Goal: Task Accomplishment & Management: Manage account settings

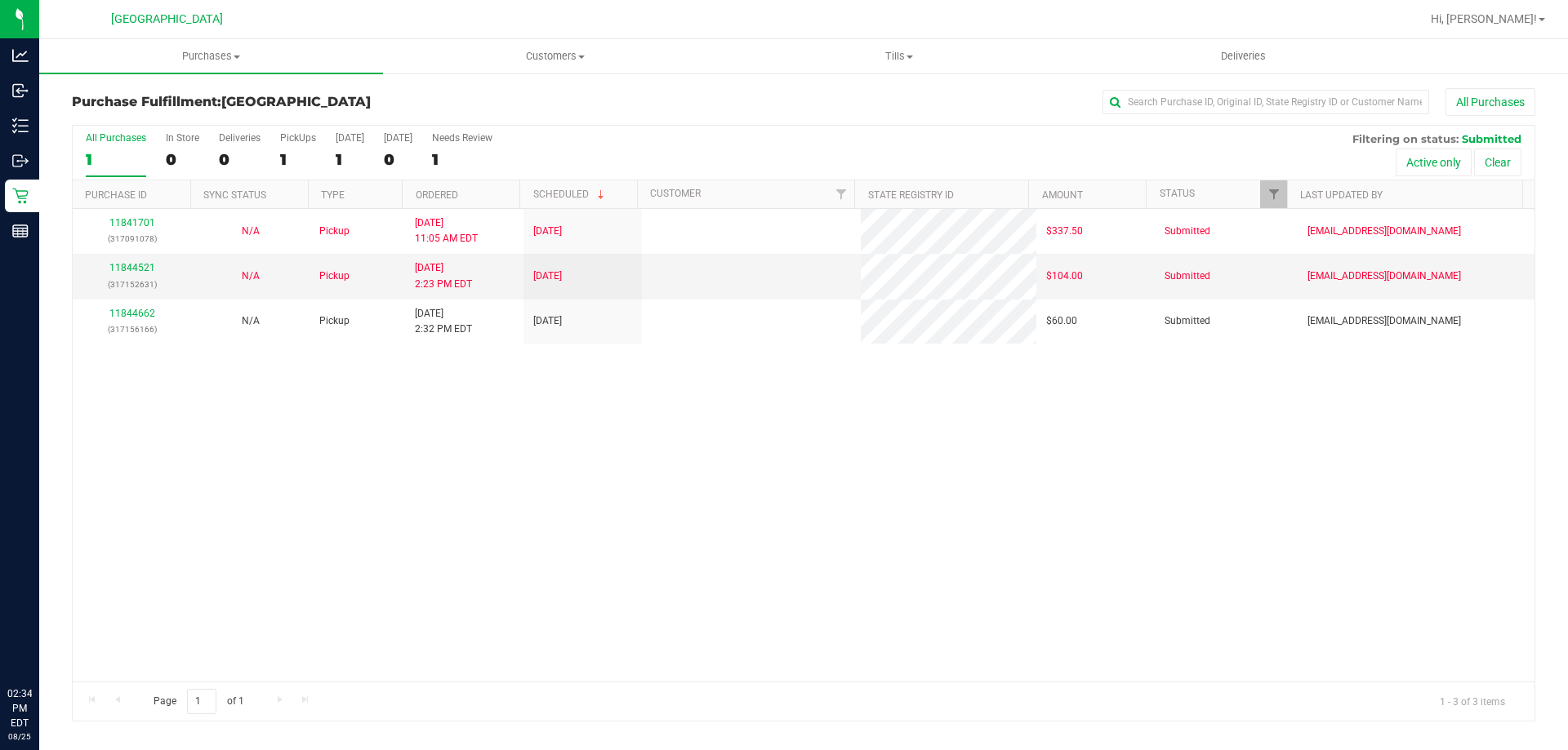
click at [0, 0] on p "Inventory" at bounding box center [0, 0] width 0 height 0
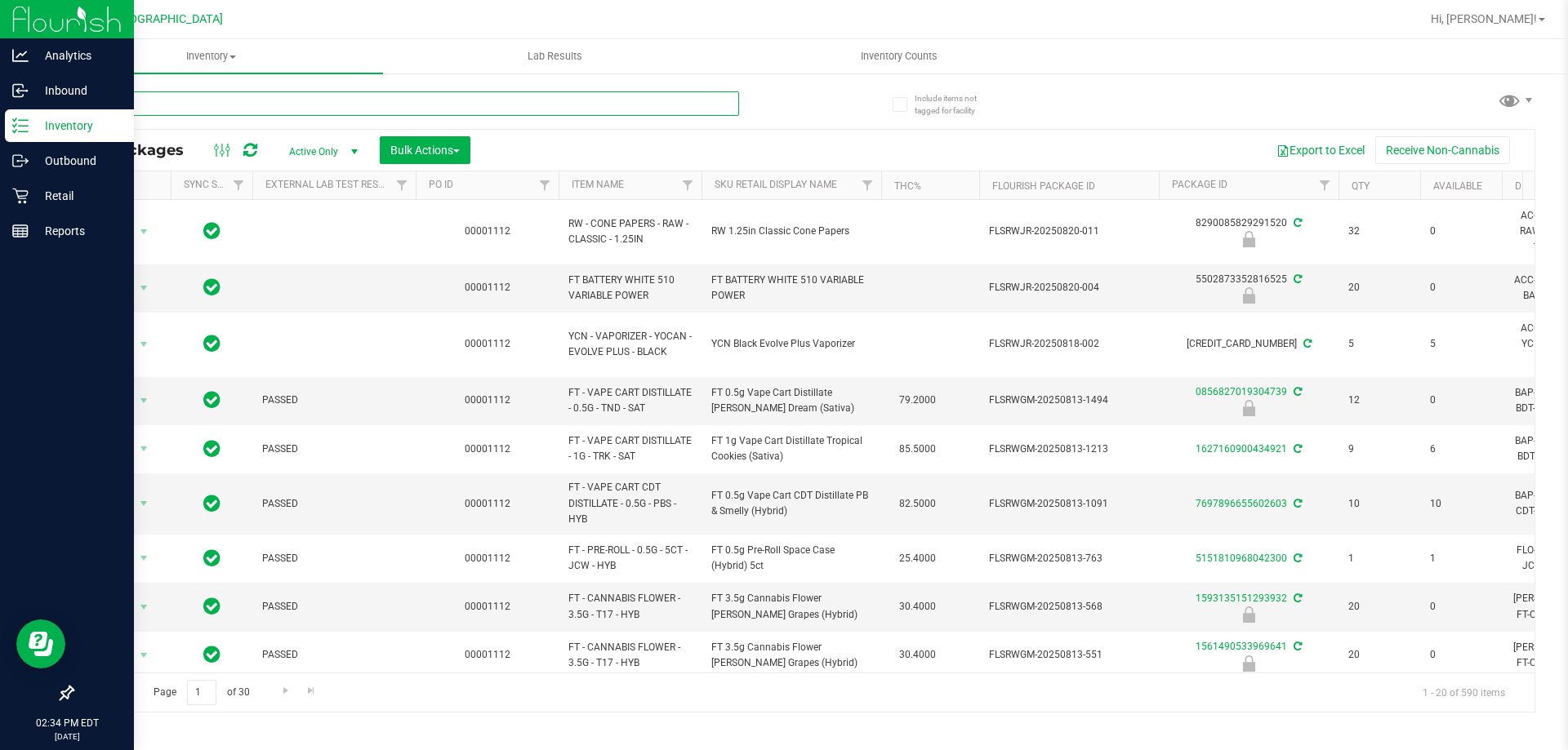
click at [249, 106] on input "text" at bounding box center [405, 103] width 668 height 24
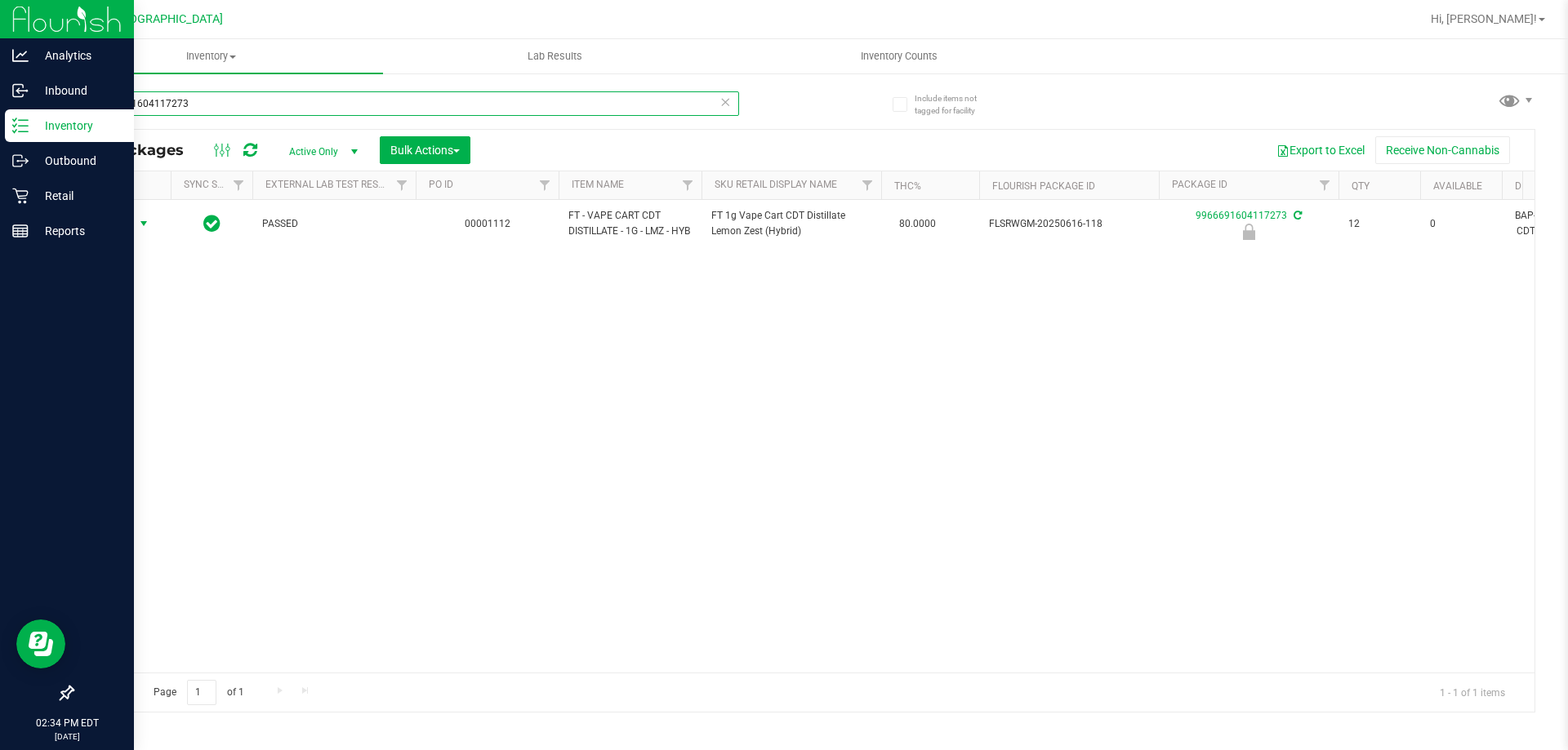
type input "9966691604117273"
click at [126, 235] on span "Action" at bounding box center [111, 223] width 44 height 23
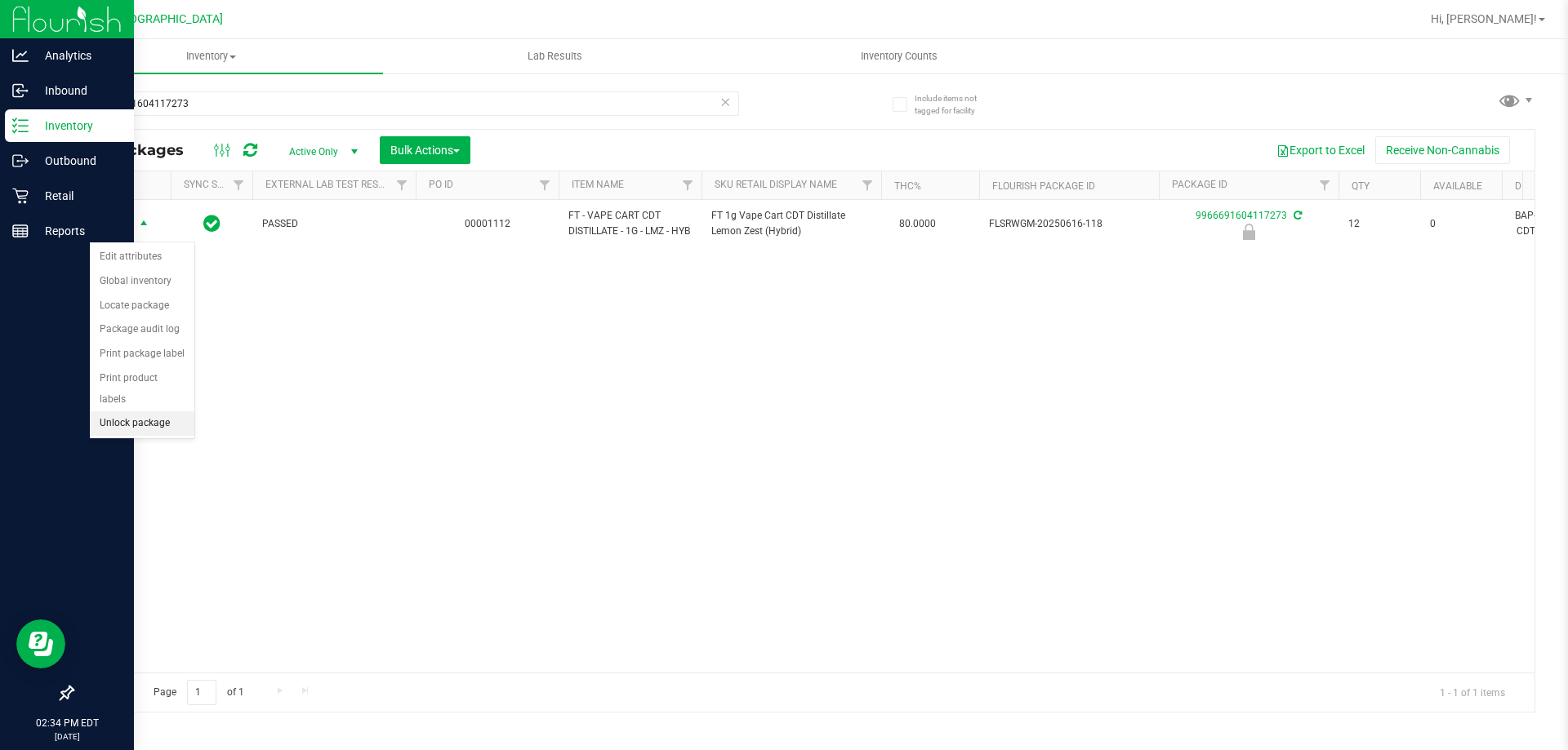
click at [176, 411] on li "Unlock package" at bounding box center [142, 423] width 104 height 24
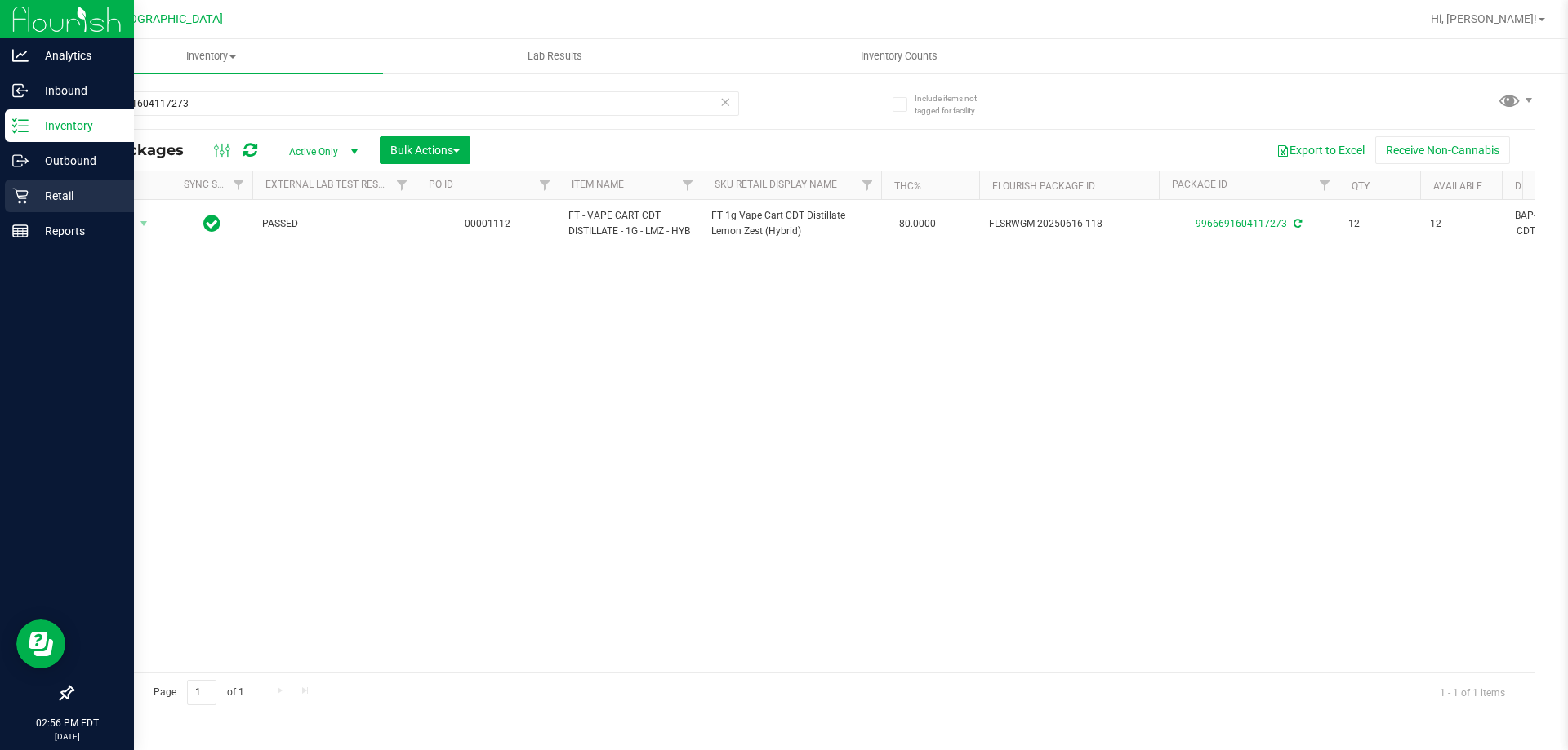
click at [44, 195] on p "Retail" at bounding box center [77, 195] width 98 height 20
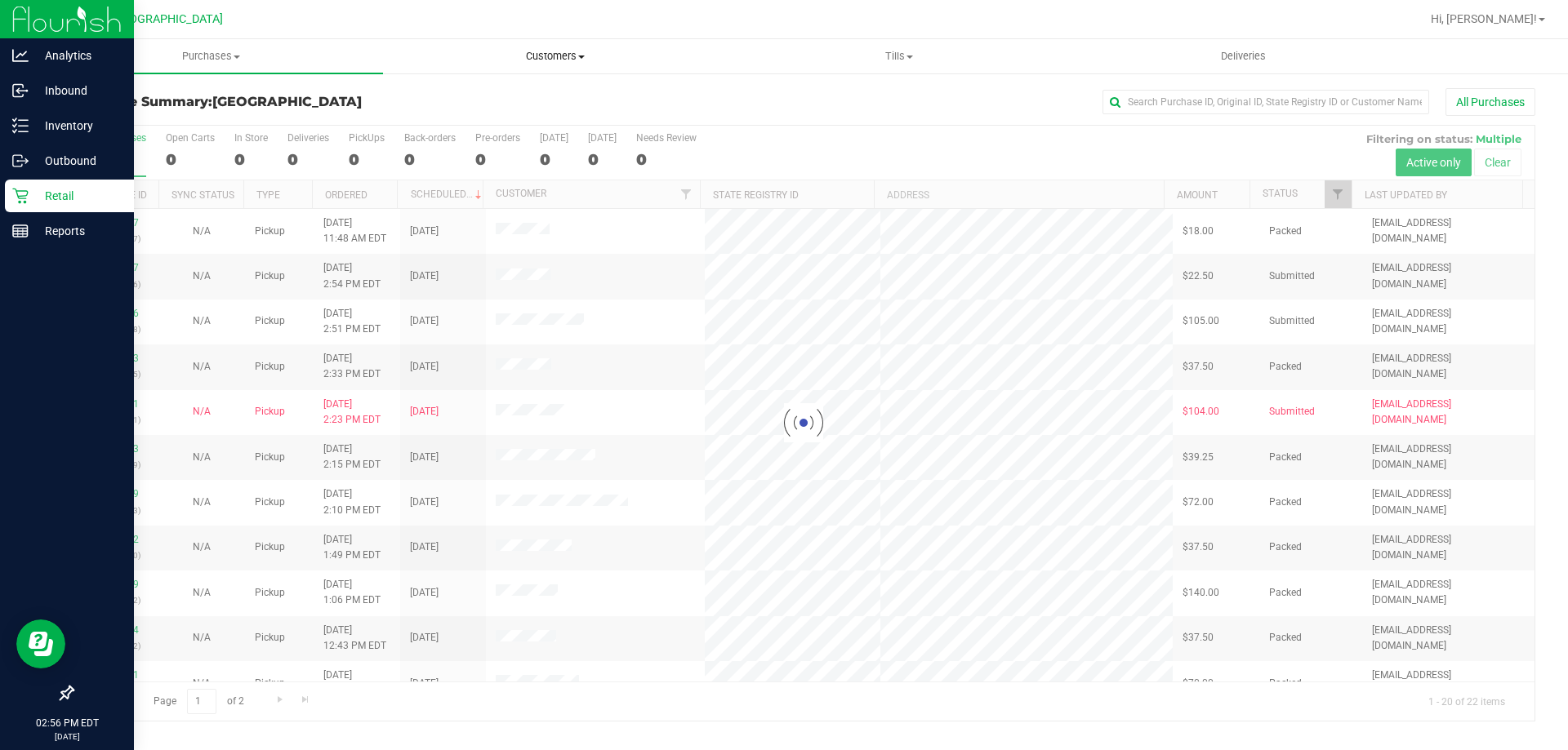
click at [560, 57] on span "Customers" at bounding box center [555, 57] width 343 height 15
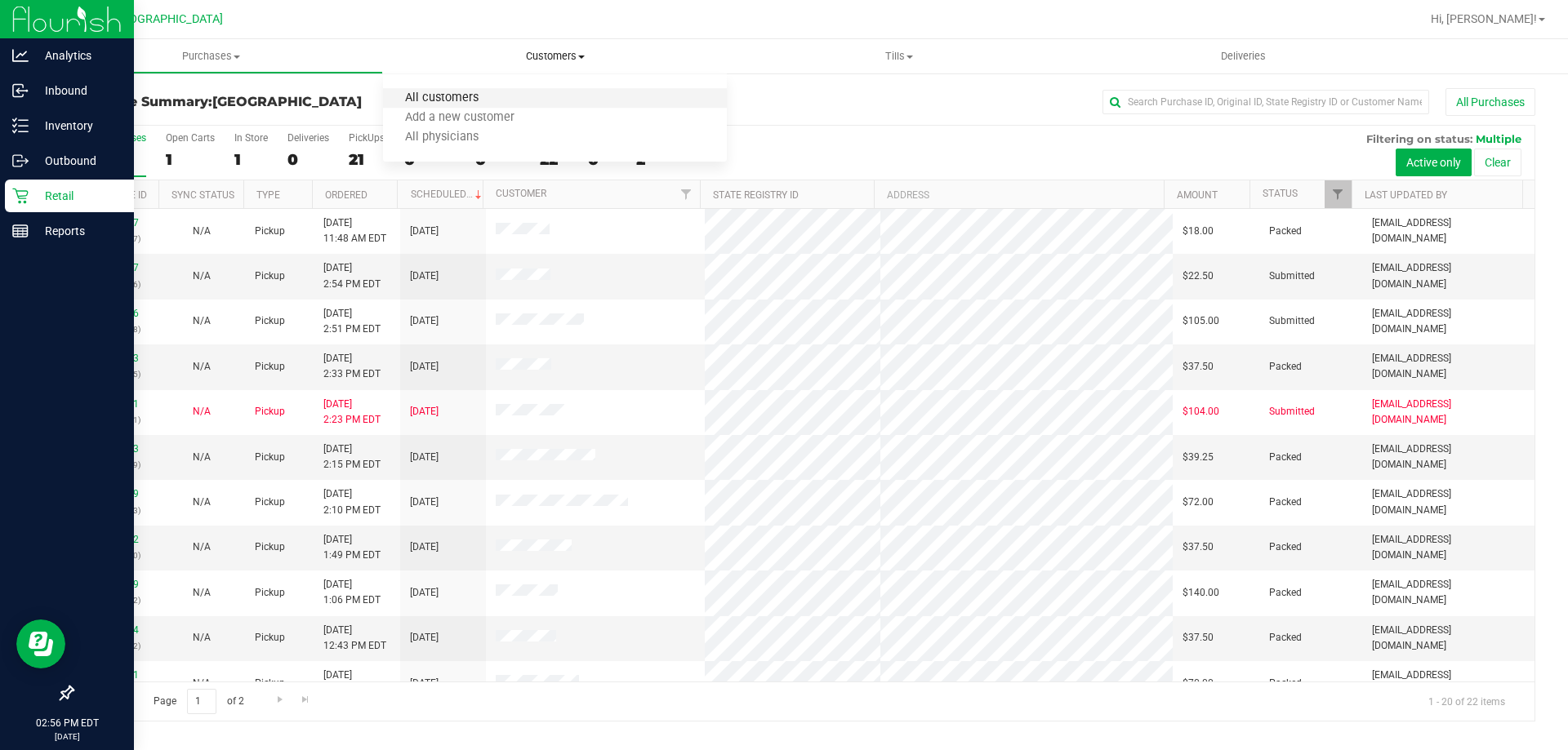
click at [470, 103] on span "All customers" at bounding box center [441, 98] width 117 height 14
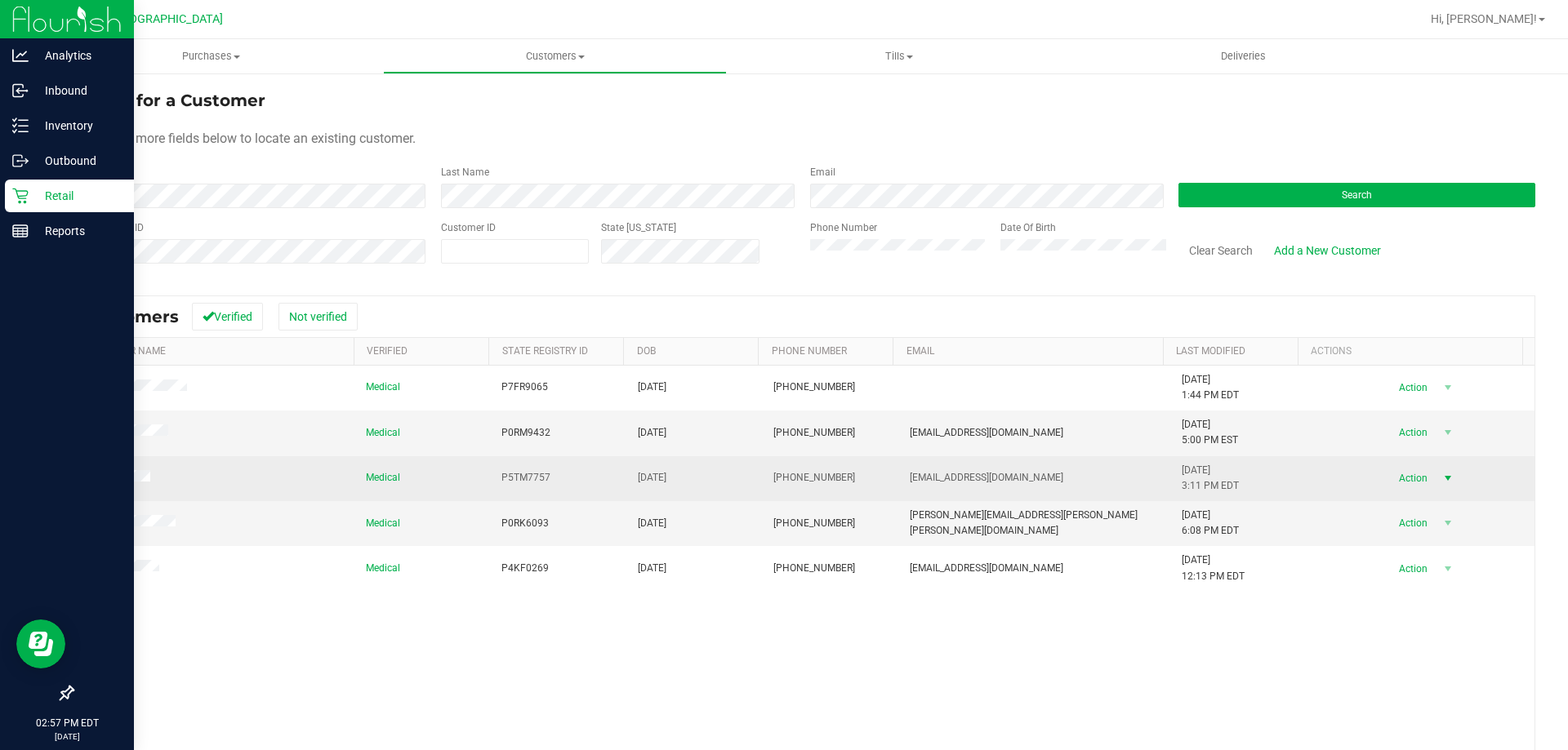
click at [1441, 478] on span "select" at bounding box center [1448, 478] width 13 height 13
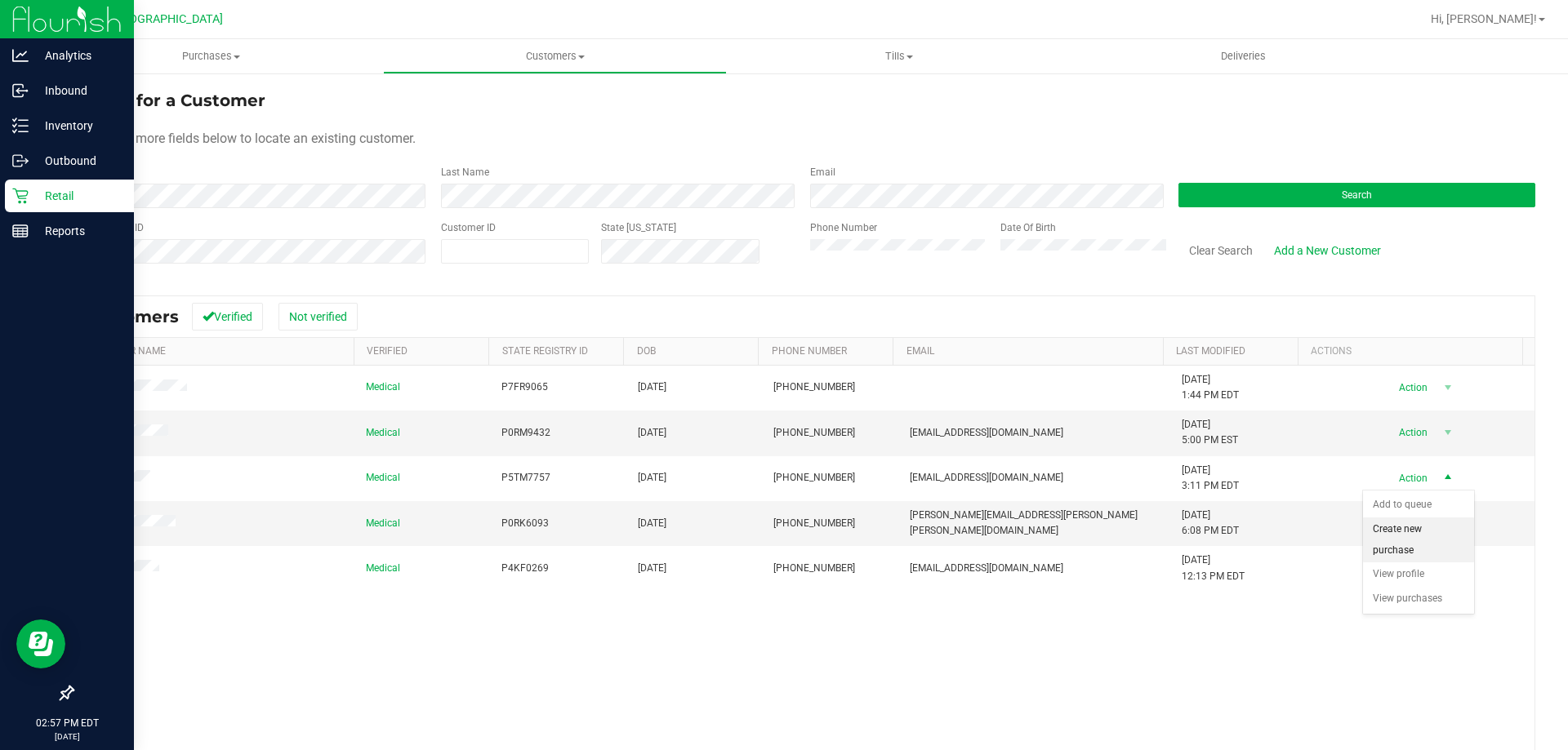
click at [1397, 536] on li "Create new purchase" at bounding box center [1418, 540] width 111 height 45
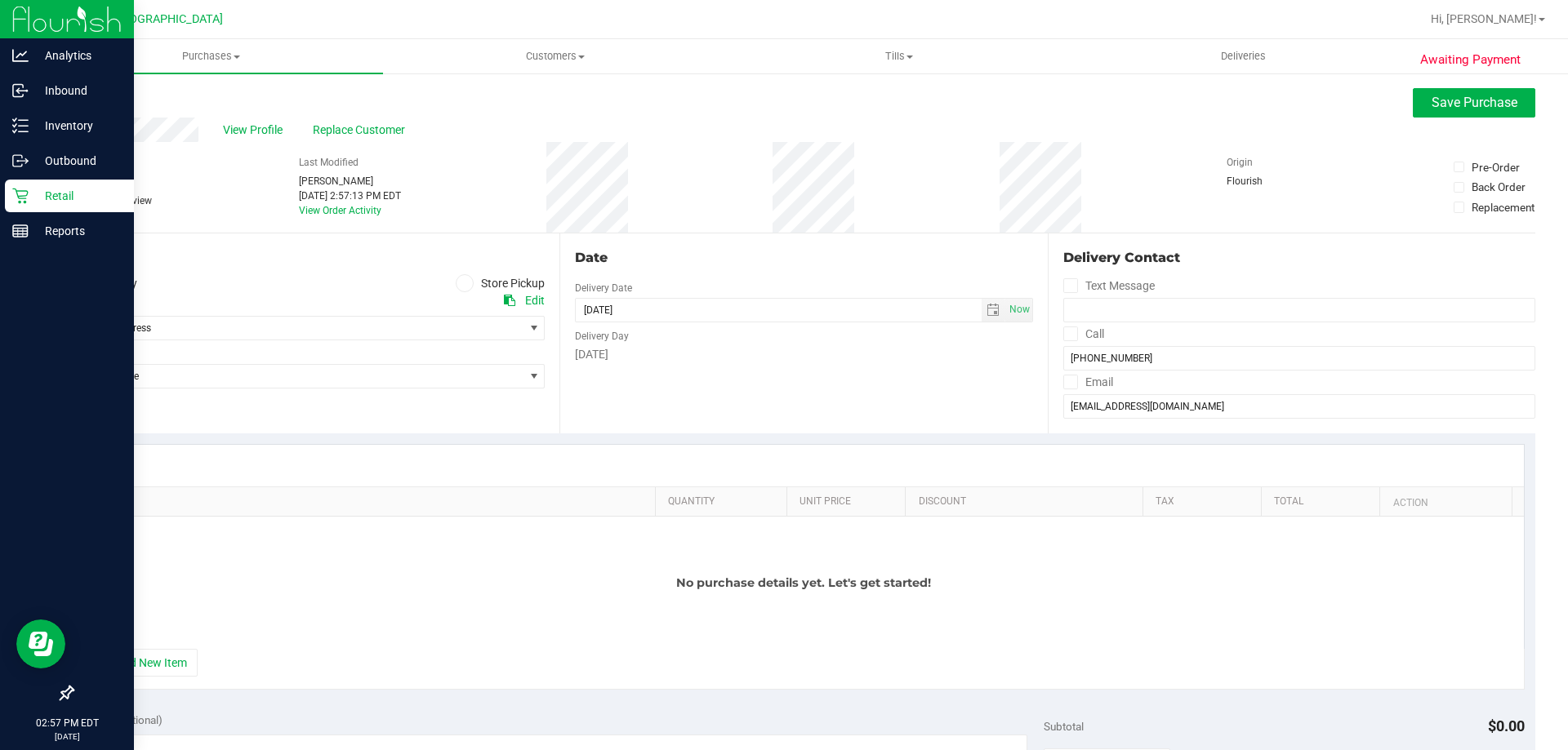
click at [465, 277] on span at bounding box center [465, 284] width 19 height 19
click at [0, 0] on input "Store Pickup" at bounding box center [0, 0] width 0 height 0
click at [426, 334] on span "Select Store" at bounding box center [298, 328] width 451 height 23
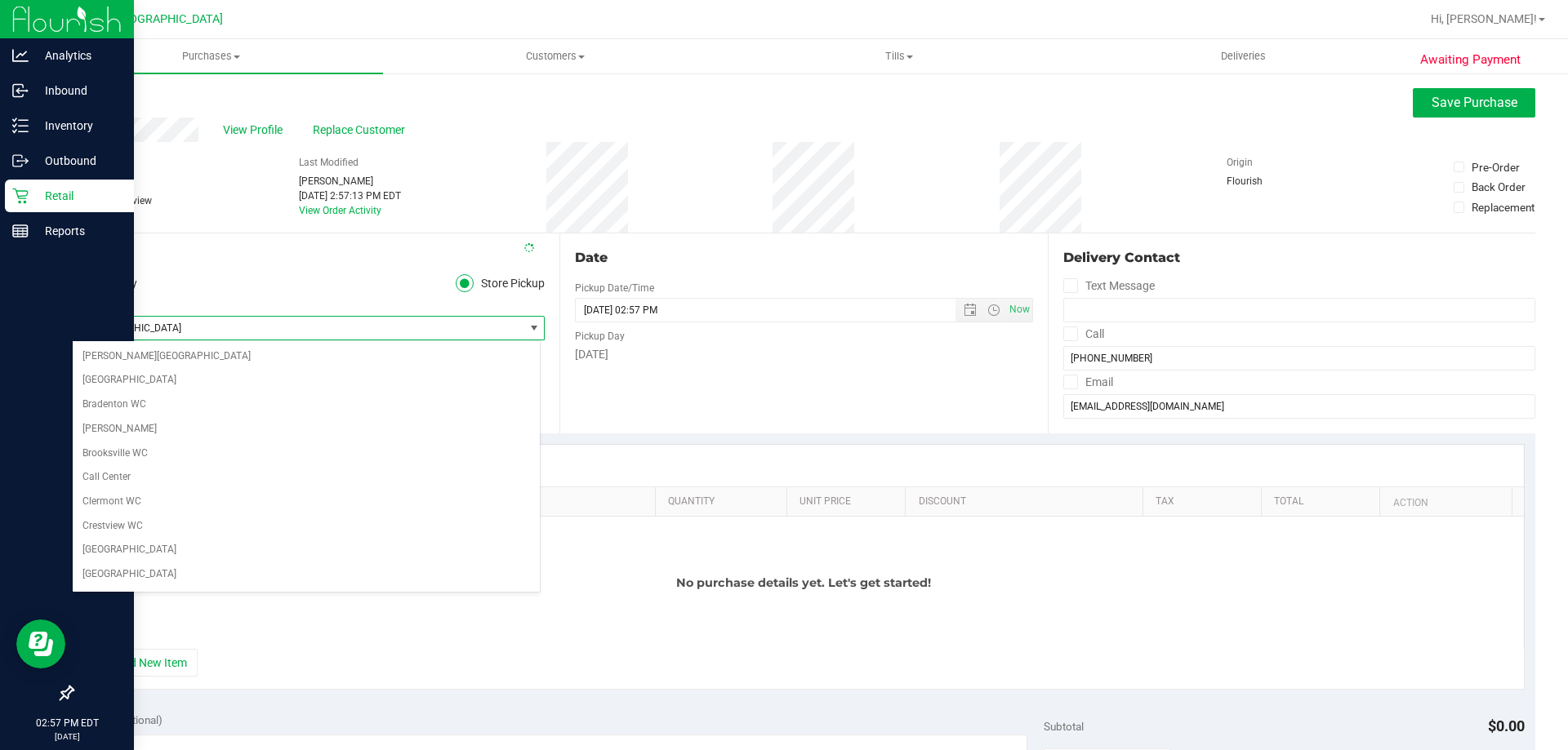
scroll to position [653, 0]
click at [184, 565] on li "[GEOGRAPHIC_DATA]" at bounding box center [306, 577] width 467 height 24
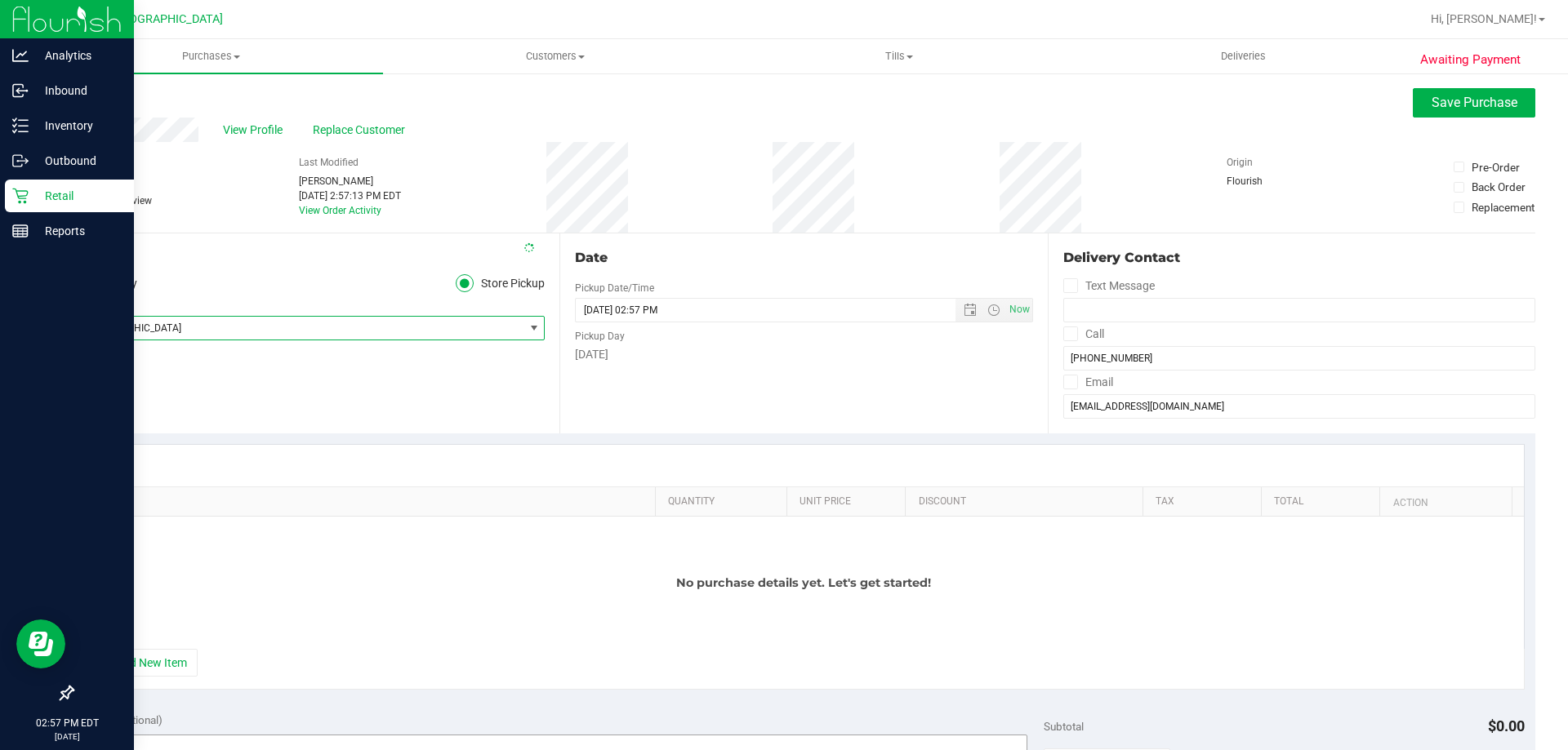
click at [148, 660] on button "+ Add New Item" at bounding box center [147, 663] width 101 height 28
click at [161, 676] on button "+ Add New Item" at bounding box center [147, 663] width 101 height 28
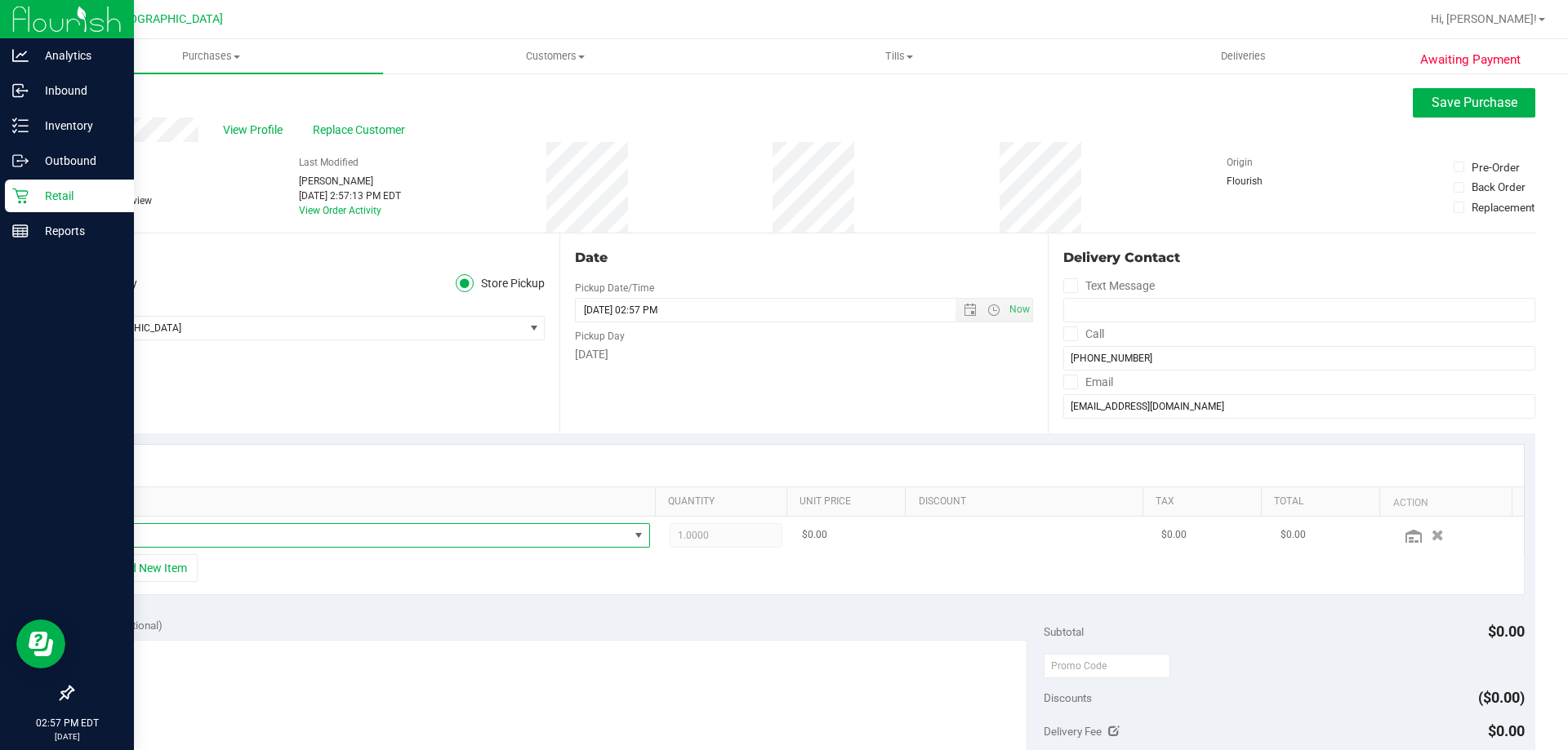
click at [223, 544] on span "NO DATA FOUND" at bounding box center [362, 535] width 534 height 23
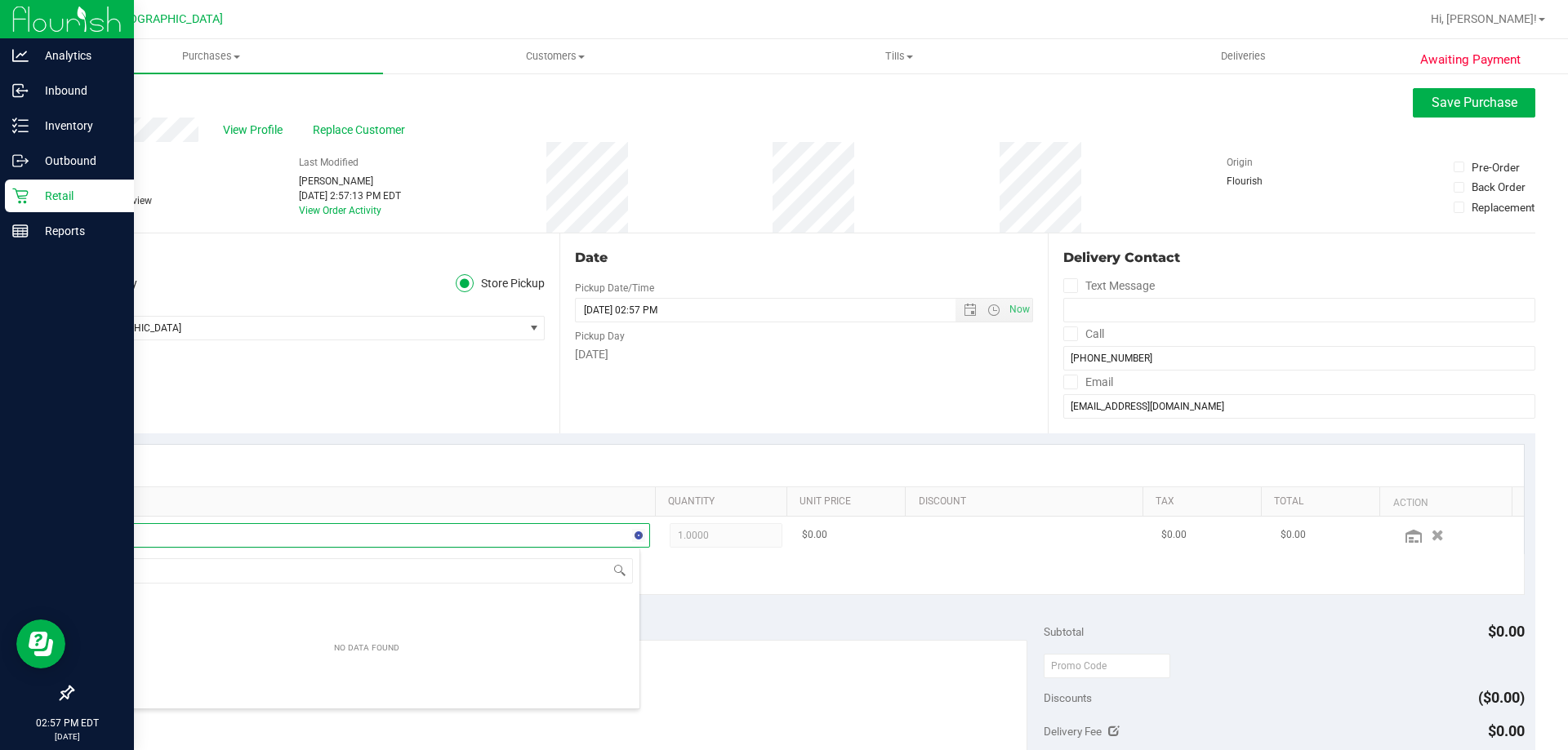
scroll to position [0, 0]
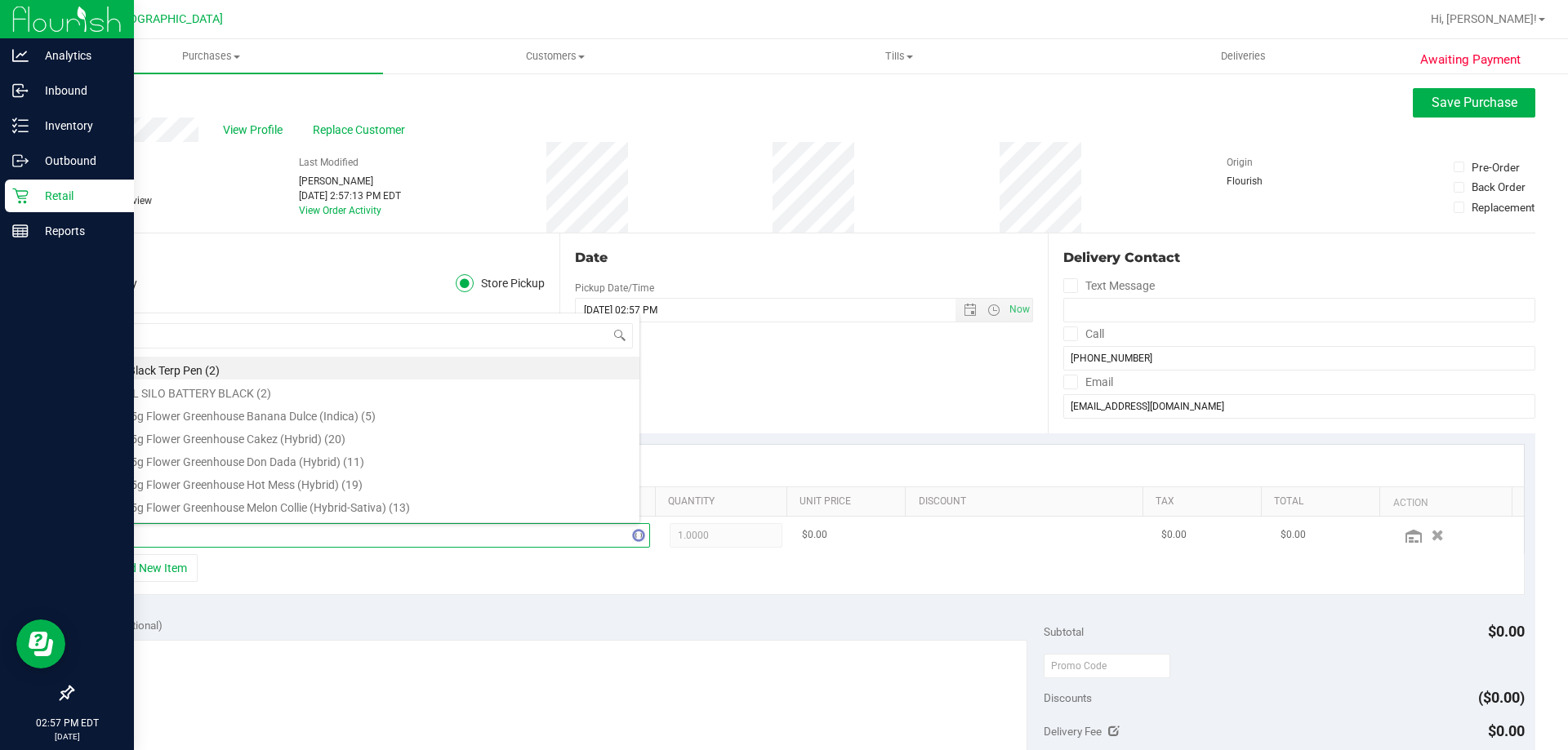
type input "hash"
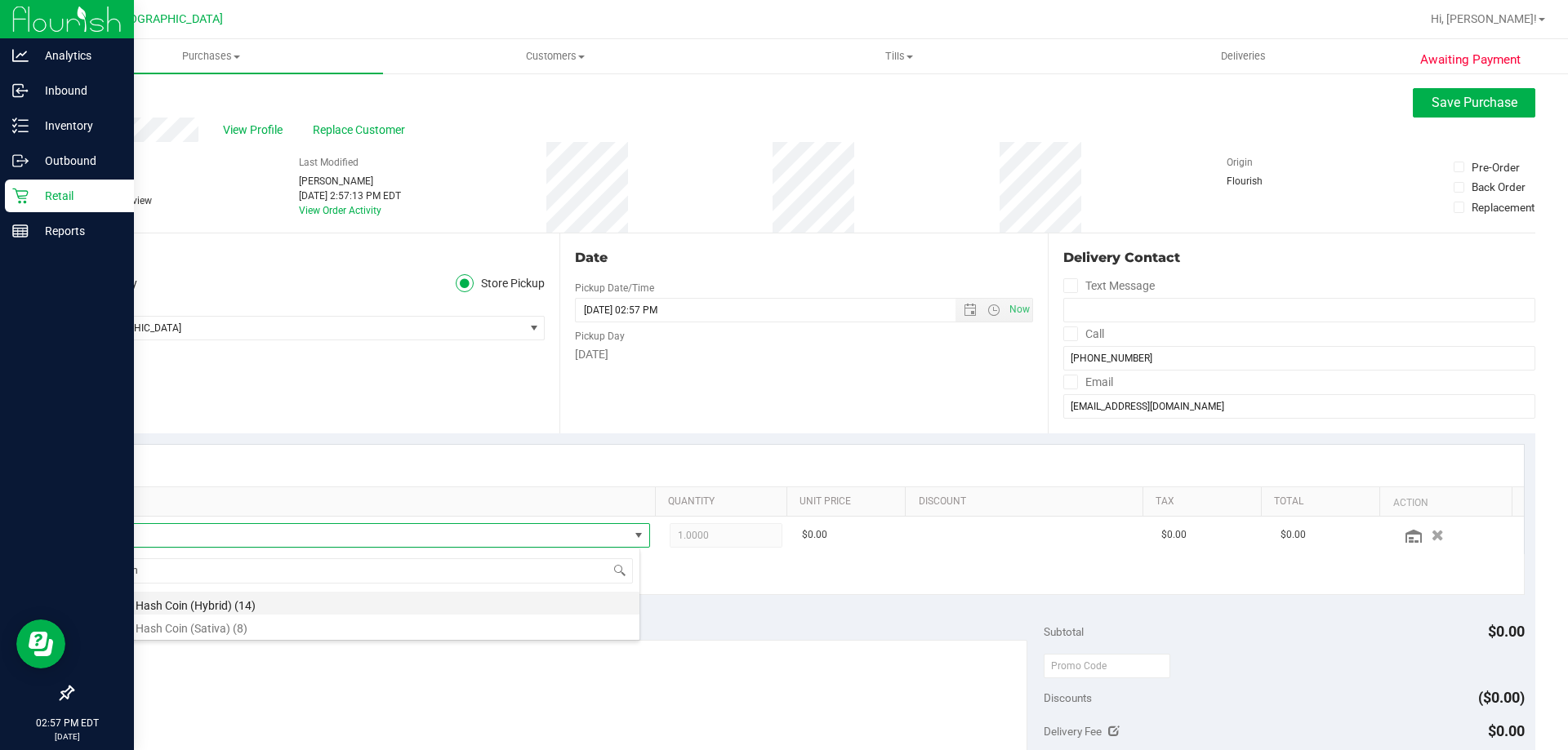
click at [262, 609] on li "FT 2g Hash Coin (Hybrid) (14)" at bounding box center [367, 603] width 545 height 23
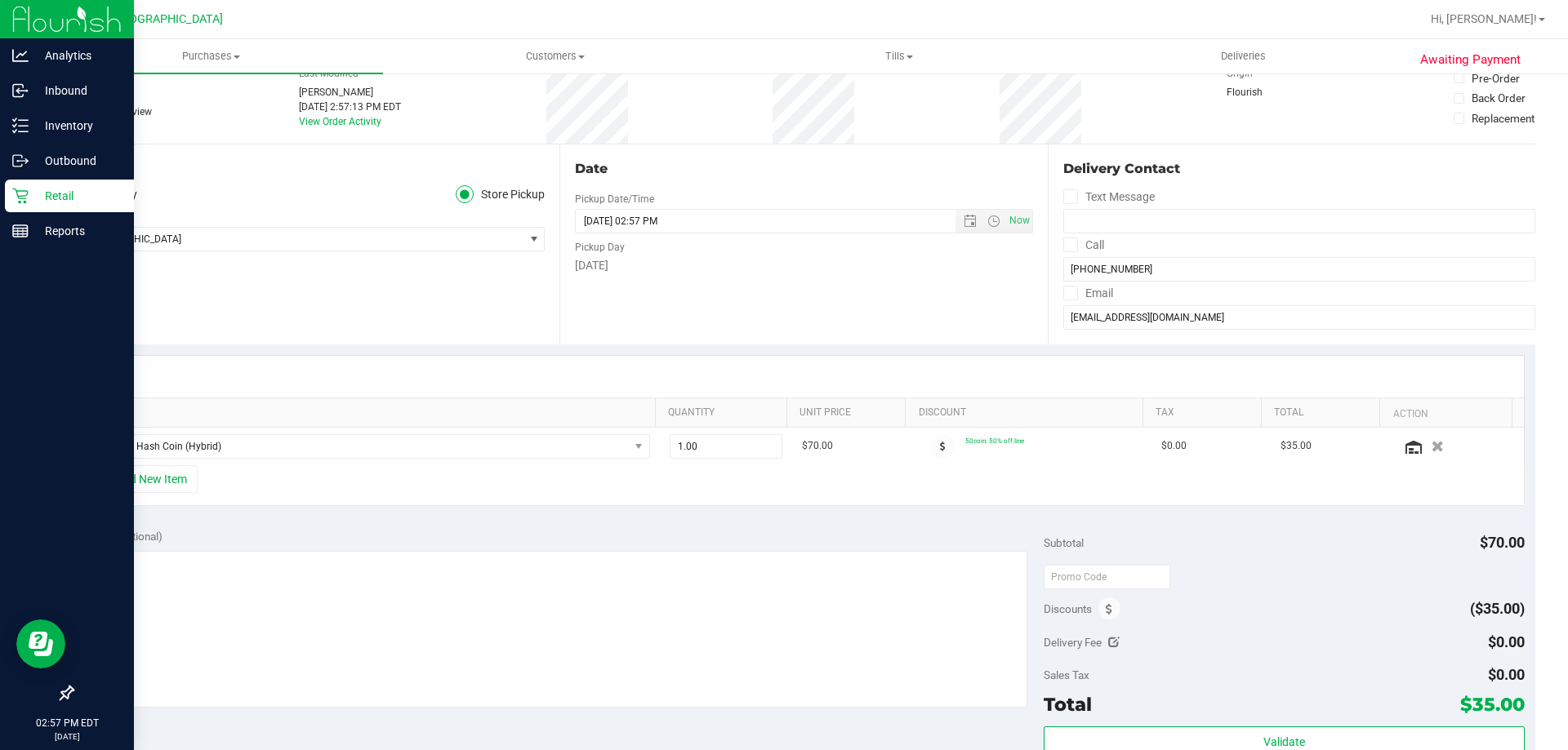
scroll to position [82, 0]
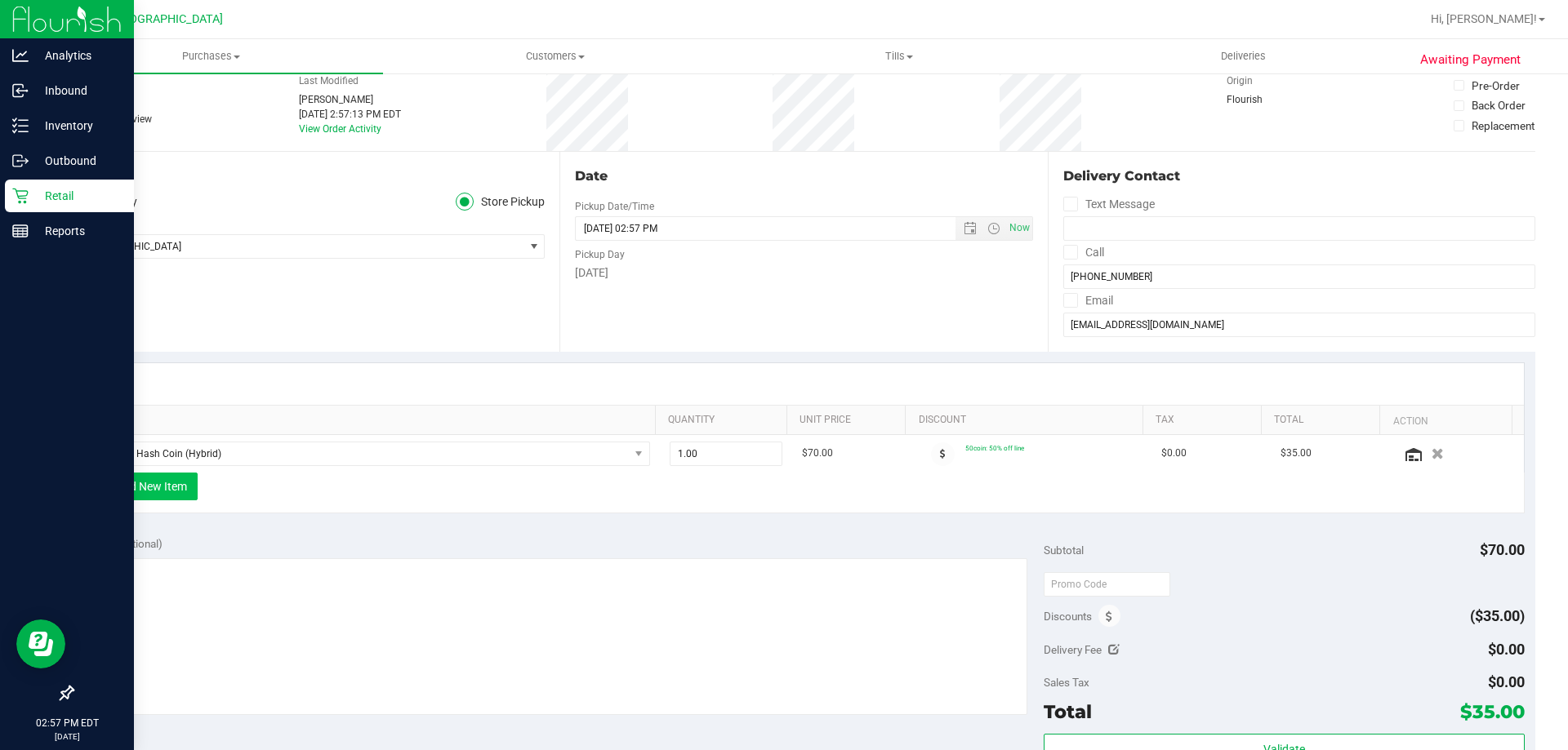
click at [181, 480] on button "+ Add New Item" at bounding box center [147, 487] width 101 height 28
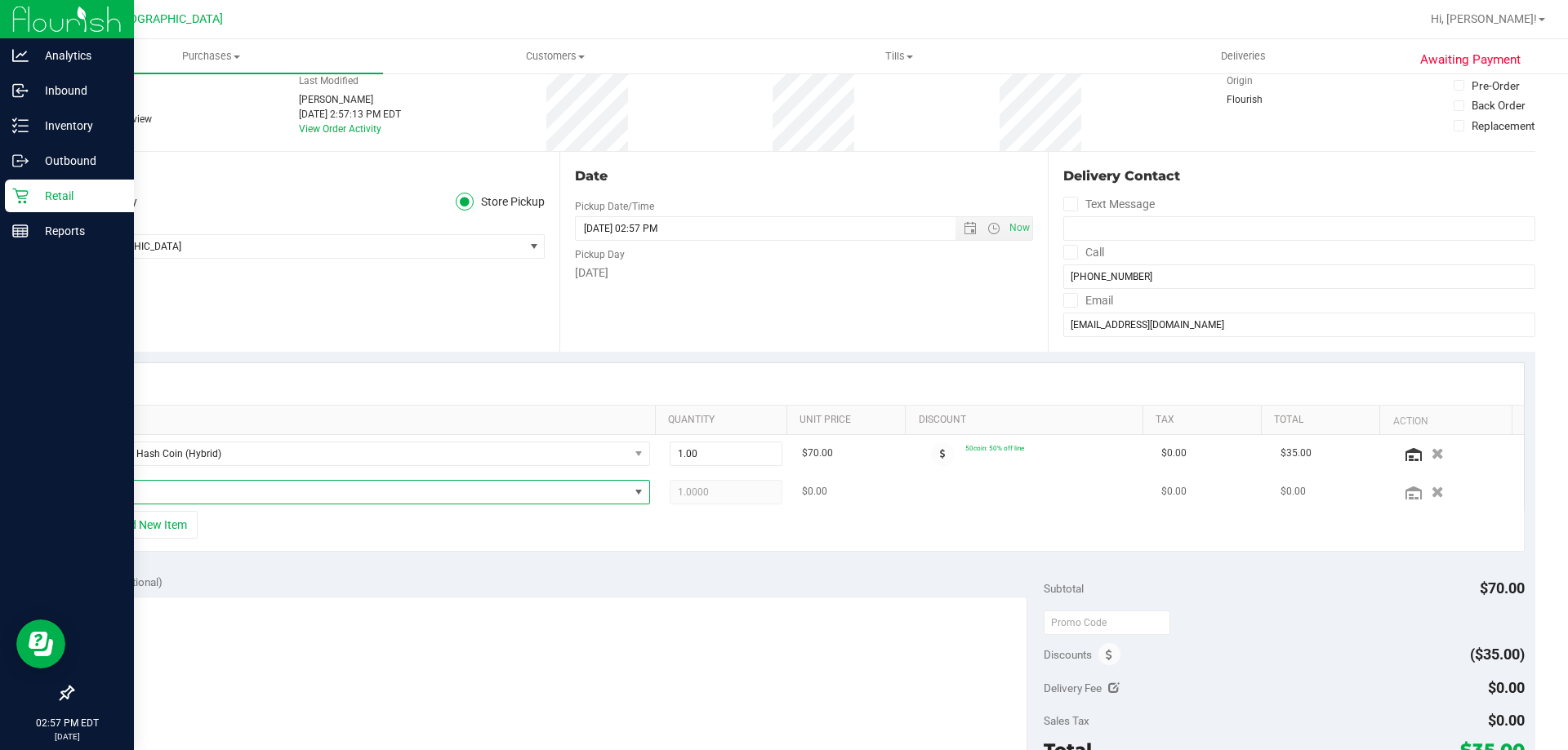
click at [177, 490] on span "NO DATA FOUND" at bounding box center [362, 492] width 534 height 23
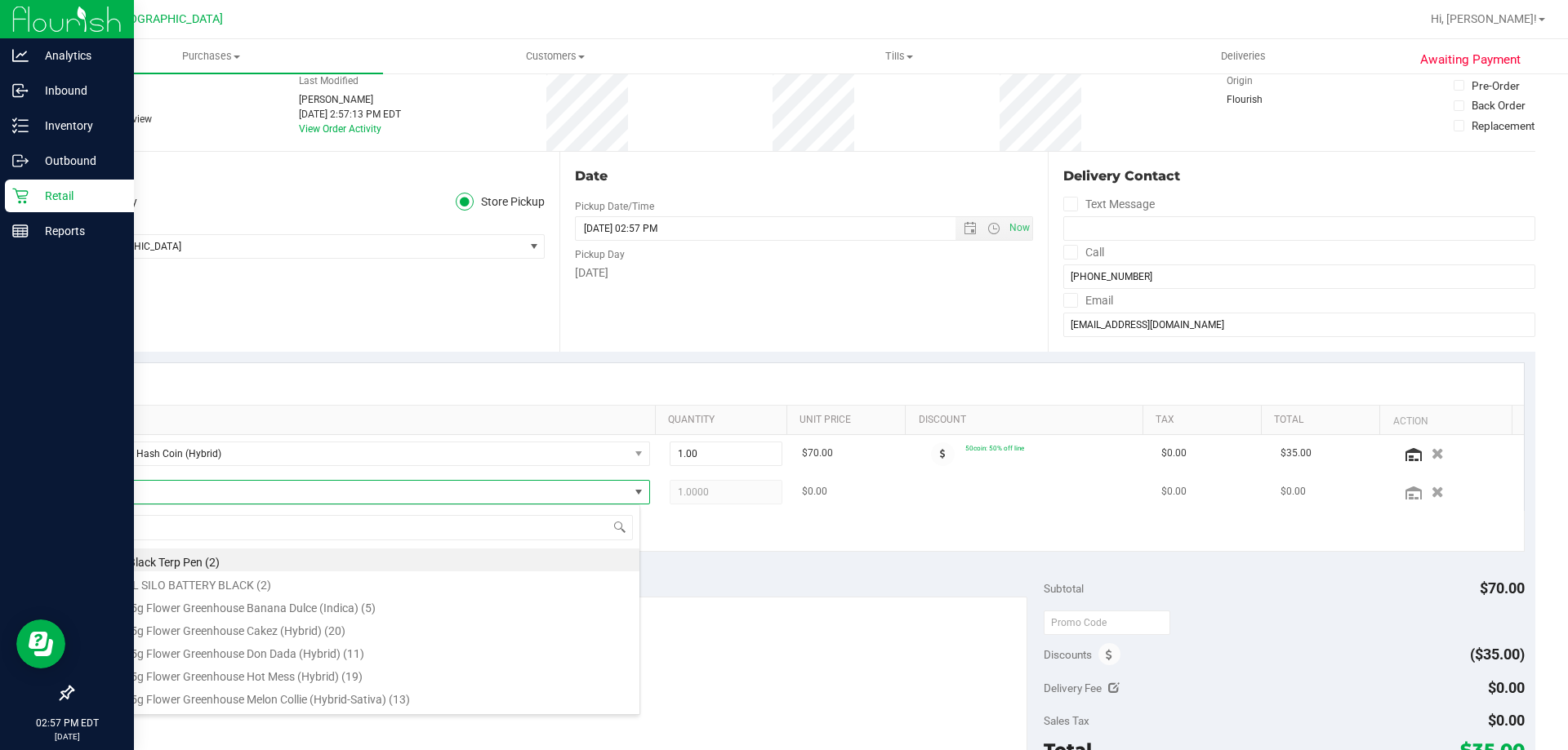
scroll to position [24, 542]
type input "s"
type input "hash"
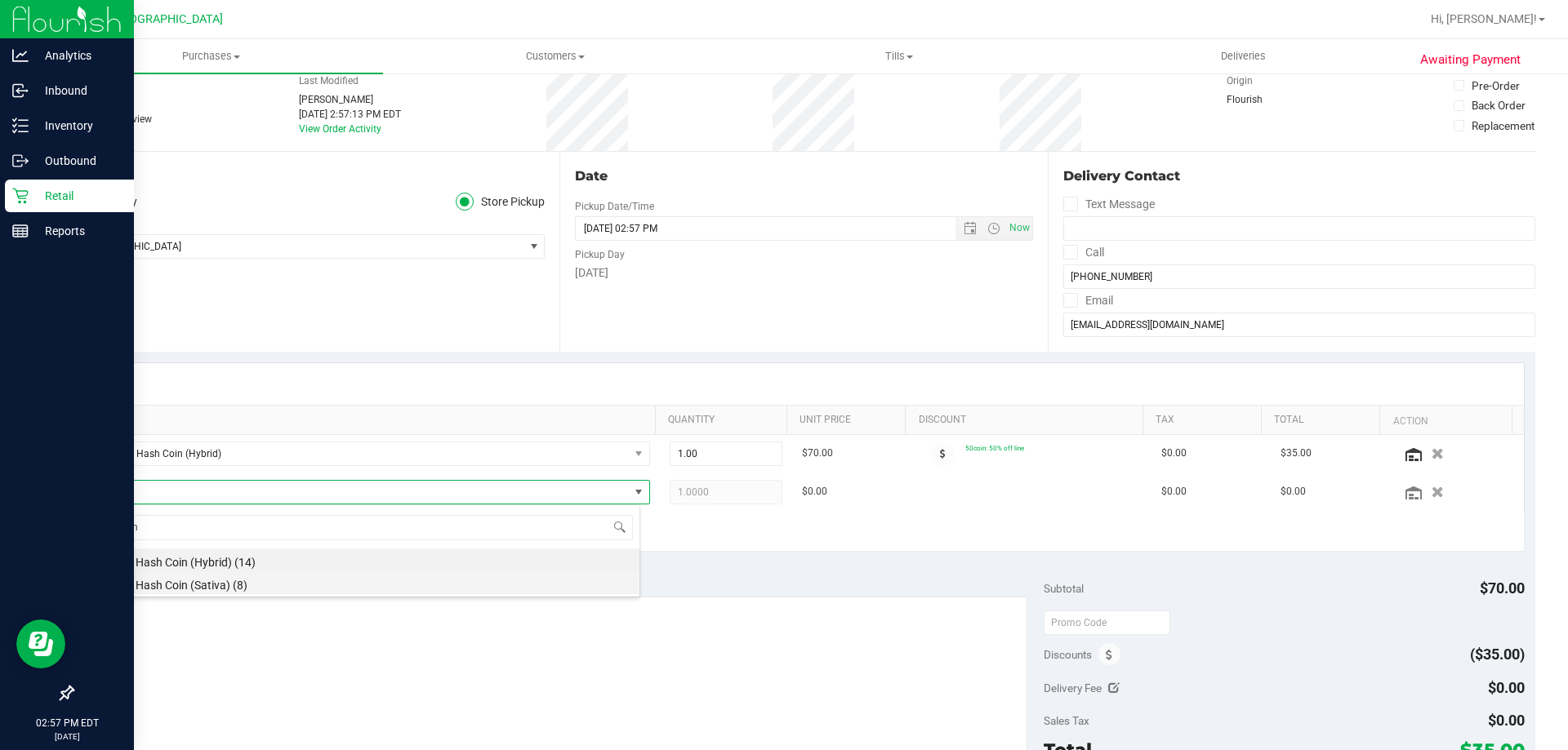
click at [250, 588] on li "FT 2g Hash Coin (Sativa) (8)" at bounding box center [367, 583] width 545 height 23
click at [704, 557] on div "SKU Quantity Unit Price Discount Tax Total Action FT 2g Hash Coin (Hybrid) 1.00…" at bounding box center [804, 457] width 1464 height 211
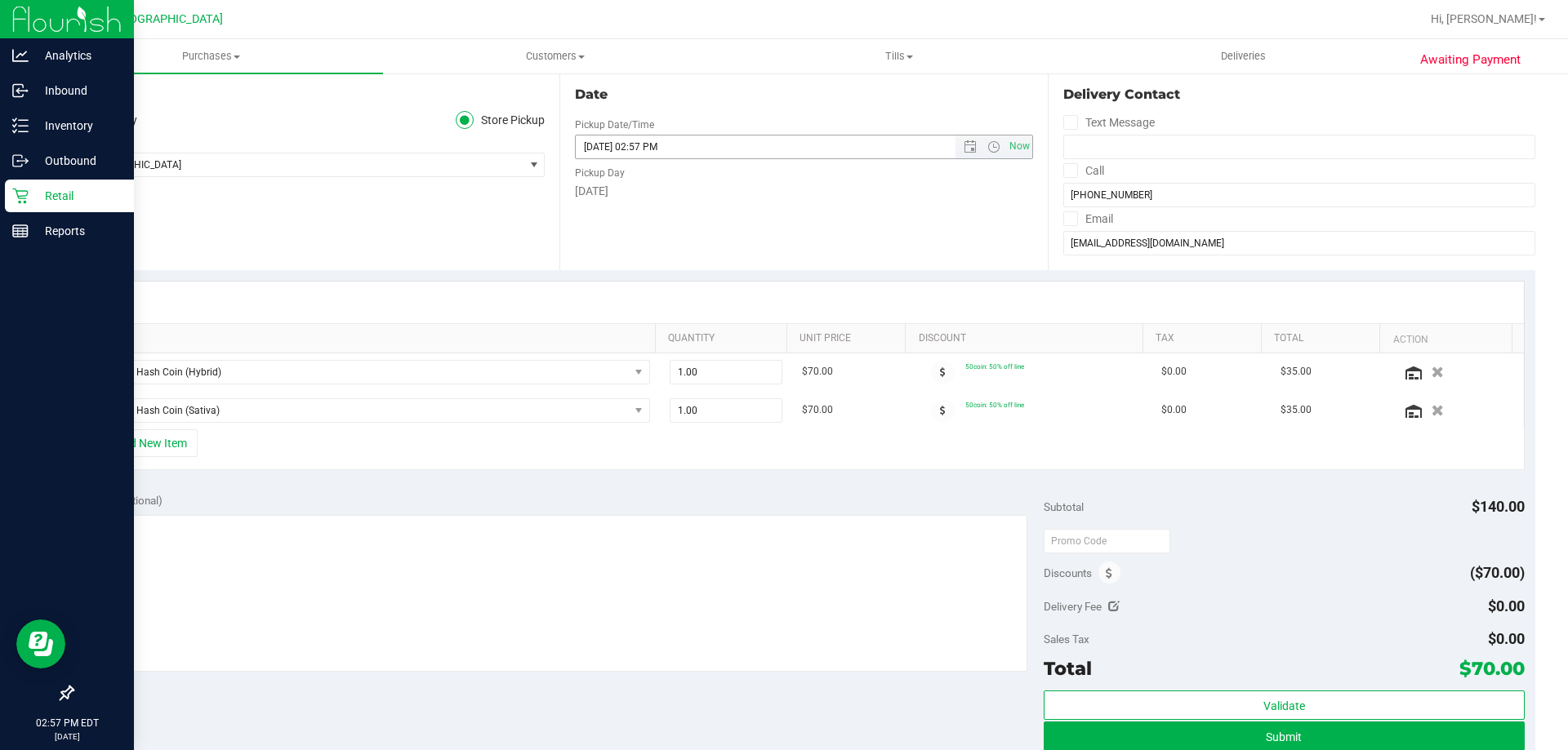
scroll to position [0, 0]
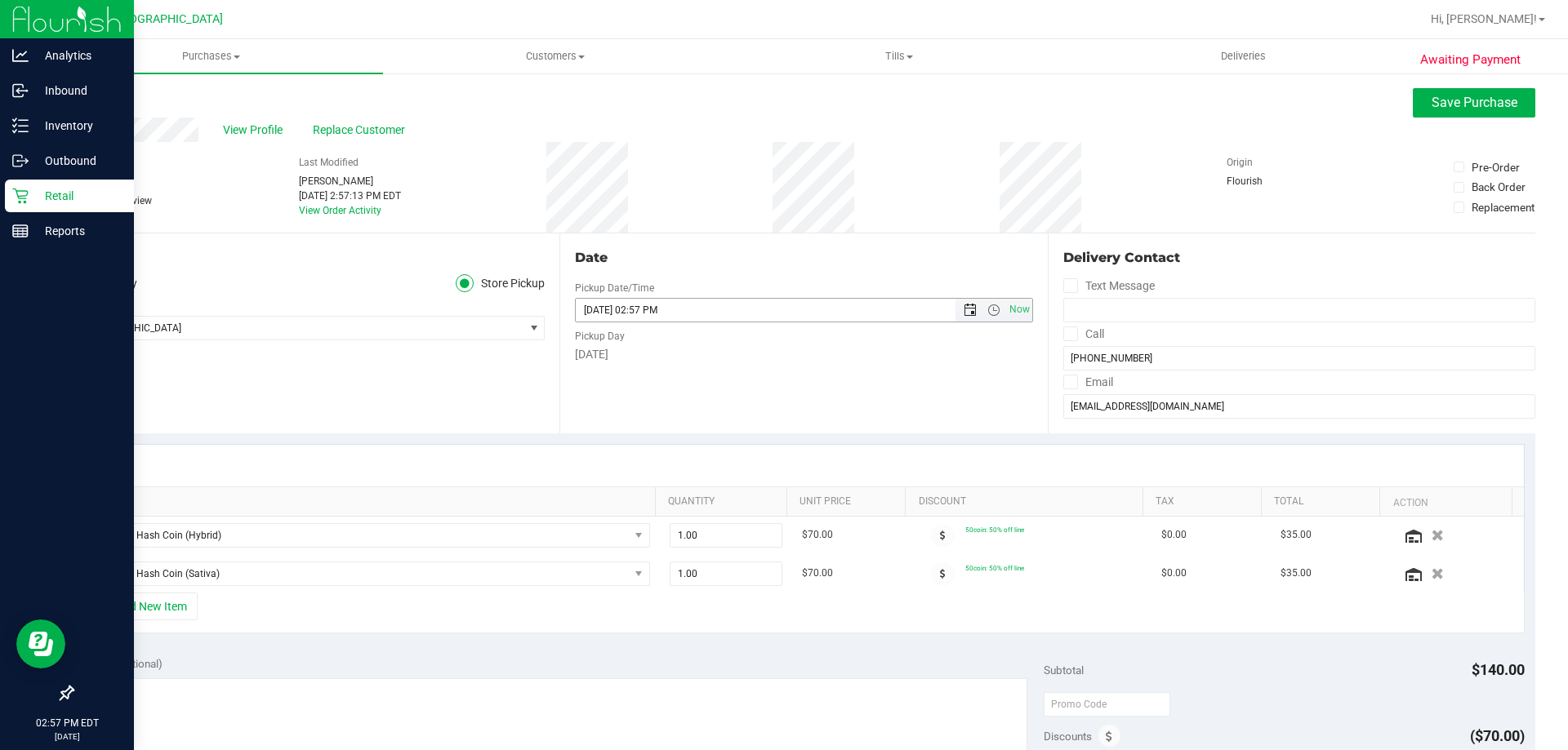
click at [955, 312] on span "Open the date view" at bounding box center [969, 310] width 28 height 13
click at [638, 495] on link "26" at bounding box center [633, 501] width 23 height 25
click at [964, 310] on span "Open the date view" at bounding box center [970, 310] width 13 height 13
click at [658, 495] on link "27" at bounding box center [657, 501] width 23 height 25
type input "[DATE] 02:57 PM"
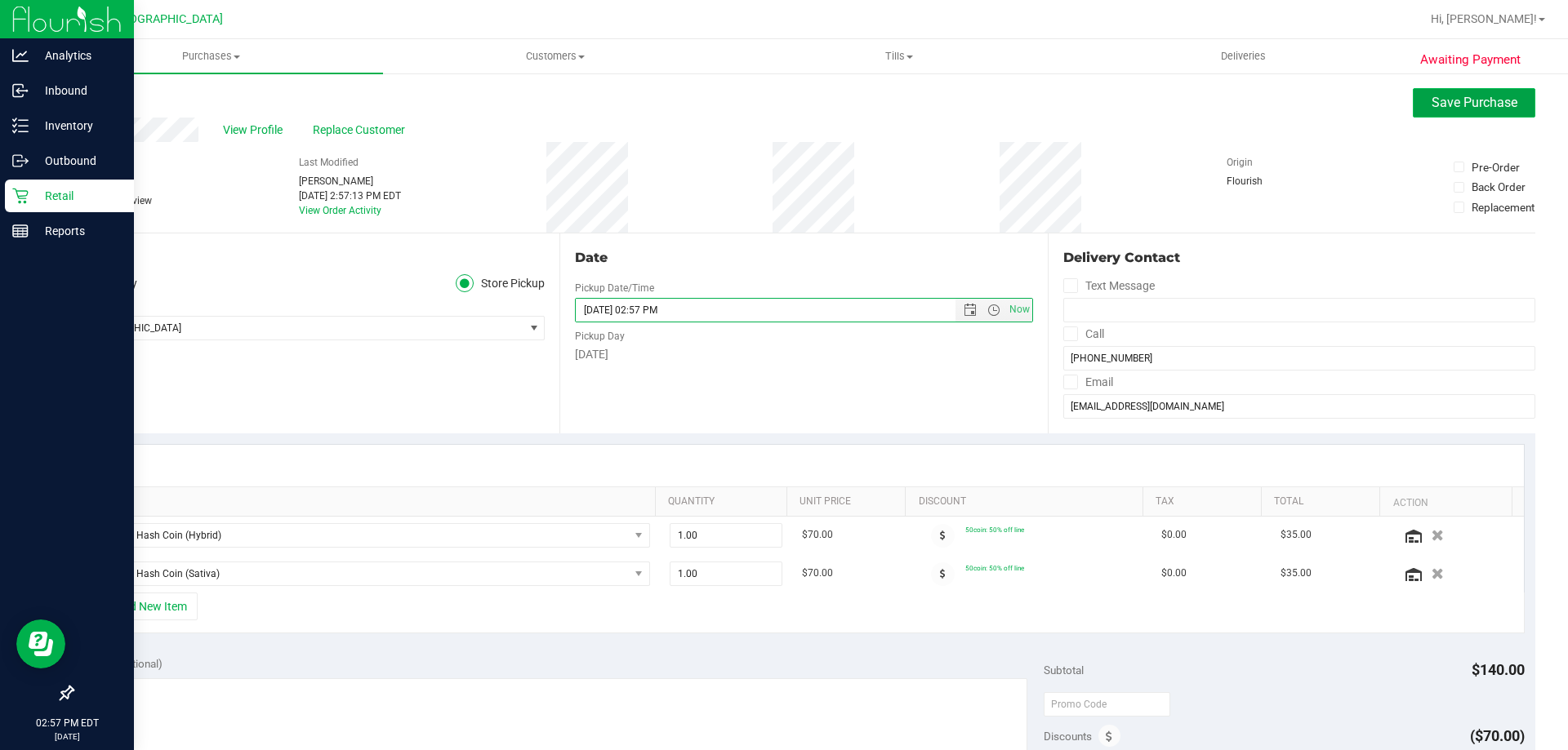
click at [1432, 102] on span "Save Purchase" at bounding box center [1475, 102] width 86 height 16
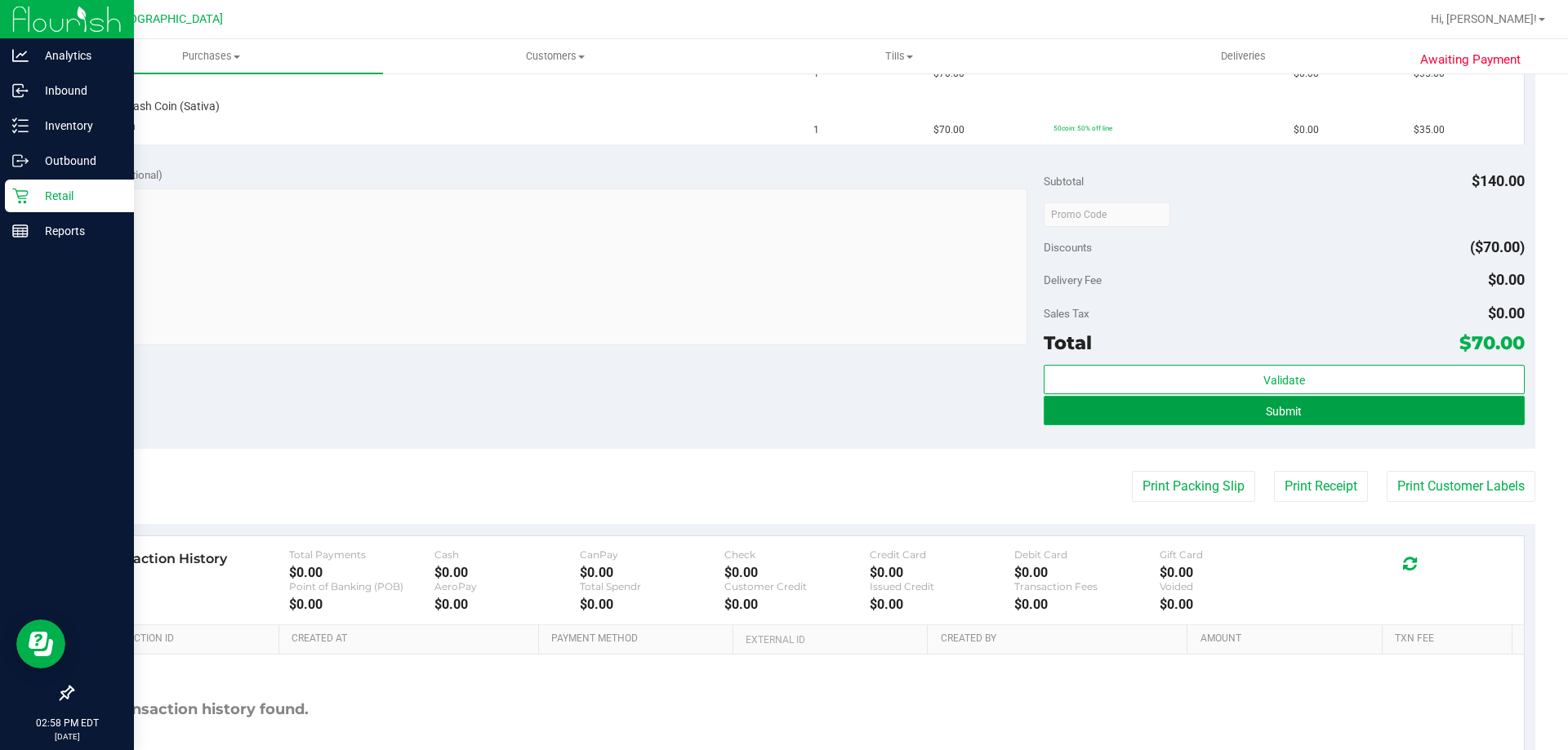
click at [1281, 398] on button "Submit" at bounding box center [1284, 410] width 480 height 30
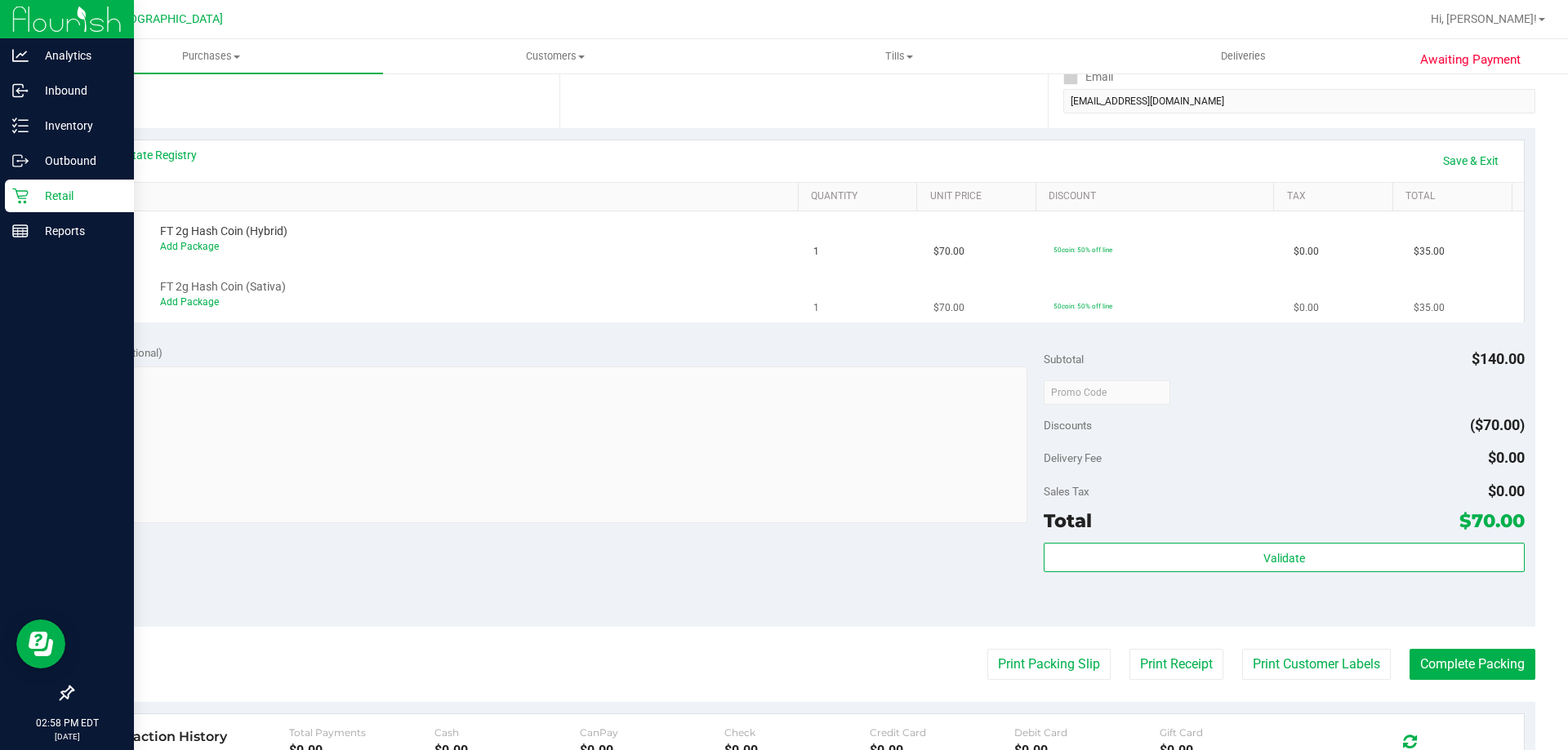
scroll to position [301, 0]
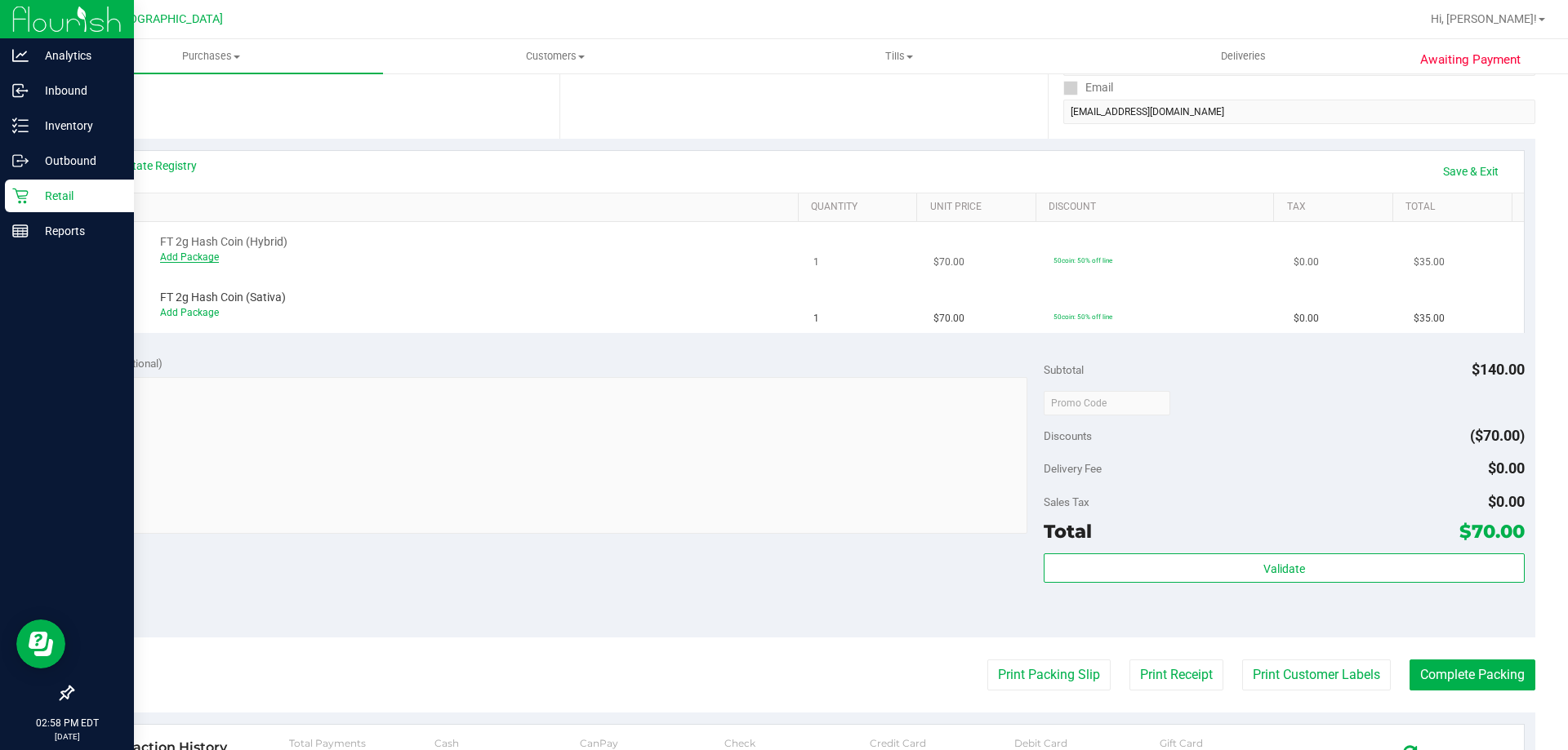
click at [205, 259] on link "Add Package" at bounding box center [189, 257] width 59 height 11
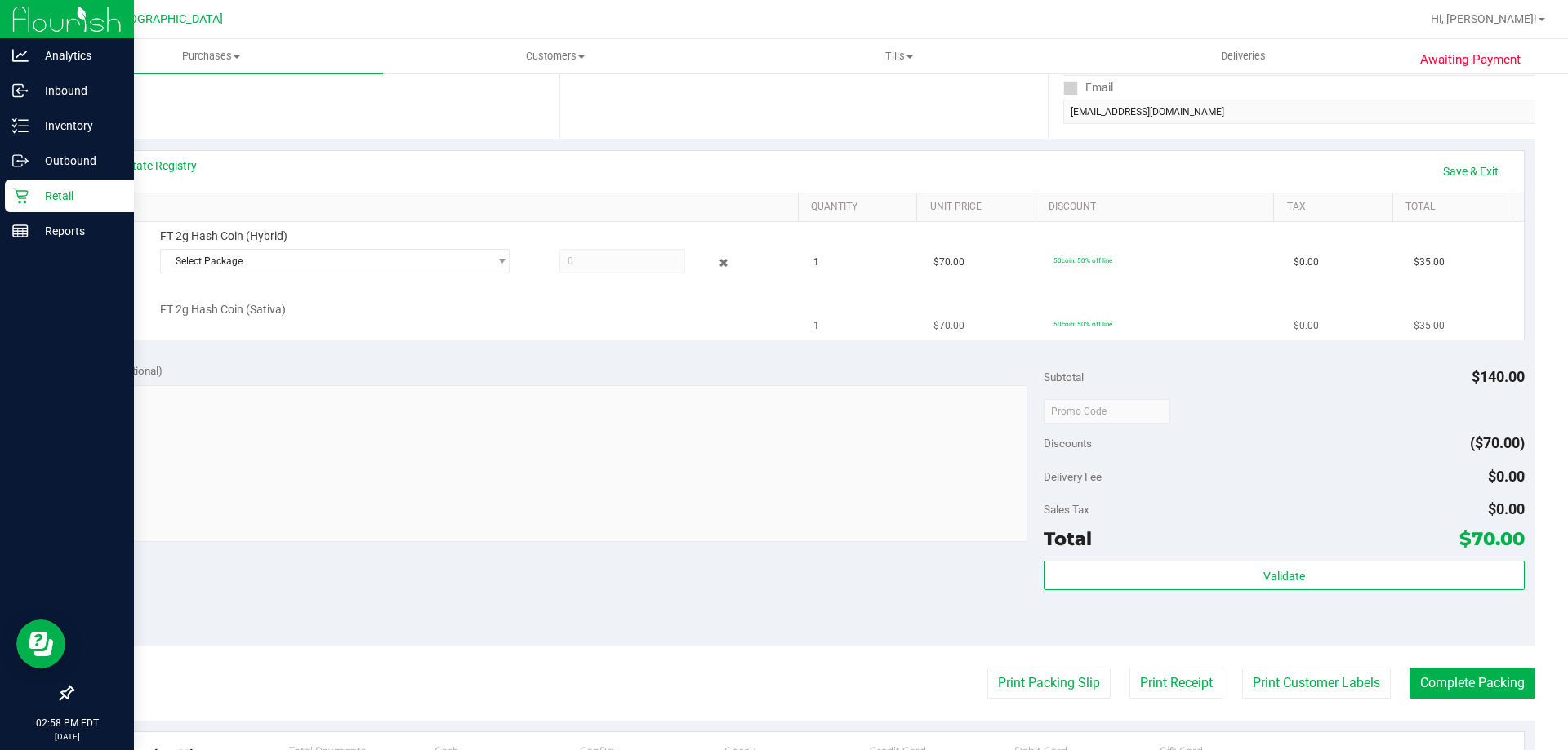
click at [391, 288] on td "FT 2g Hash Coin (Sativa)" at bounding box center [444, 313] width 721 height 55
click at [397, 261] on span "Select Package" at bounding box center [325, 261] width 328 height 23
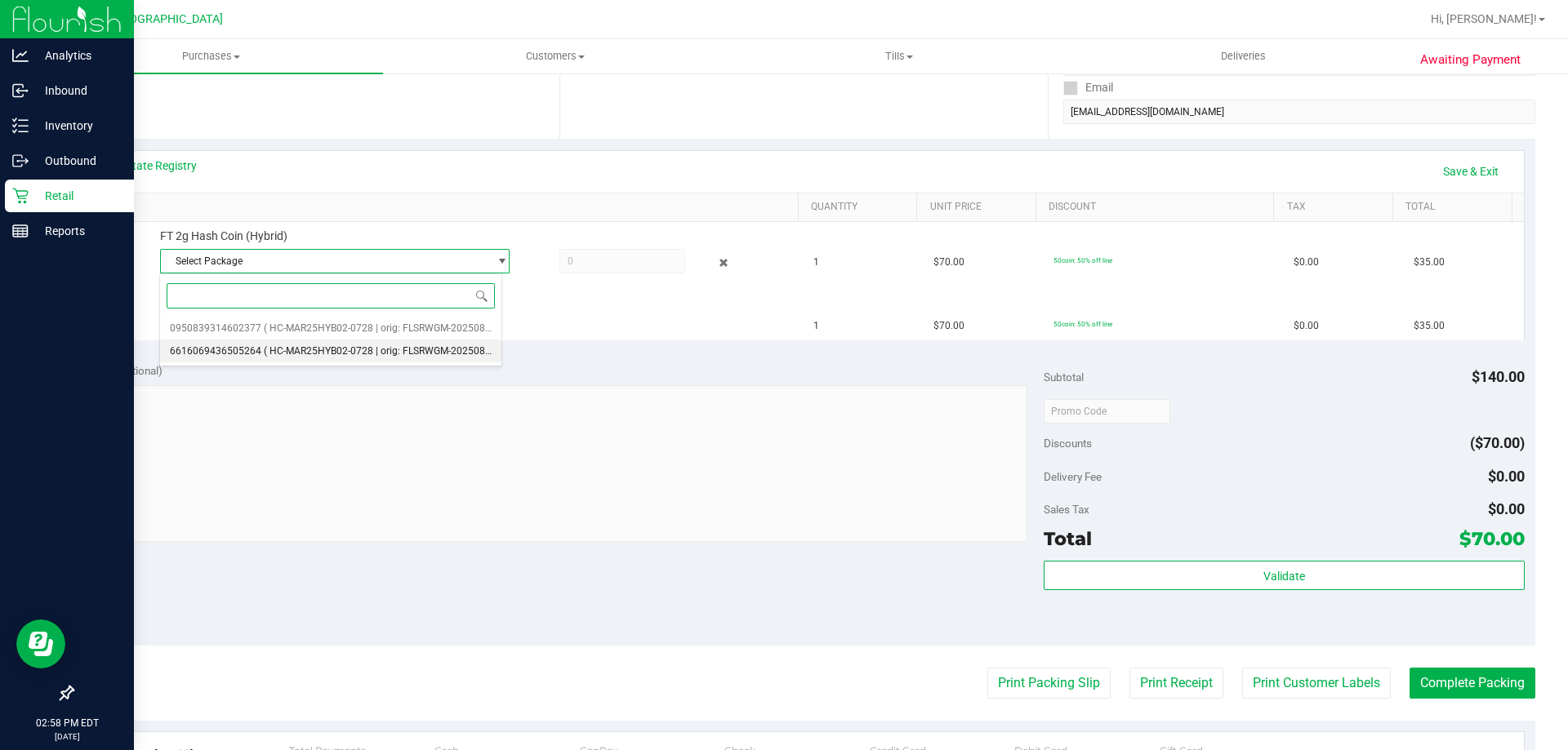
click at [351, 348] on span "( HC-MAR25HYB02-0728 | orig: FLSRWGM-20250804-916 )" at bounding box center [392, 351] width 258 height 11
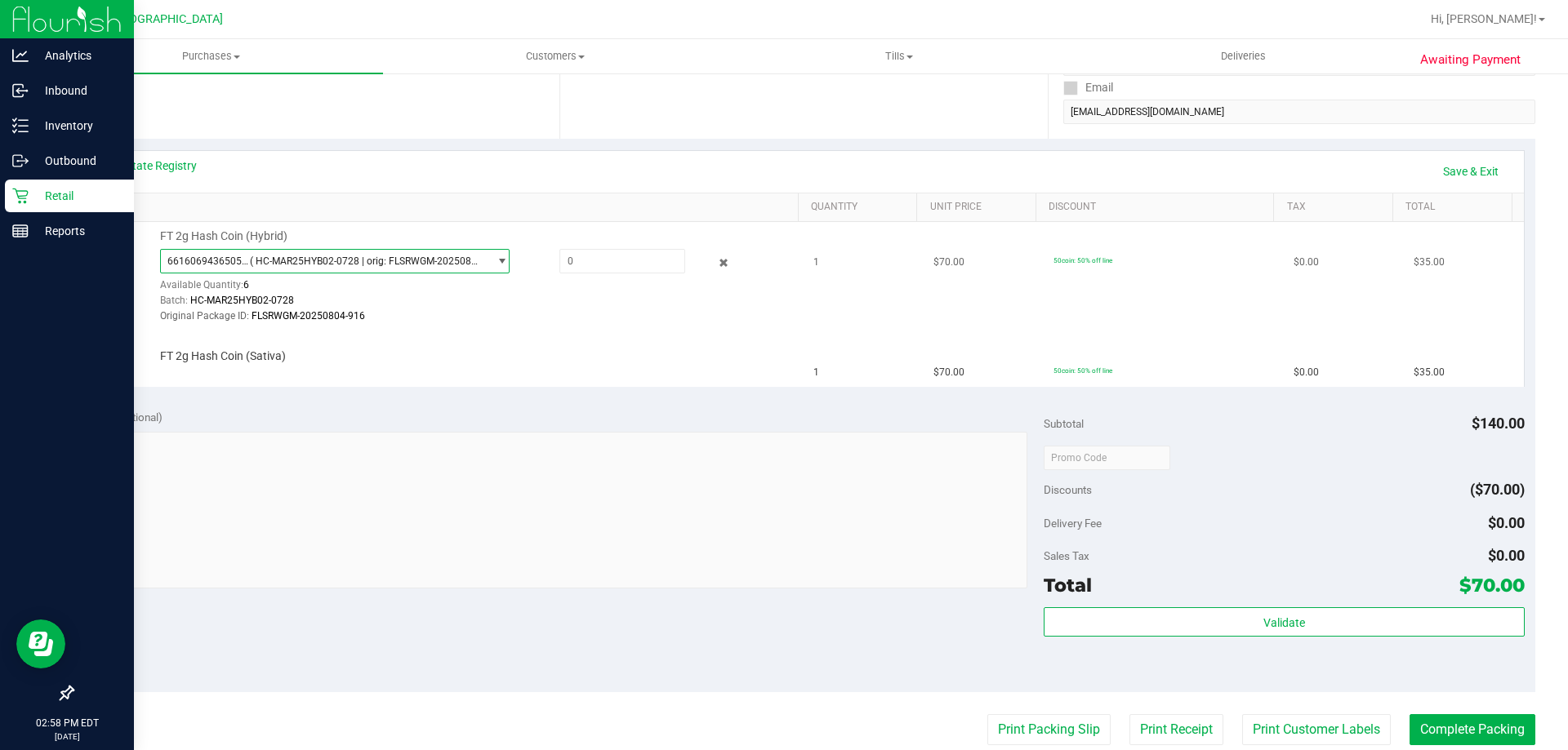
click at [475, 349] on div "FT 2g Hash Coin (Sativa)" at bounding box center [471, 357] width 639 height 17
click at [1453, 168] on link "Save & Exit" at bounding box center [1470, 171] width 76 height 28
click at [608, 261] on span at bounding box center [622, 261] width 126 height 24
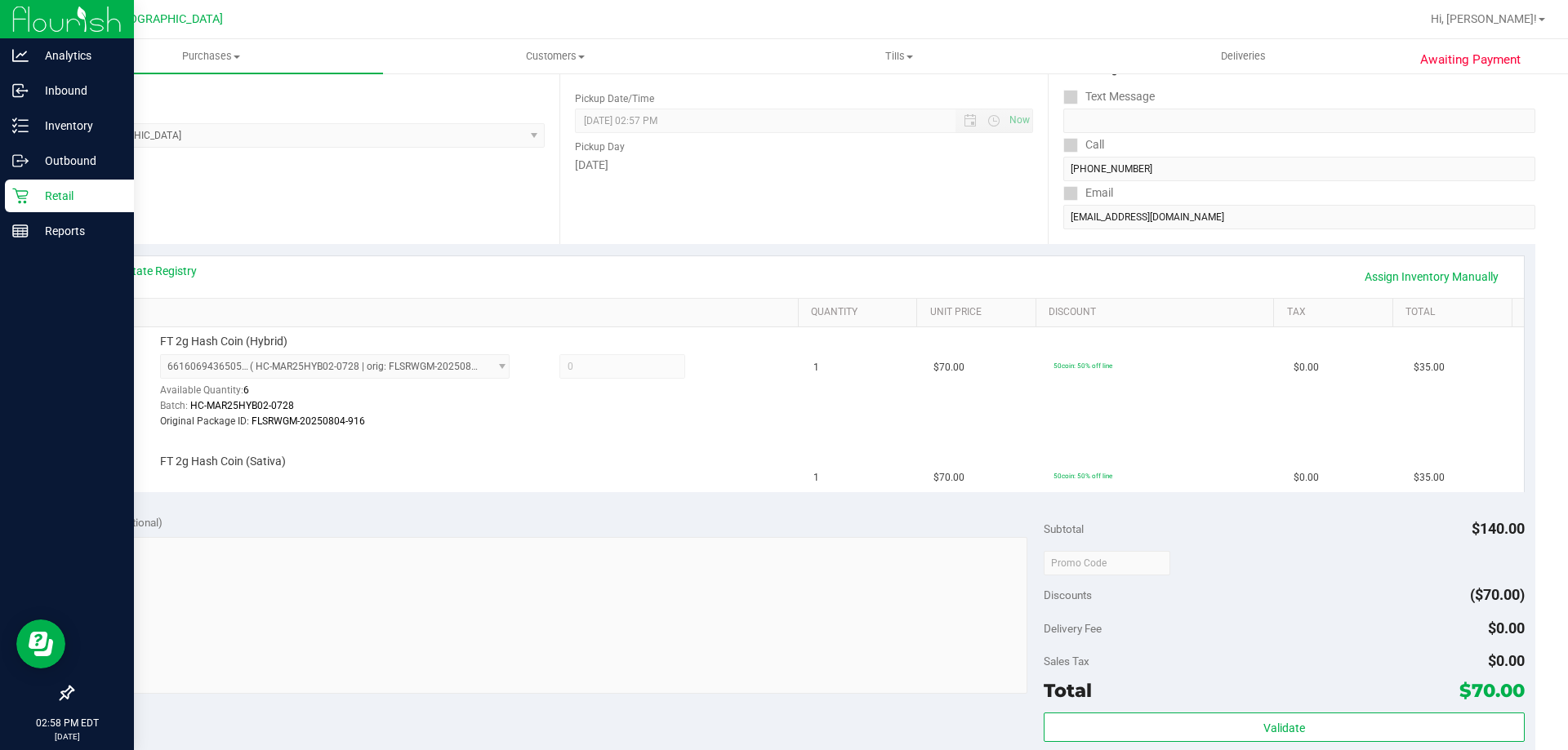
scroll to position [57, 0]
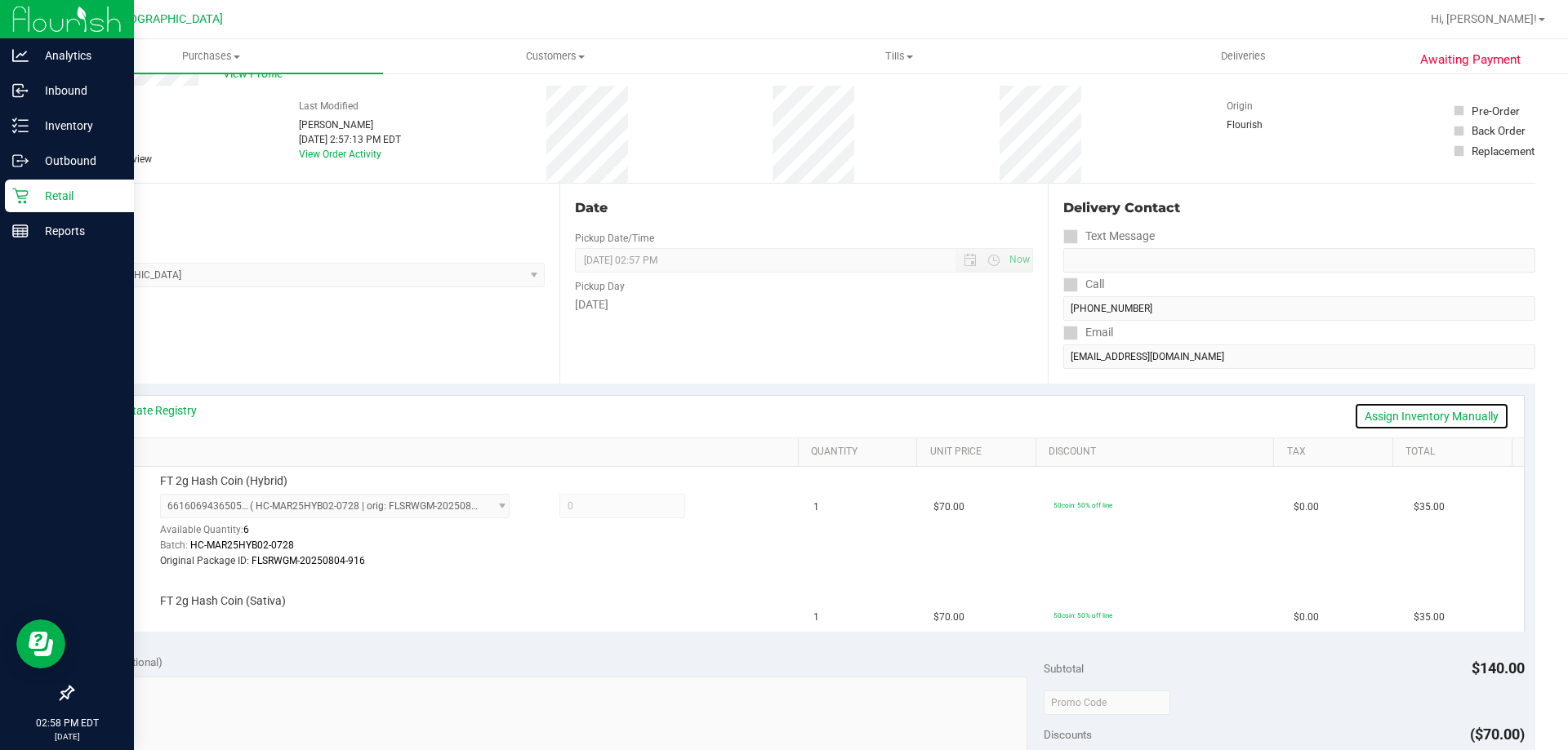
click at [1403, 408] on link "Assign Inventory Manually" at bounding box center [1431, 416] width 155 height 28
click at [570, 498] on span at bounding box center [622, 506] width 126 height 24
type input "1"
type input "1.0000"
click at [588, 608] on div "FT 2g Hash Coin (Sativa)" at bounding box center [471, 602] width 639 height 17
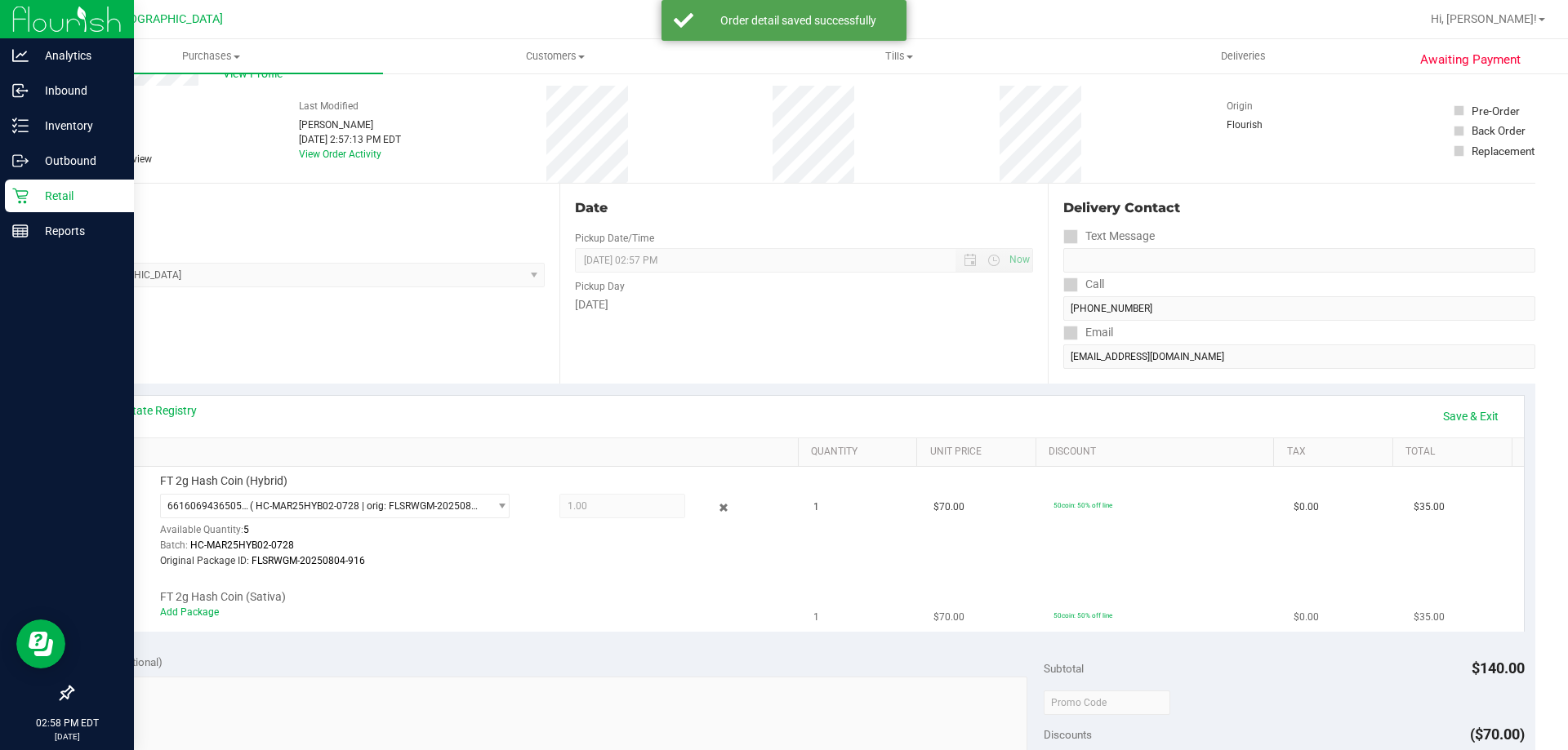
click at [209, 621] on td "FT 2g Hash Coin (Sativa) Add Package" at bounding box center [444, 604] width 721 height 55
click at [209, 617] on link "Add Package" at bounding box center [189, 612] width 59 height 11
click at [293, 614] on span "Select Package" at bounding box center [325, 615] width 328 height 23
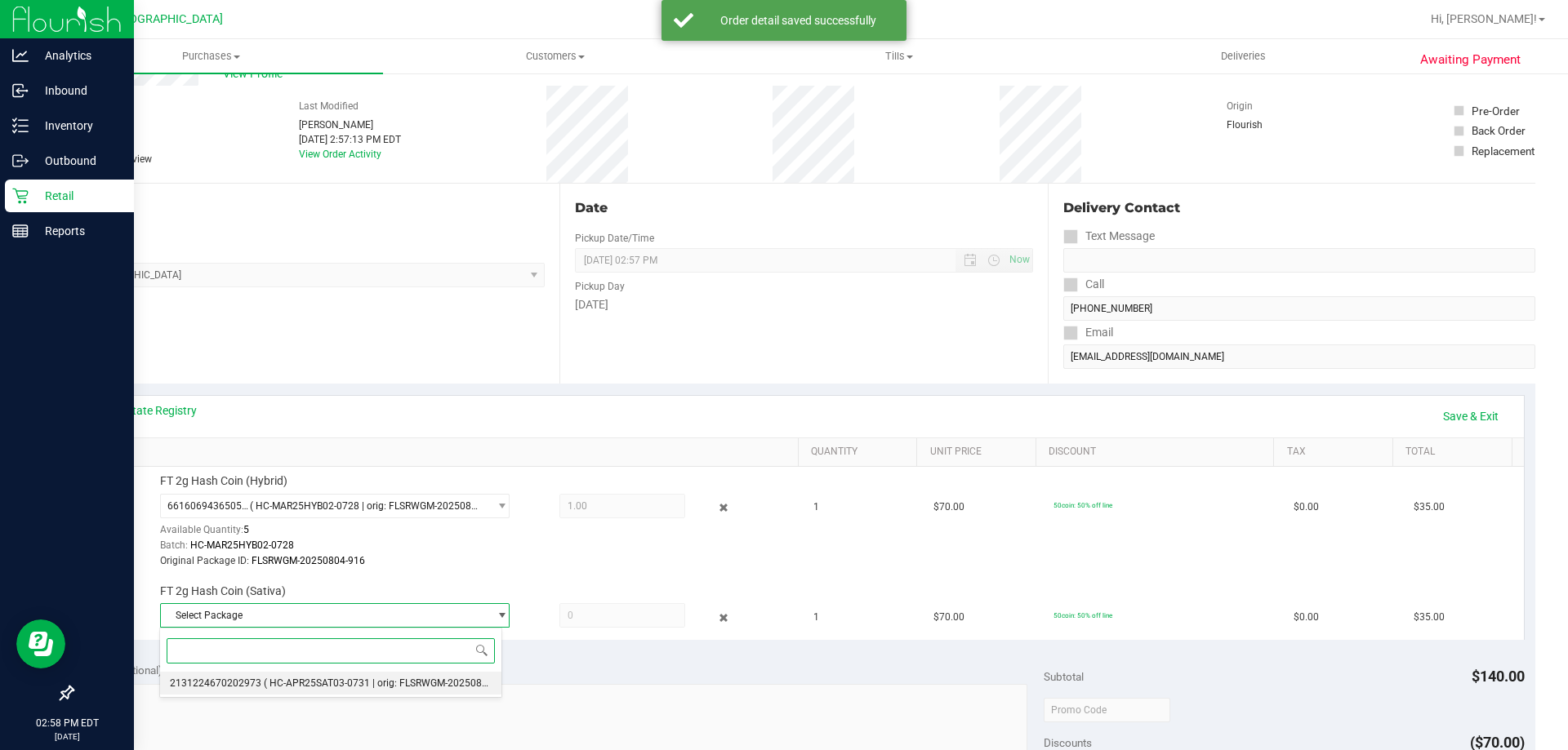
click at [329, 689] on li "2131224670202973 ( HC-APR25SAT03-0731 | orig: FLSRWGM-20250806-2803 )" at bounding box center [331, 683] width 342 height 23
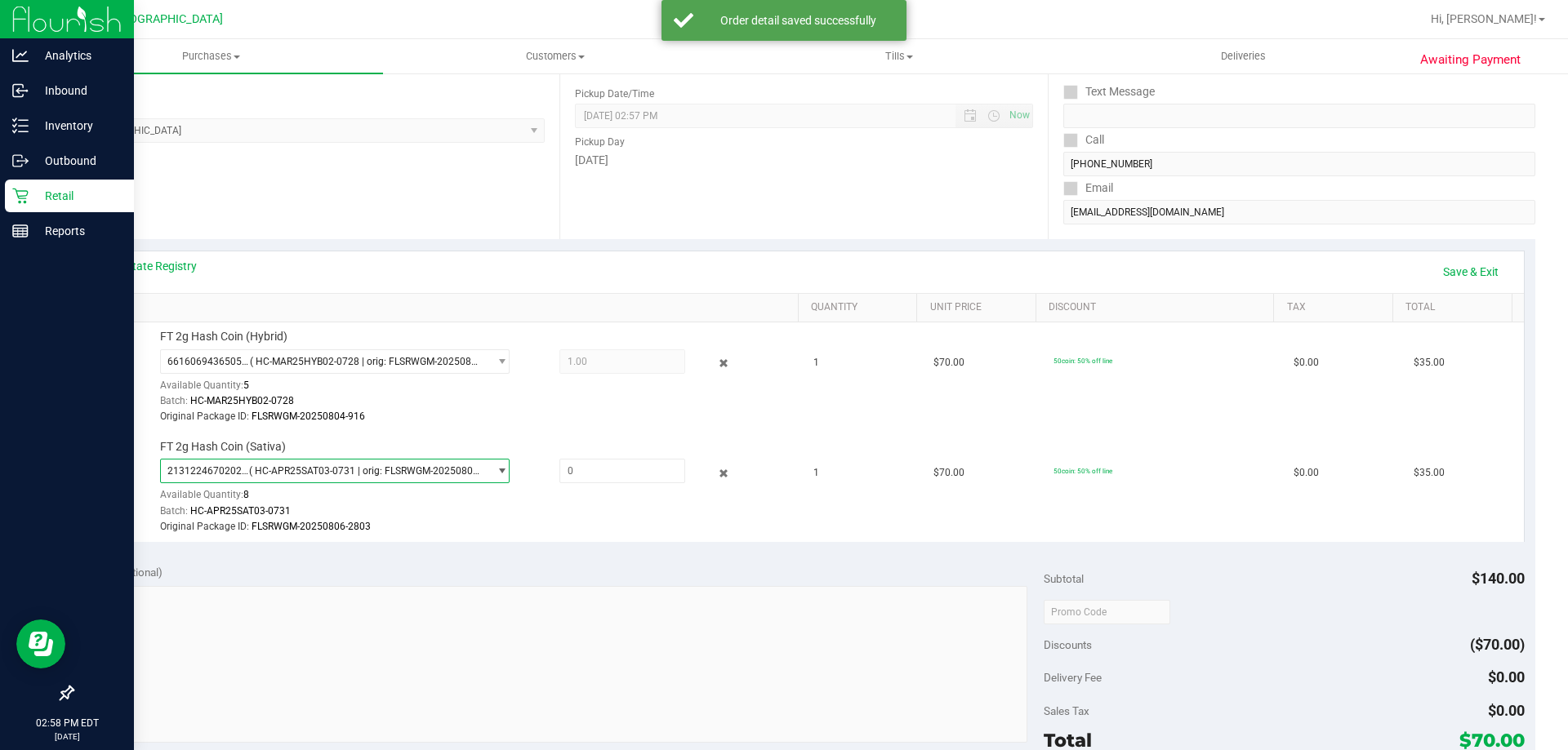
scroll to position [382, 0]
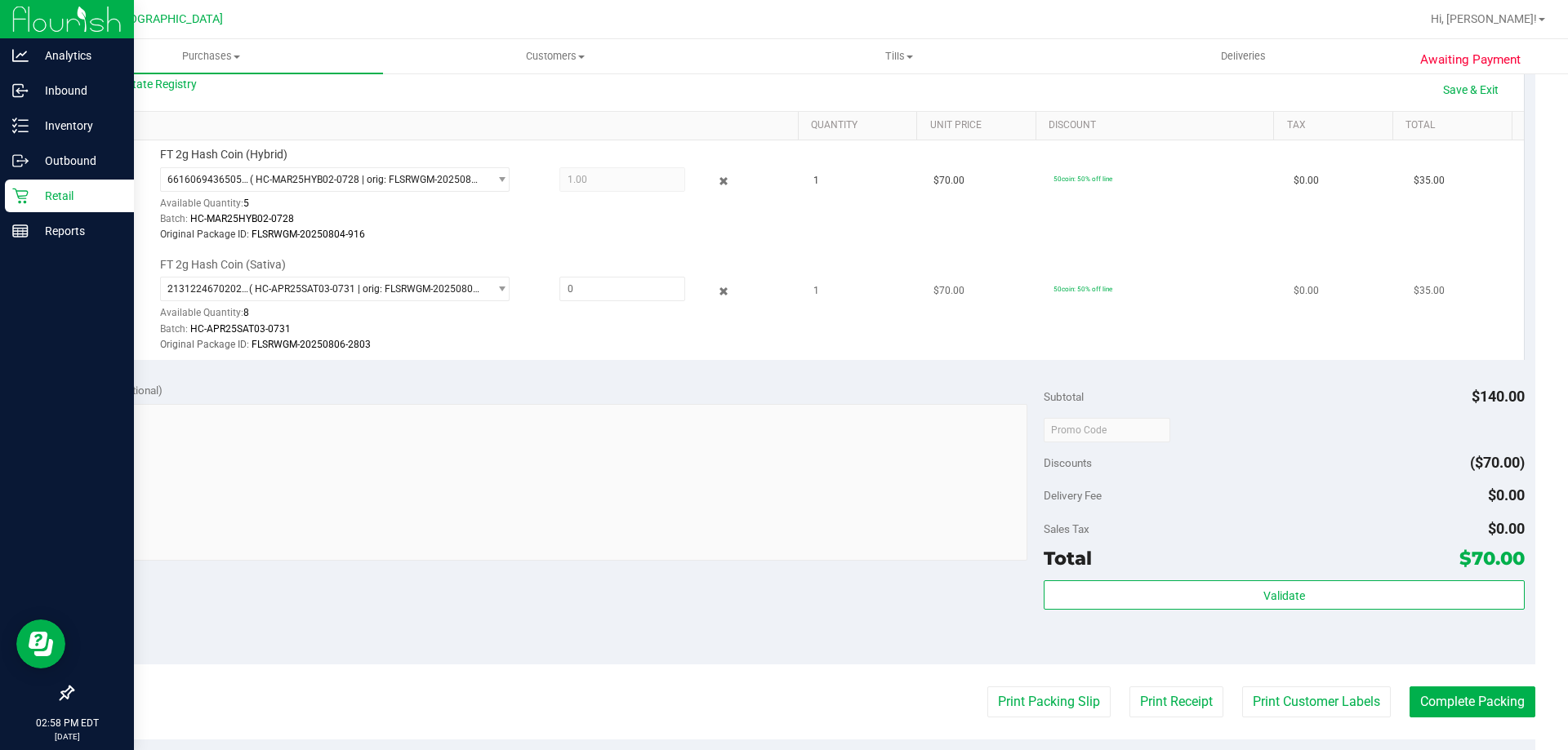
click at [588, 312] on div "2131224670202973 ( HC-APR25SAT03-0731 | orig: FLSRWGM-20250806-2803 ) 213122467…" at bounding box center [475, 315] width 630 height 76
click at [578, 296] on span at bounding box center [622, 288] width 126 height 24
type input "1"
type input "1.0000"
click at [693, 344] on div "Original Package ID: FLSRWGM-20250806-2803" at bounding box center [475, 344] width 630 height 16
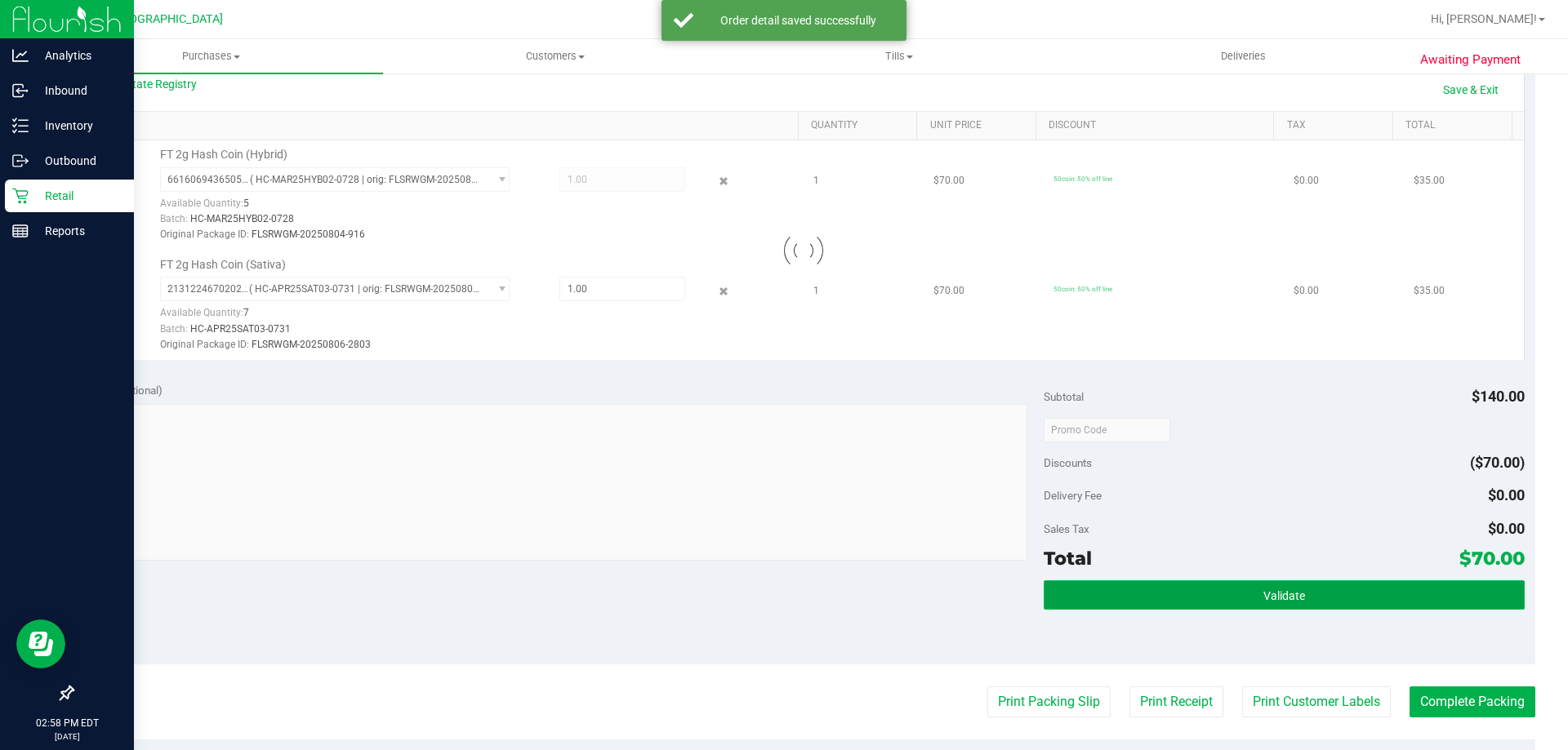
click at [1264, 589] on span "Validate" at bounding box center [1284, 596] width 42 height 13
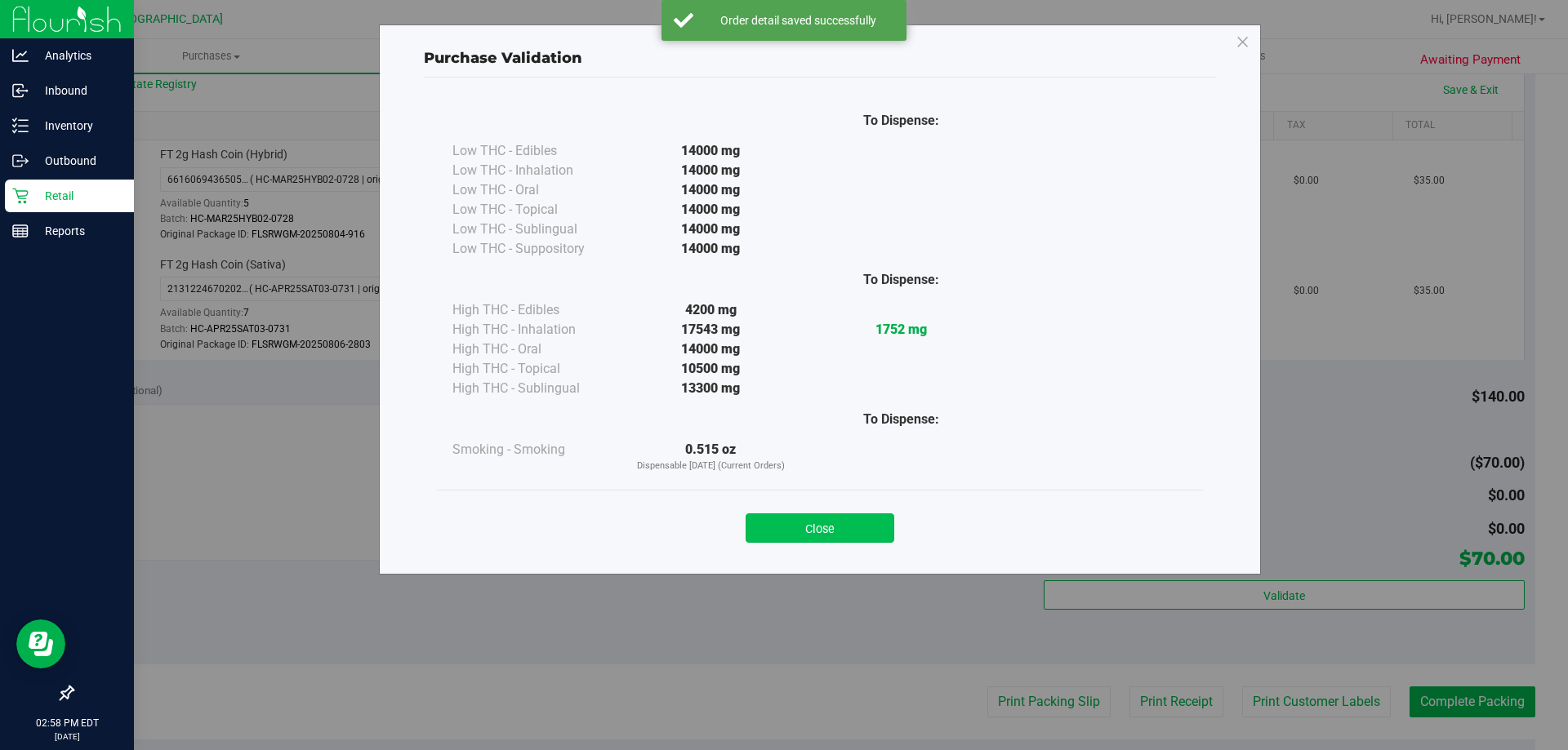
click at [834, 536] on button "Close" at bounding box center [820, 529] width 149 height 30
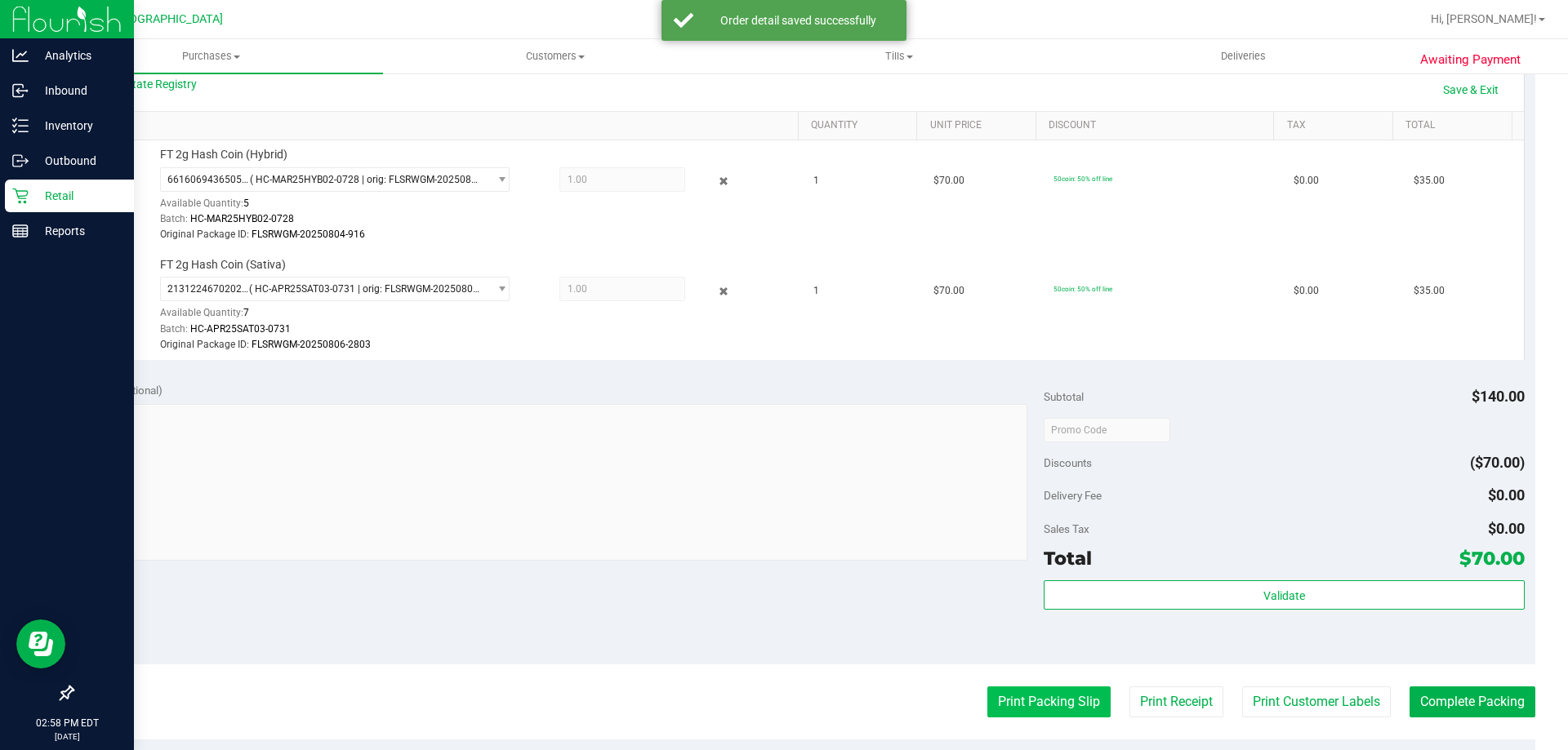
click at [1041, 697] on button "Print Packing Slip" at bounding box center [1048, 702] width 123 height 31
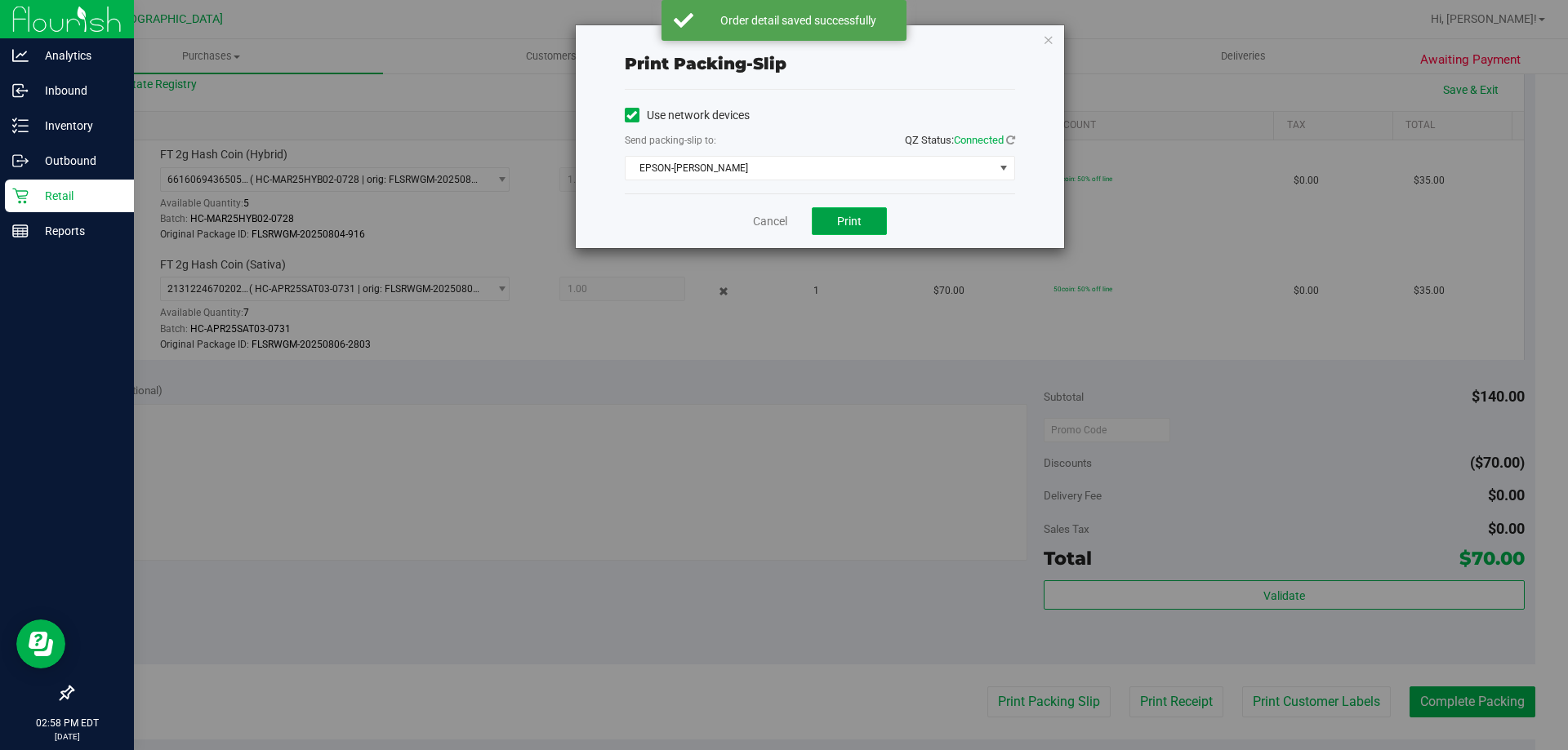
click at [814, 219] on button "Print" at bounding box center [849, 221] width 75 height 28
click at [775, 222] on link "Cancel" at bounding box center [770, 221] width 34 height 17
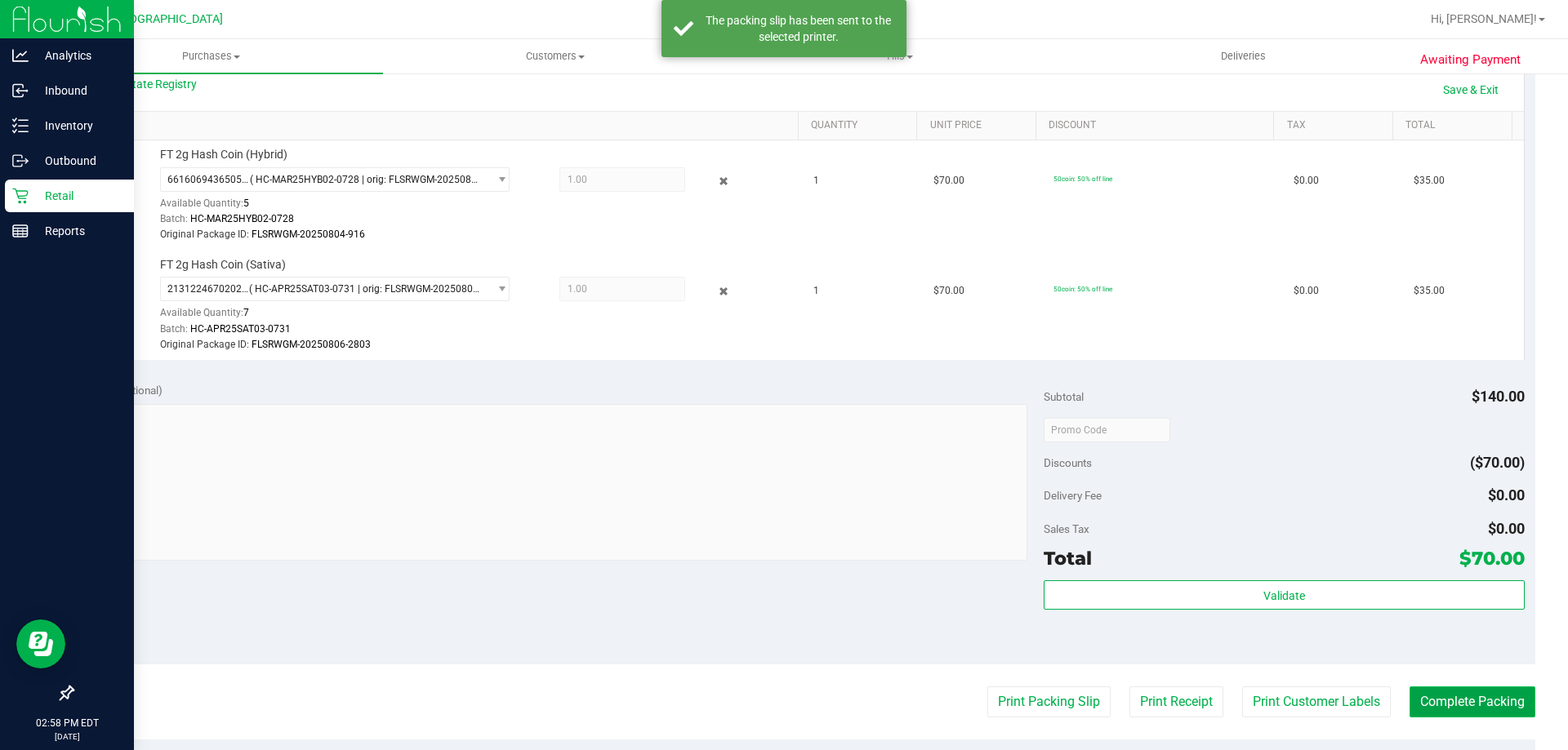
click at [1438, 701] on button "Complete Packing" at bounding box center [1472, 702] width 126 height 31
click at [1438, 701] on button "Complete Packing" at bounding box center [1466, 702] width 139 height 31
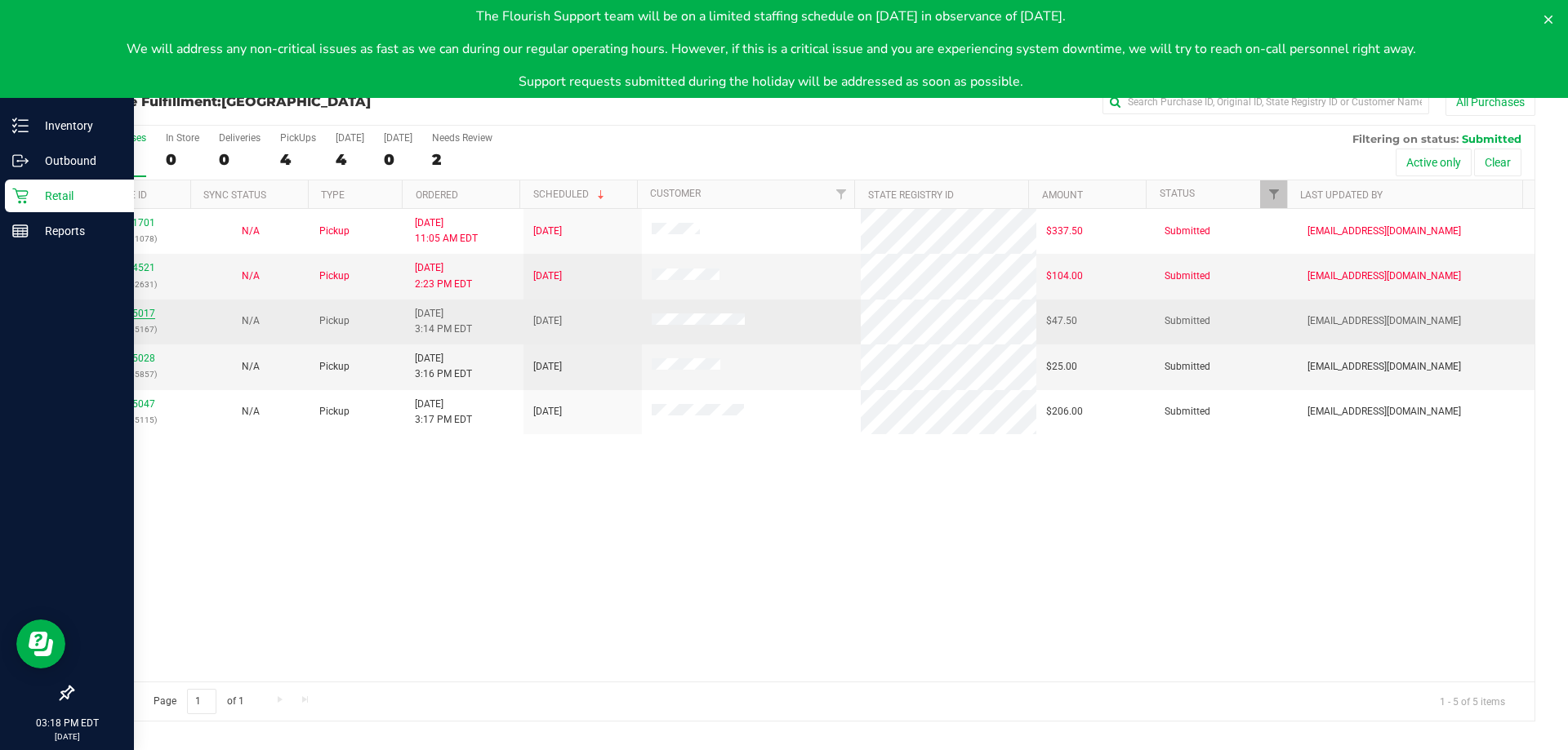
click at [120, 315] on link "11845017" at bounding box center [132, 314] width 46 height 11
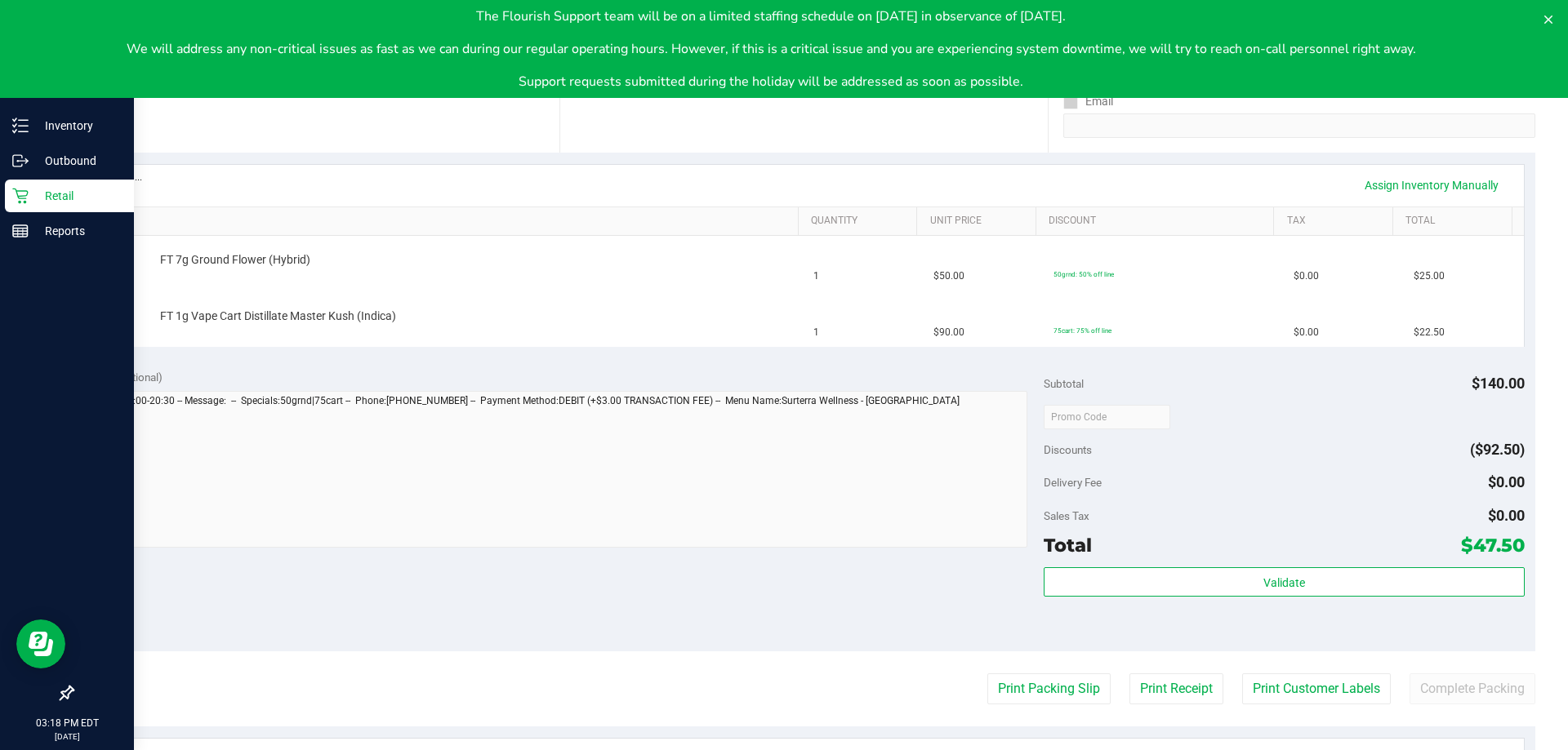
scroll to position [327, 0]
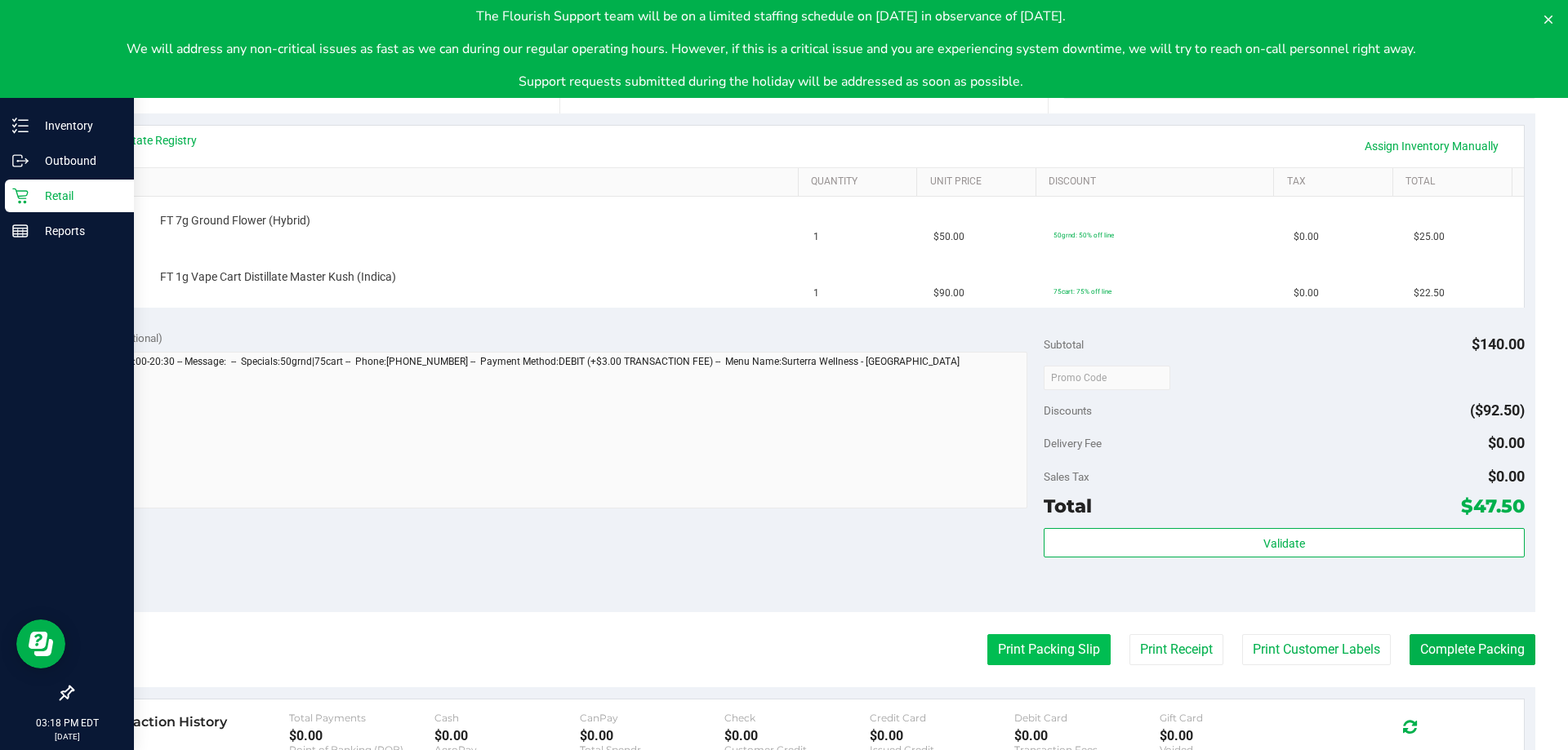
click at [1027, 653] on button "Print Packing Slip" at bounding box center [1048, 650] width 123 height 31
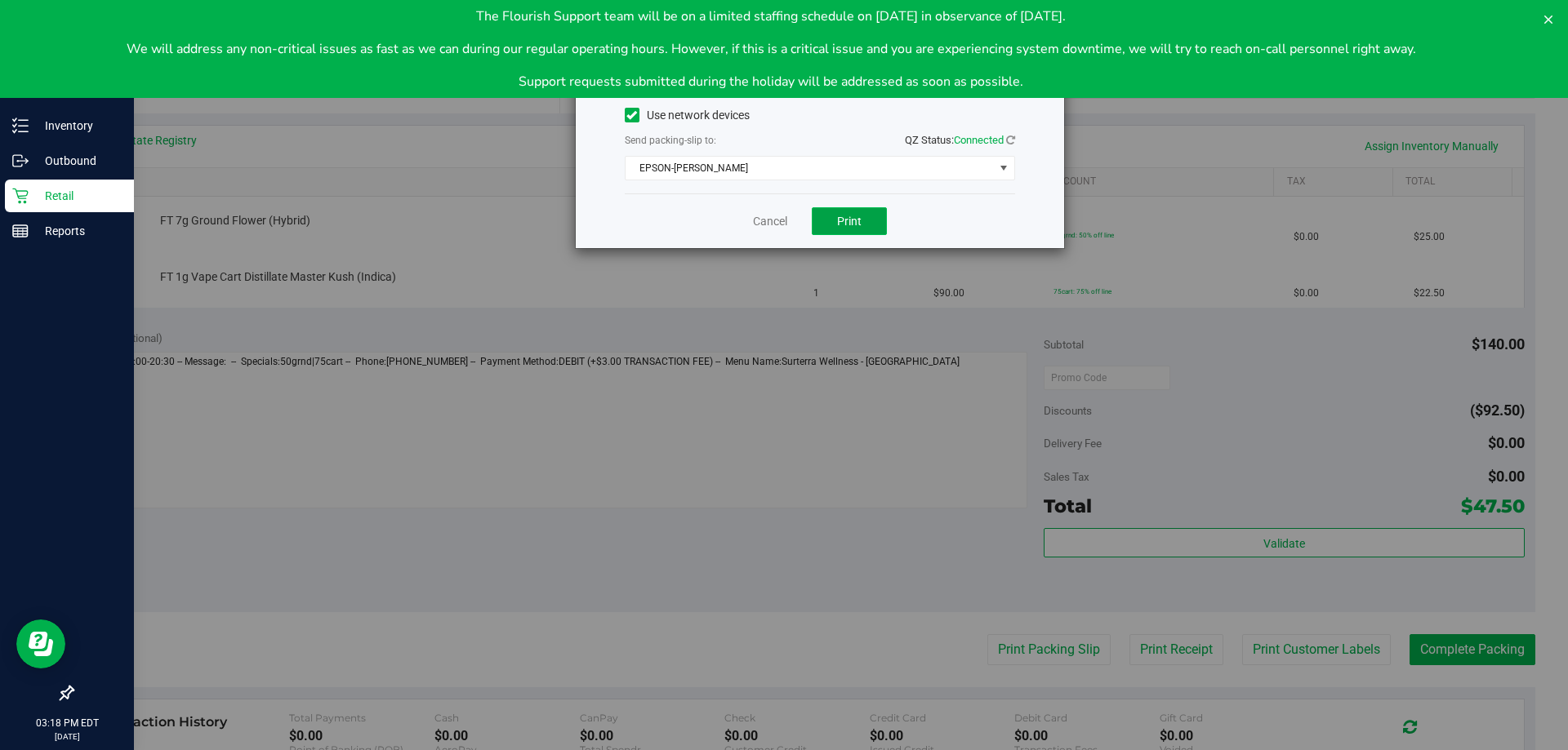
click at [856, 210] on button "Print" at bounding box center [849, 221] width 75 height 28
click at [1552, 23] on icon at bounding box center [1548, 20] width 8 height 8
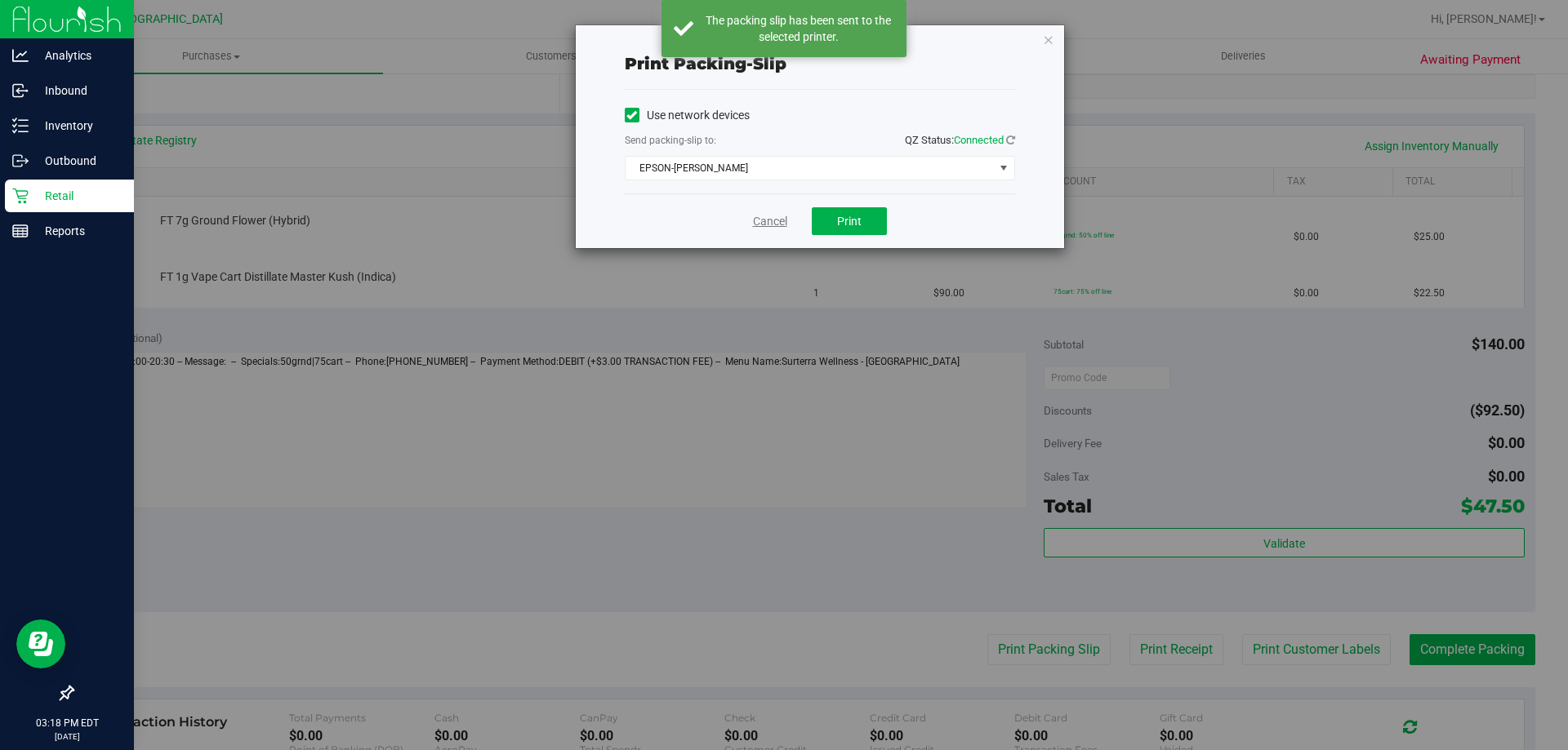
click at [770, 216] on link "Cancel" at bounding box center [770, 221] width 34 height 17
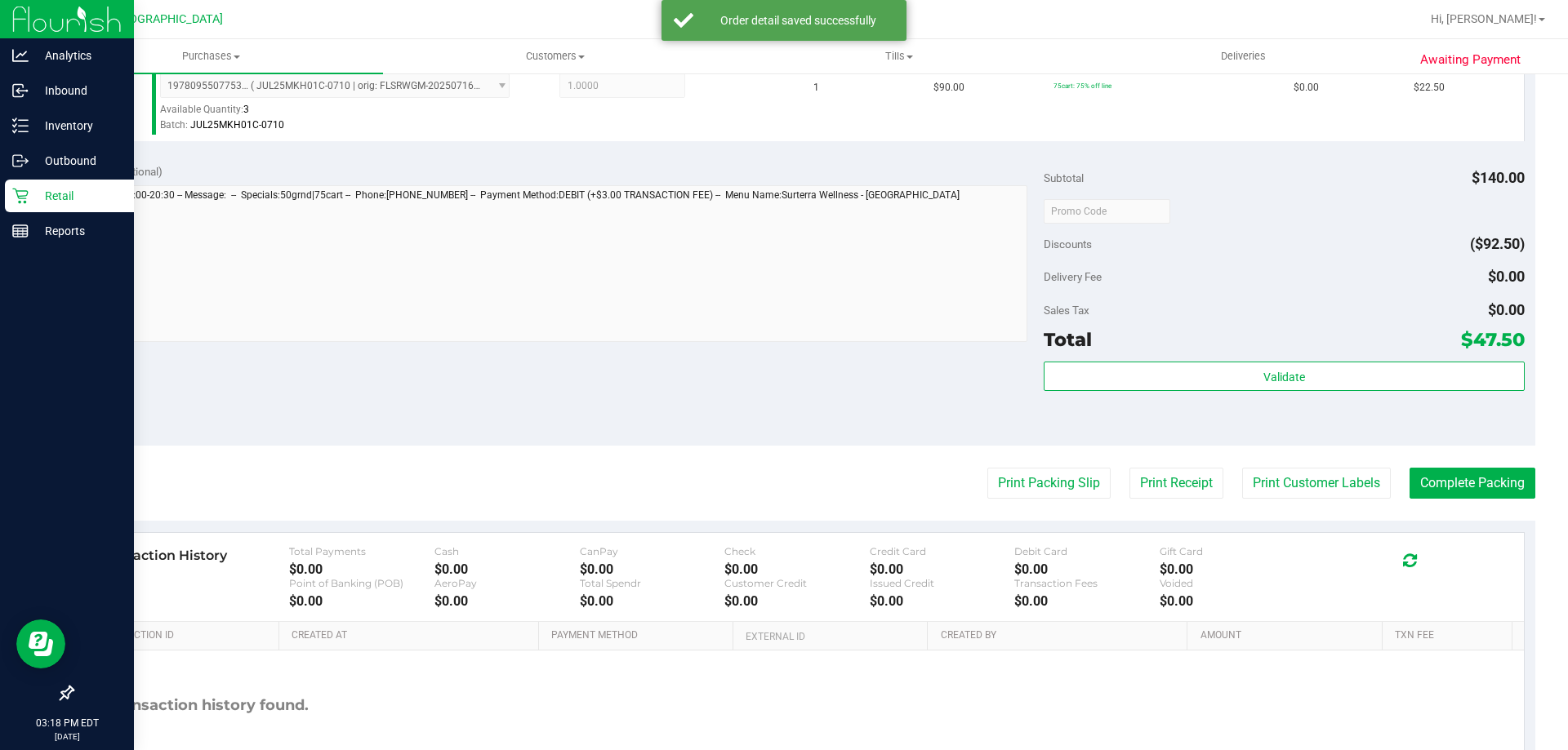
scroll to position [571, 0]
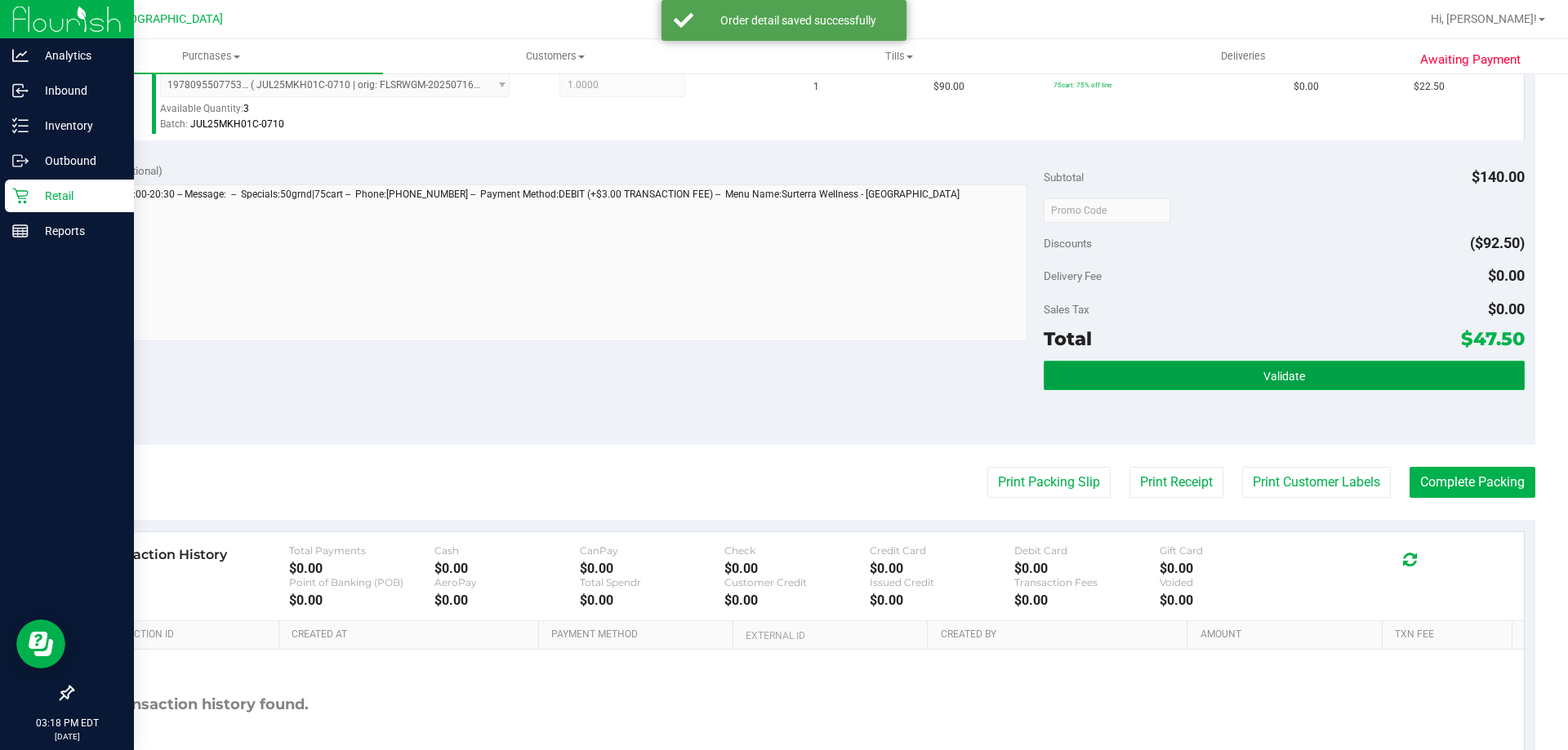
click at [1241, 377] on button "Validate" at bounding box center [1284, 376] width 480 height 30
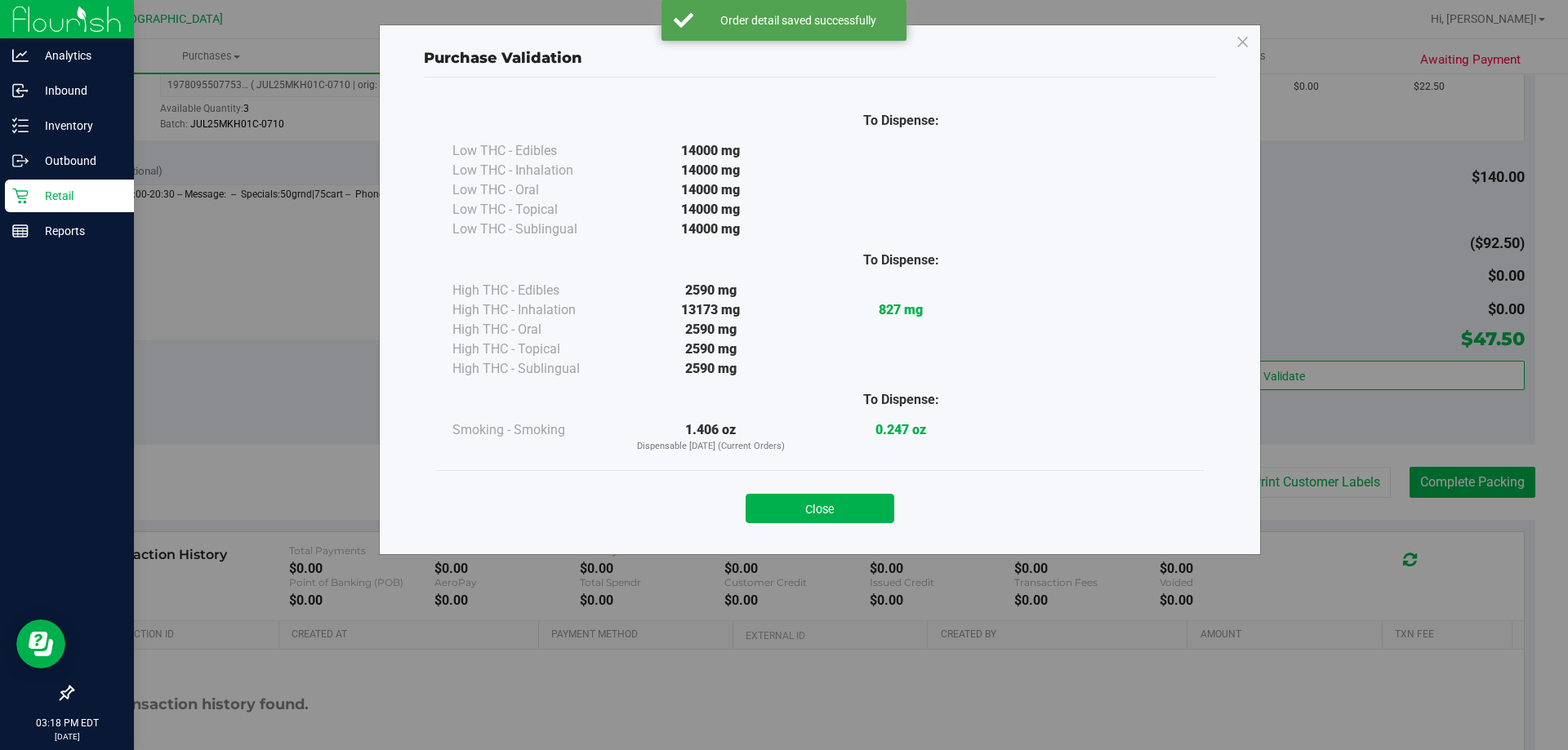
drag, startPoint x: 870, startPoint y: 495, endPoint x: 924, endPoint y: 502, distance: 54.5
click at [870, 497] on button "Close" at bounding box center [820, 509] width 149 height 30
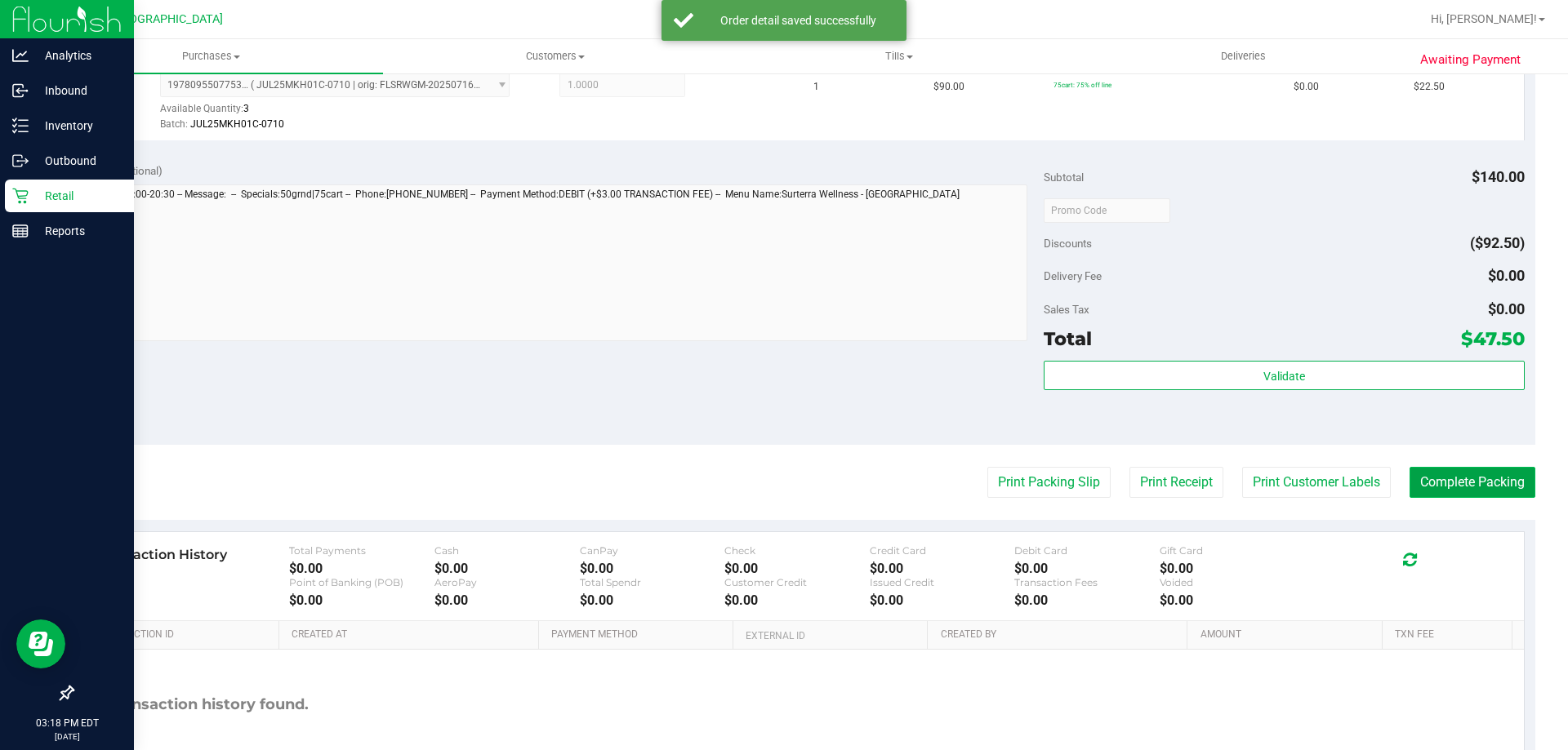
click at [1453, 484] on button "Complete Packing" at bounding box center [1472, 482] width 126 height 31
click at [1453, 483] on button "Complete Packing" at bounding box center [1472, 482] width 126 height 31
click at [1453, 483] on button "Complete Packing" at bounding box center [1466, 482] width 139 height 31
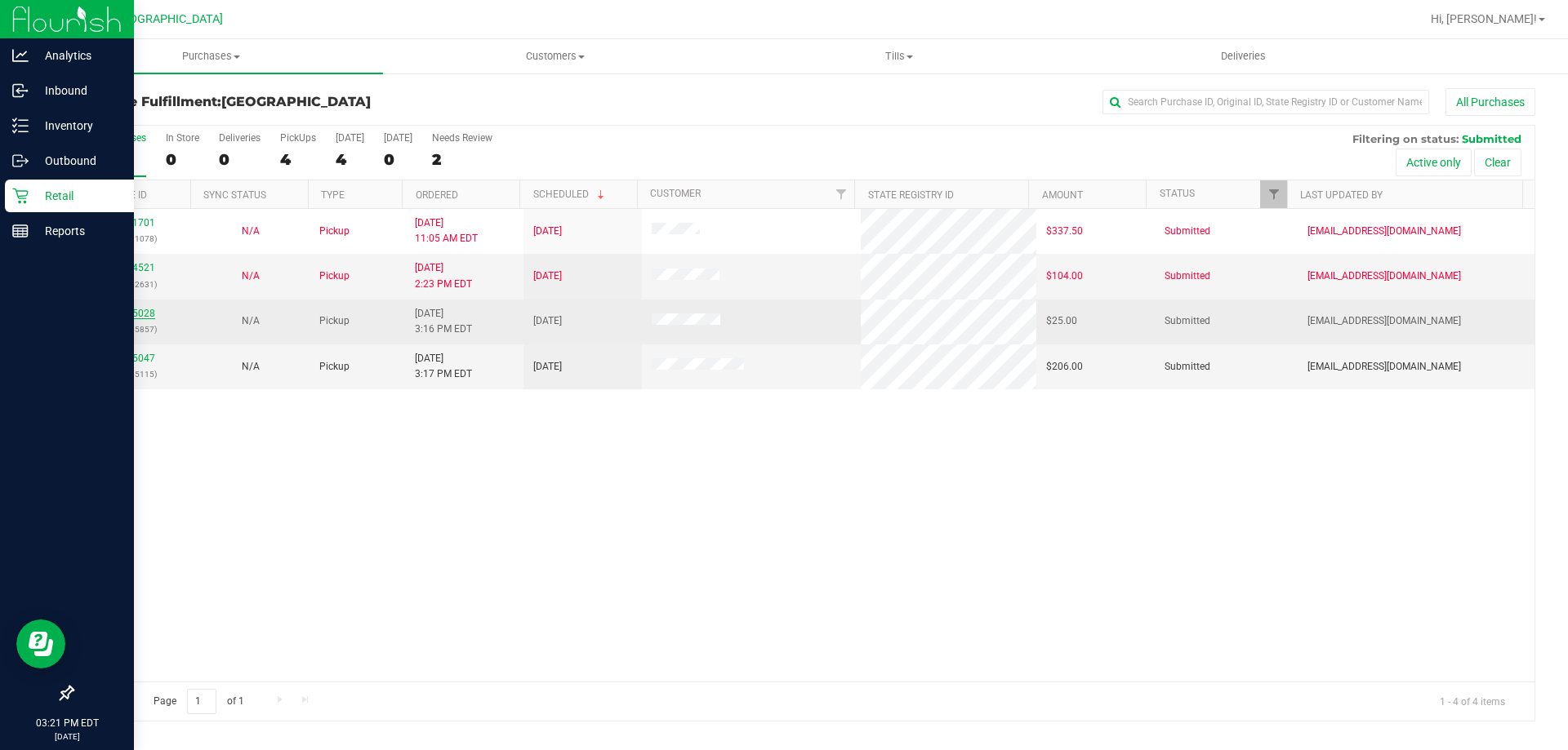
click at [133, 316] on link "11845028" at bounding box center [132, 314] width 46 height 11
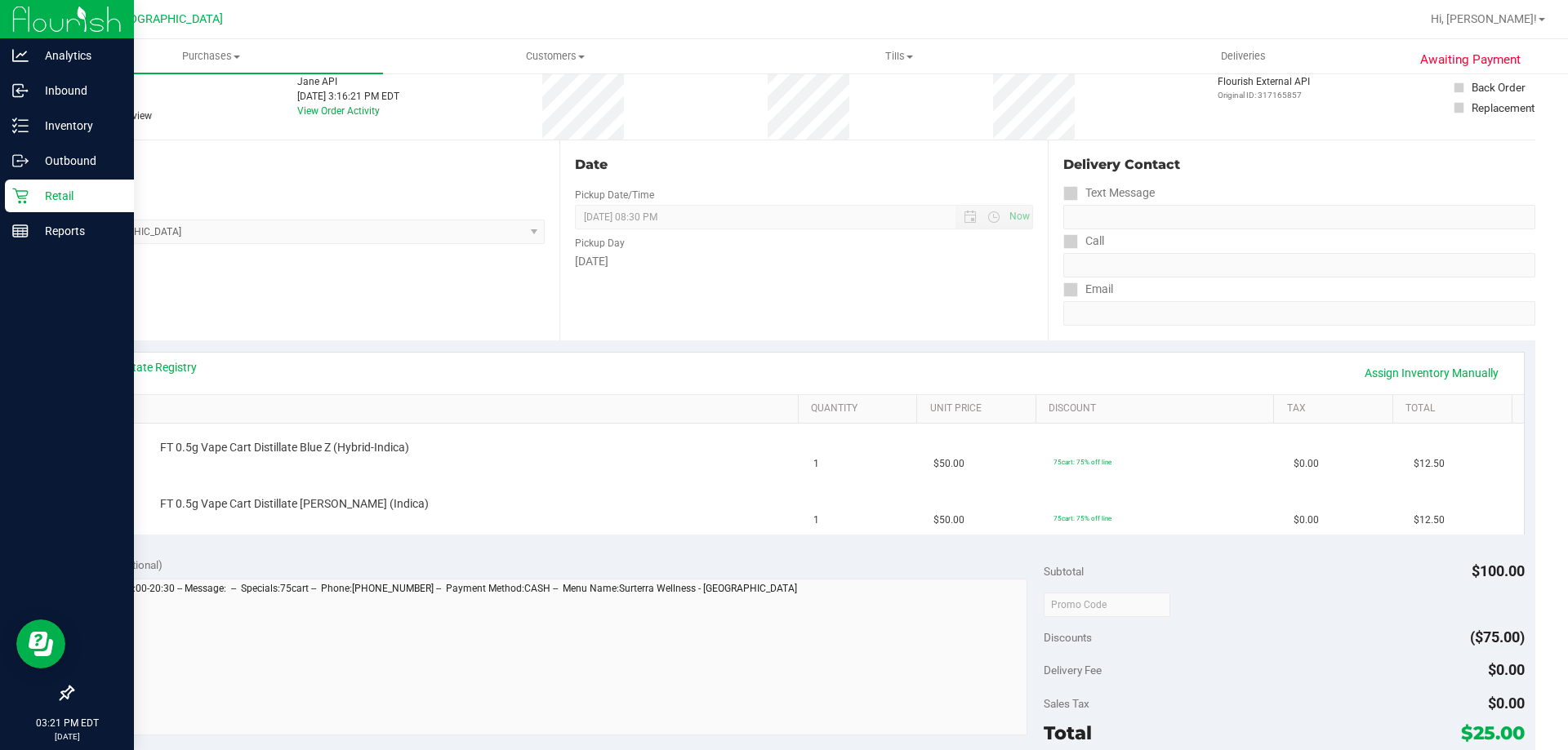
scroll to position [327, 0]
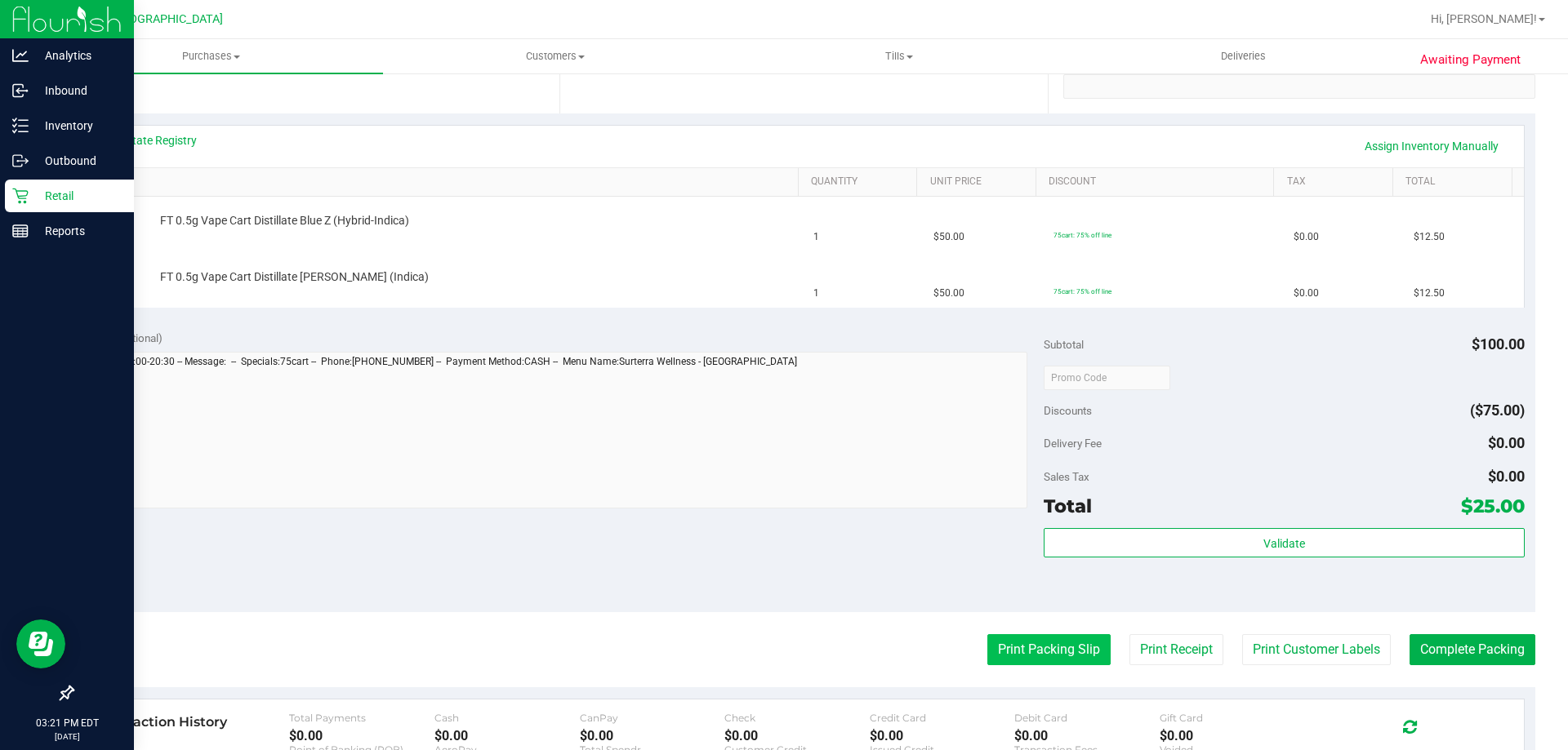
click at [1014, 651] on button "Print Packing Slip" at bounding box center [1048, 650] width 123 height 31
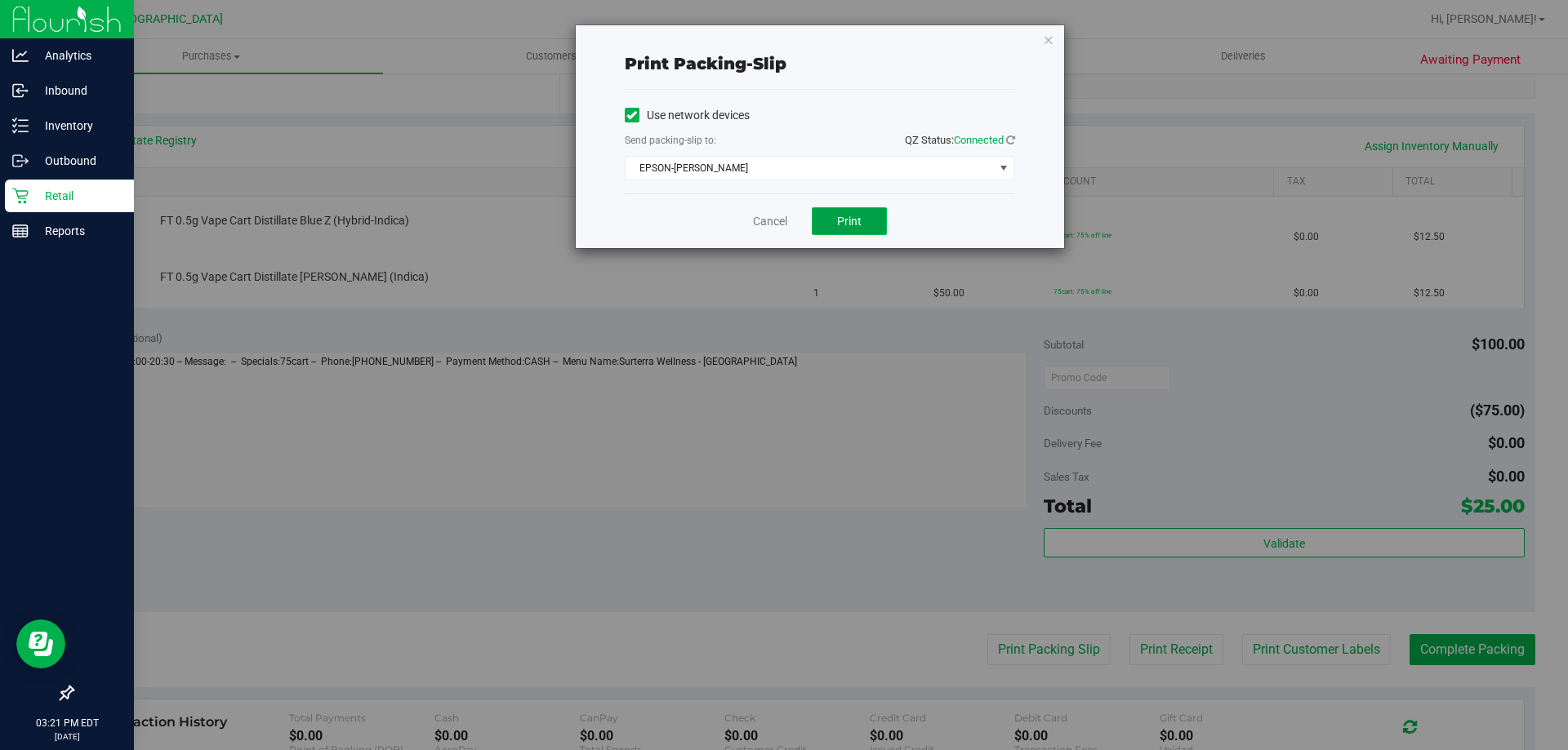
click at [844, 222] on span "Print" at bounding box center [849, 221] width 24 height 13
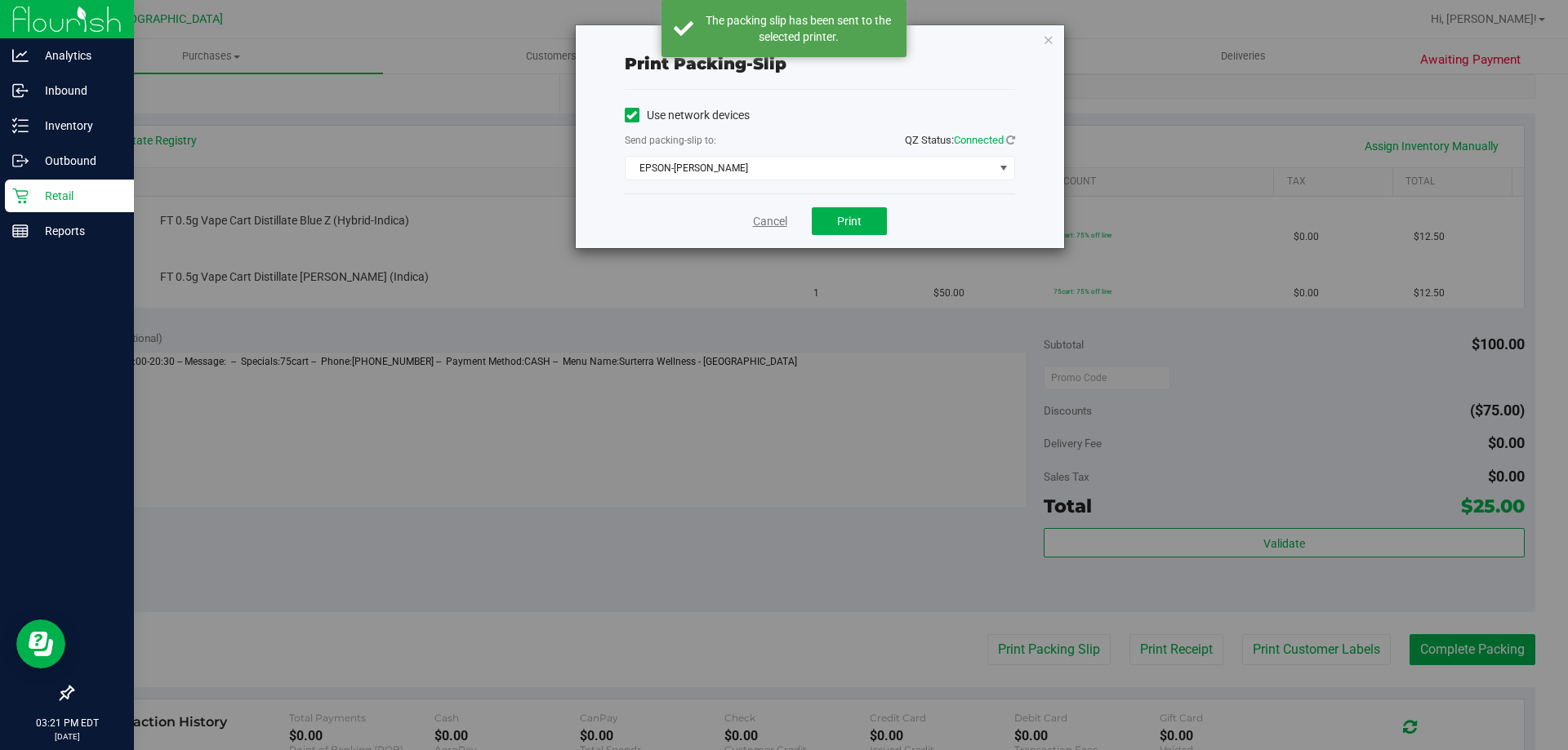
click at [773, 214] on link "Cancel" at bounding box center [770, 221] width 34 height 17
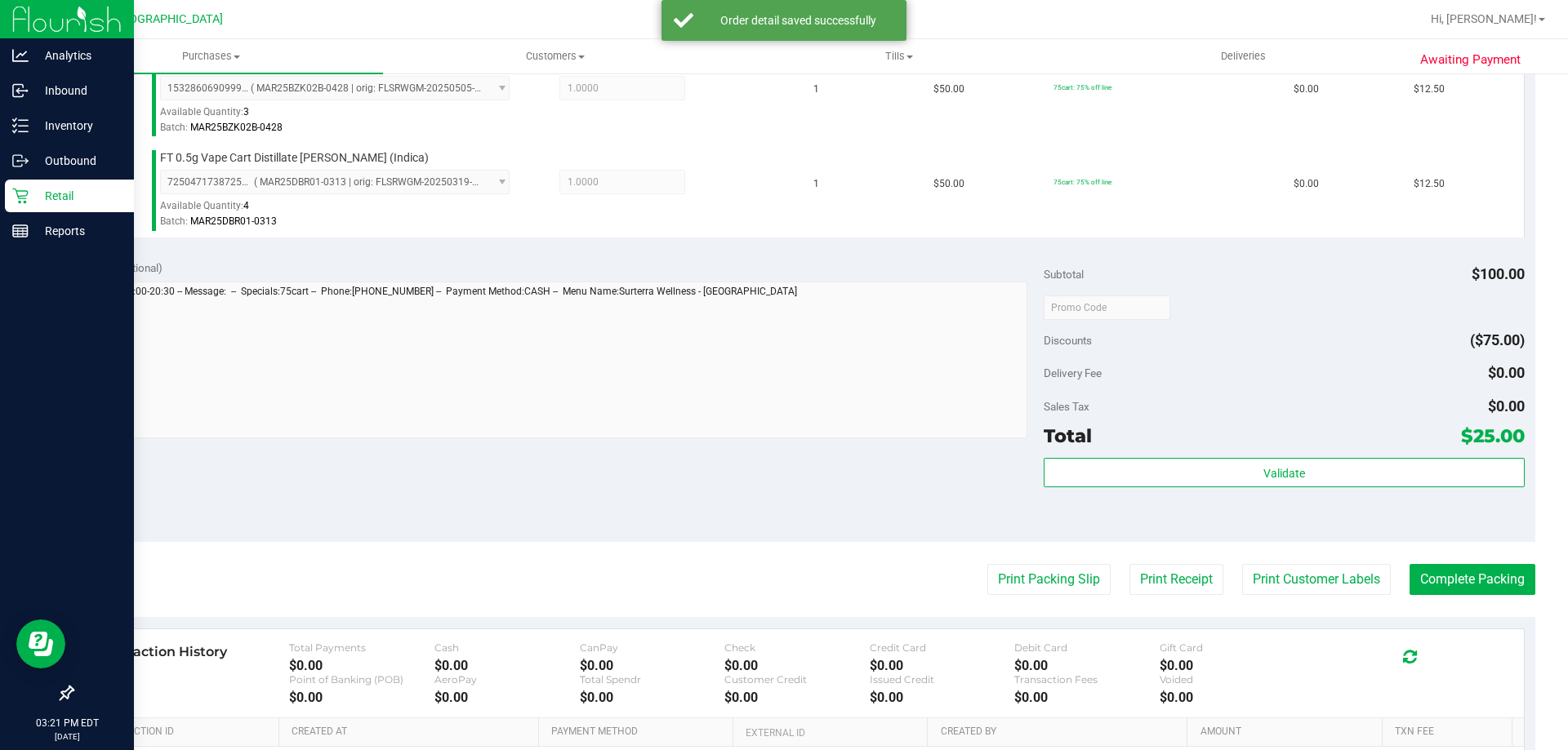
scroll to position [489, 0]
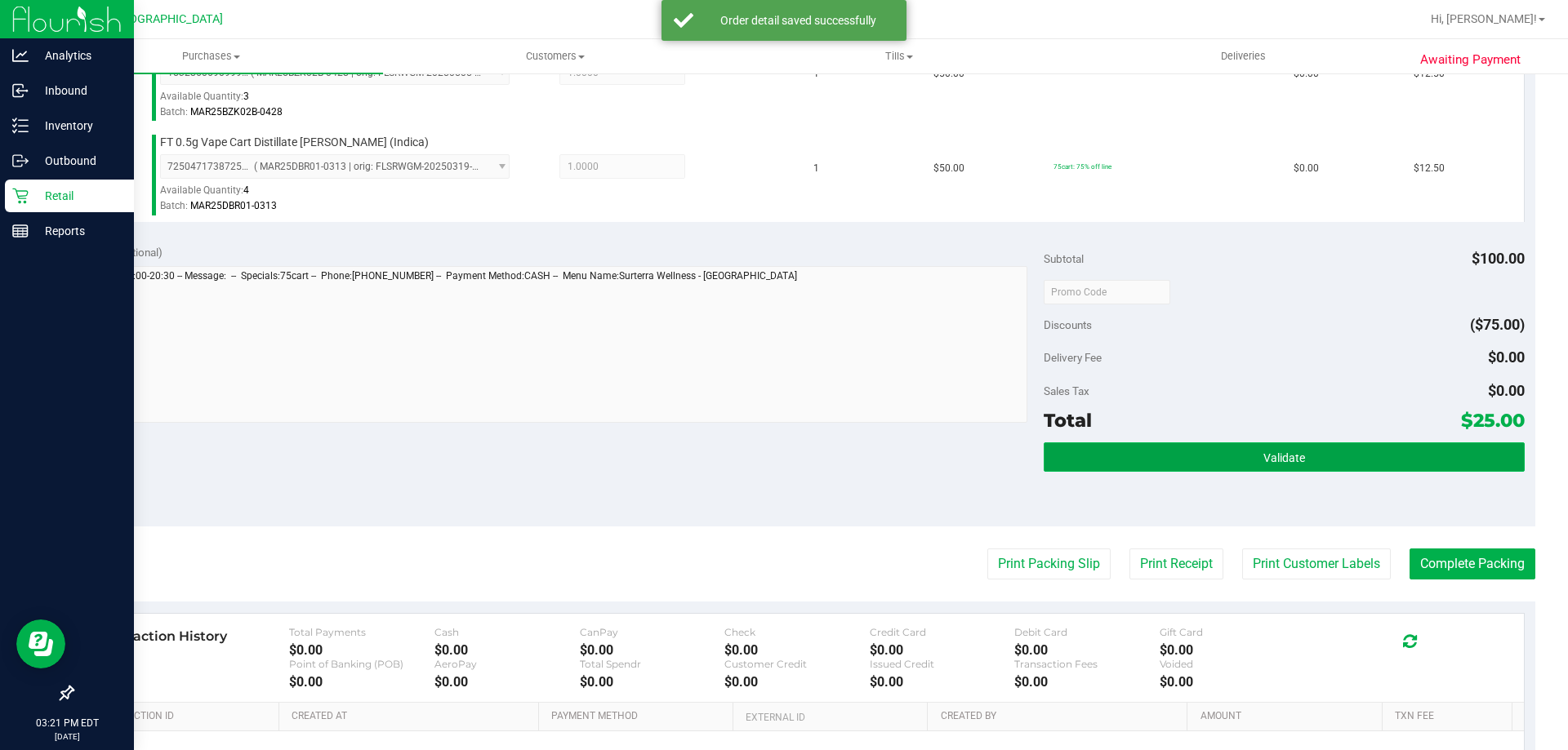
click at [1228, 451] on button "Validate" at bounding box center [1284, 457] width 480 height 30
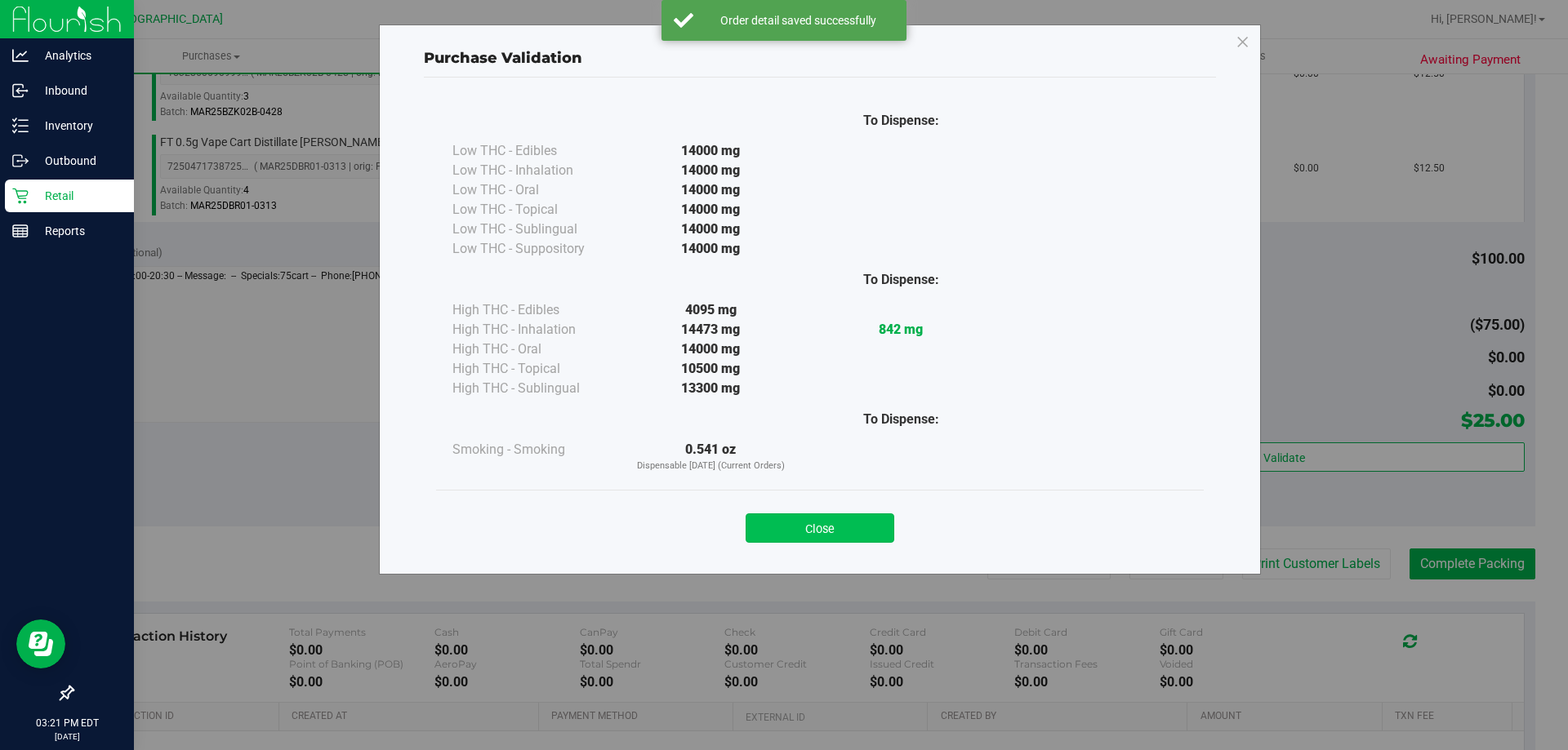
click at [842, 518] on button "Close" at bounding box center [820, 529] width 149 height 30
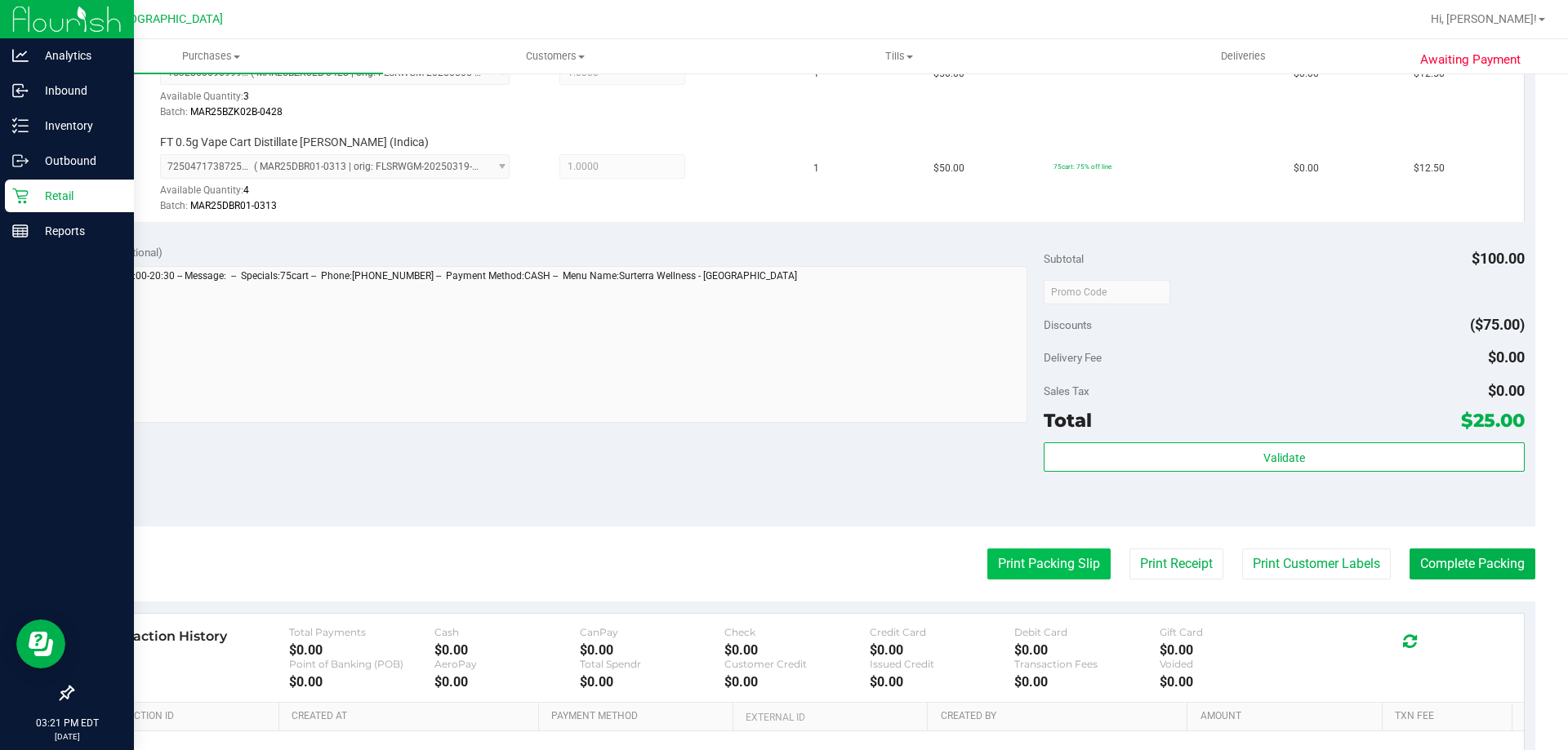
click at [1040, 555] on button "Print Packing Slip" at bounding box center [1048, 563] width 123 height 31
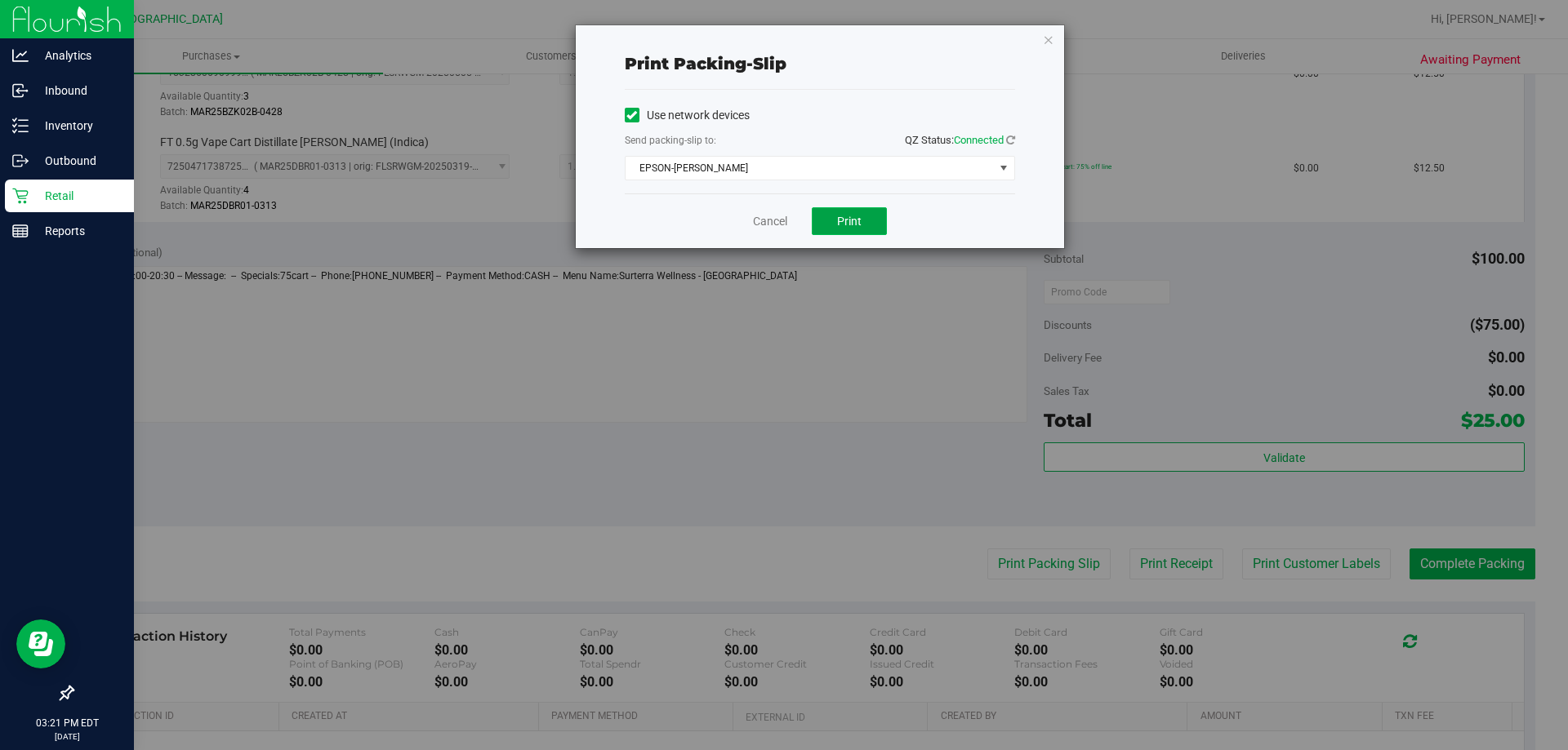
click at [861, 231] on button "Print" at bounding box center [849, 221] width 75 height 28
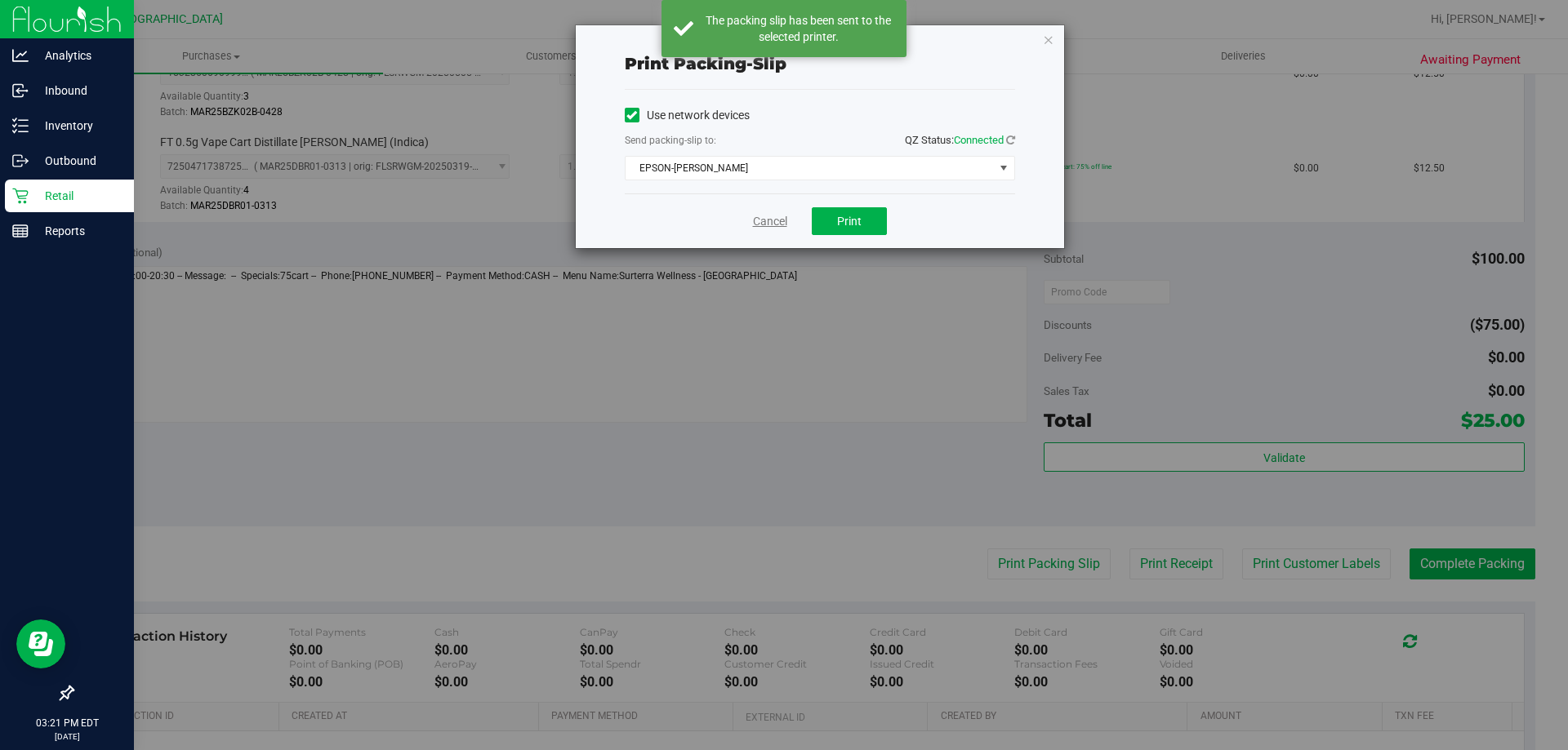
click at [770, 221] on link "Cancel" at bounding box center [770, 221] width 34 height 17
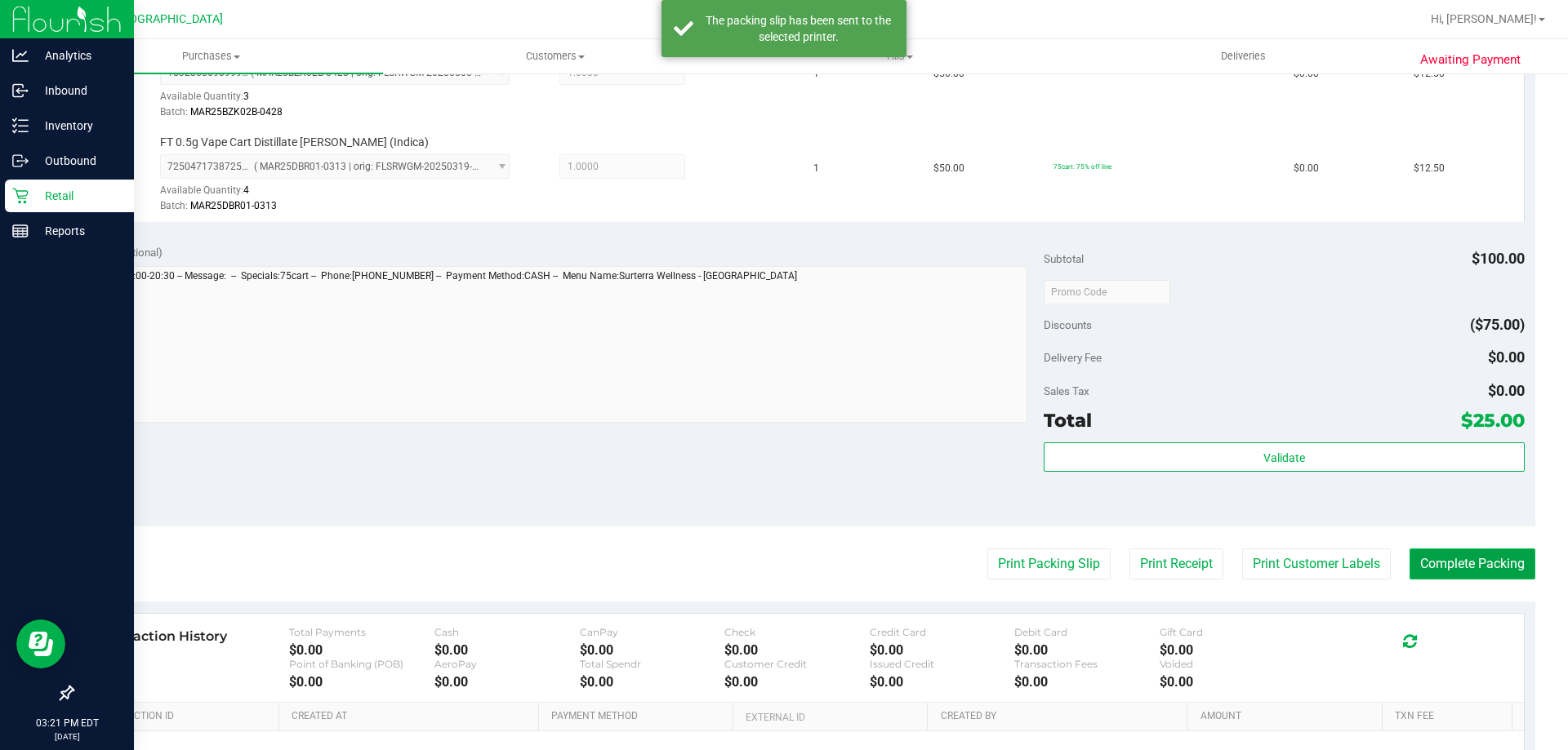
click at [1466, 561] on button "Complete Packing" at bounding box center [1472, 563] width 126 height 31
click at [1466, 561] on button "Complete Packing" at bounding box center [1466, 563] width 139 height 31
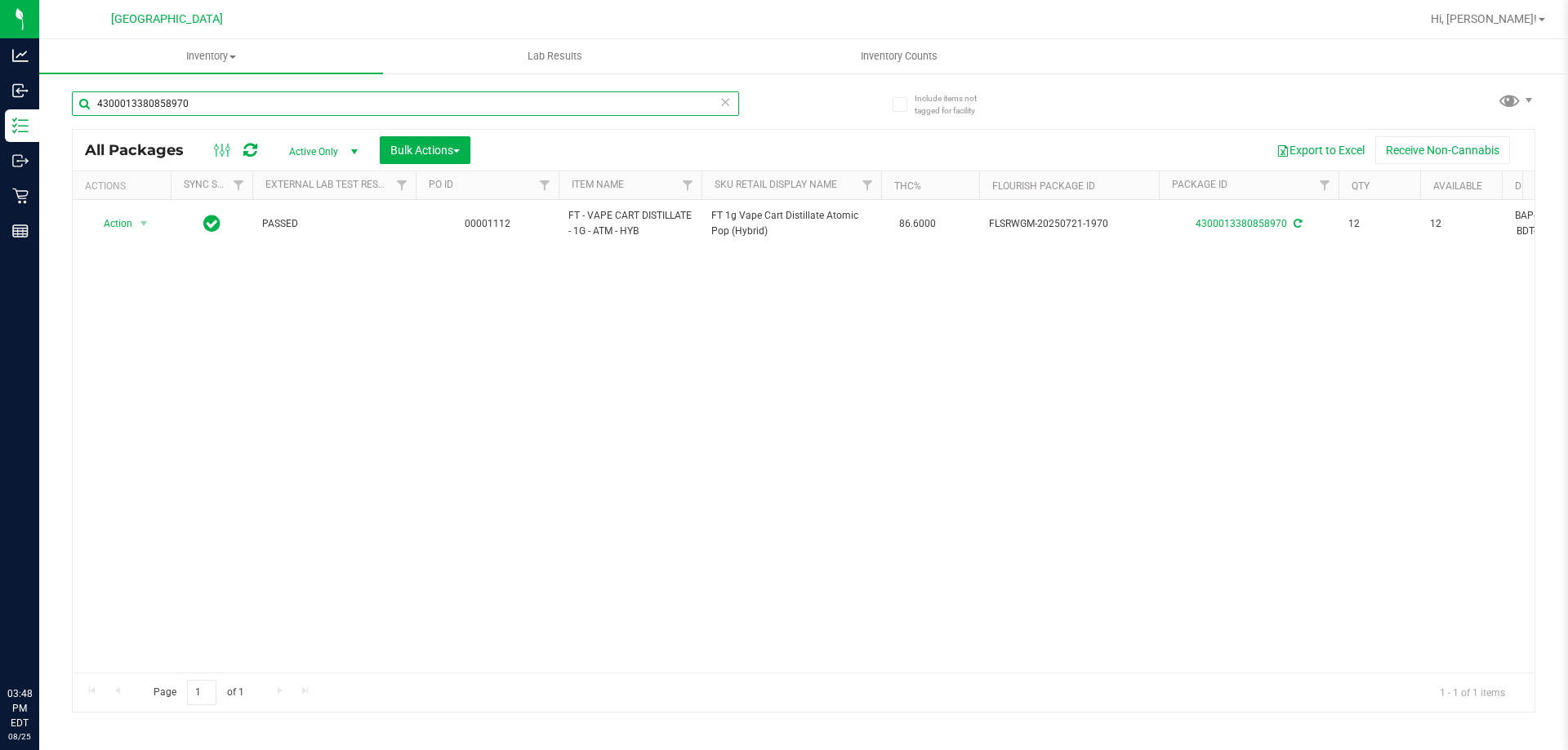
click at [309, 105] on input "4300013380858970" at bounding box center [405, 103] width 668 height 24
type input "4"
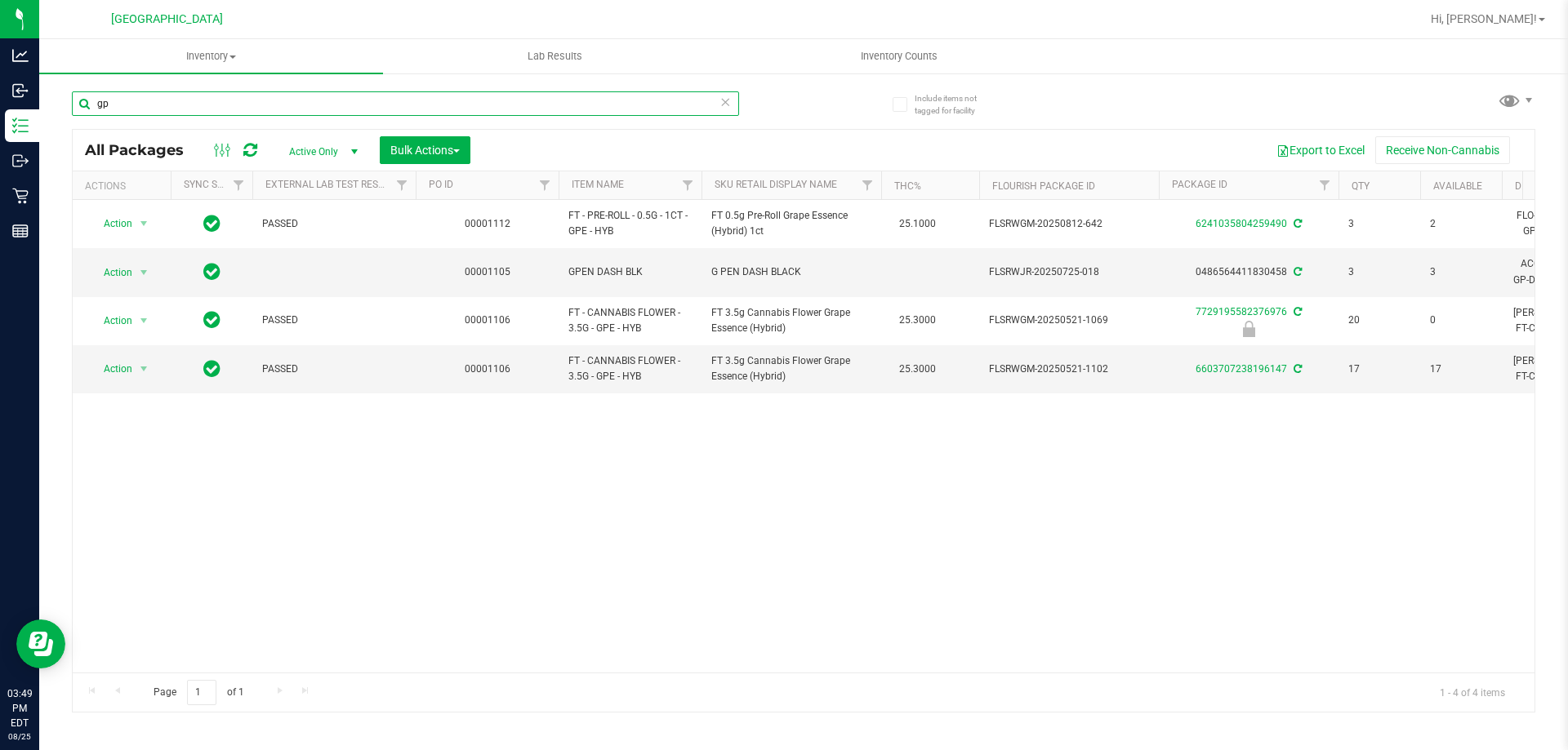
type input "g"
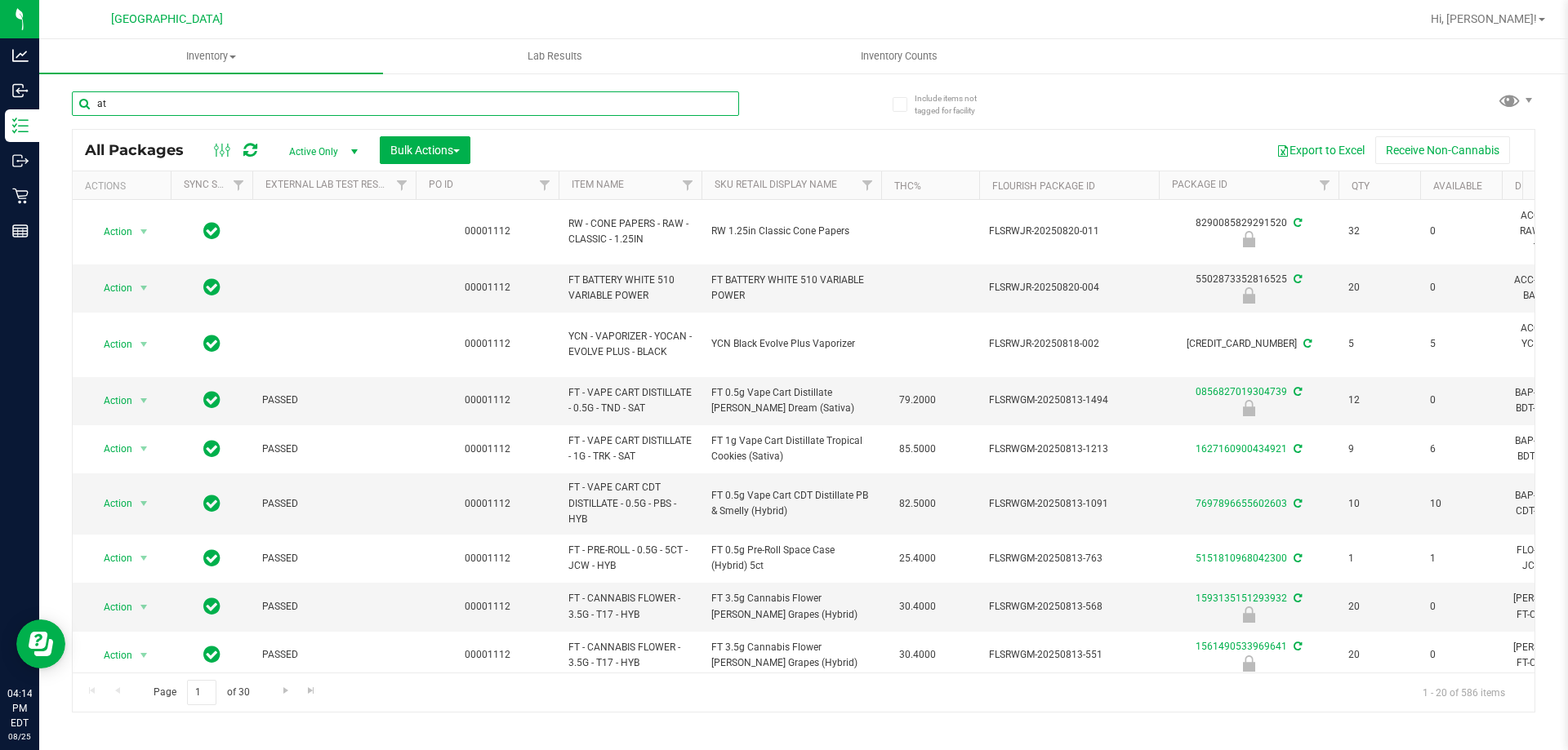
type input "atm"
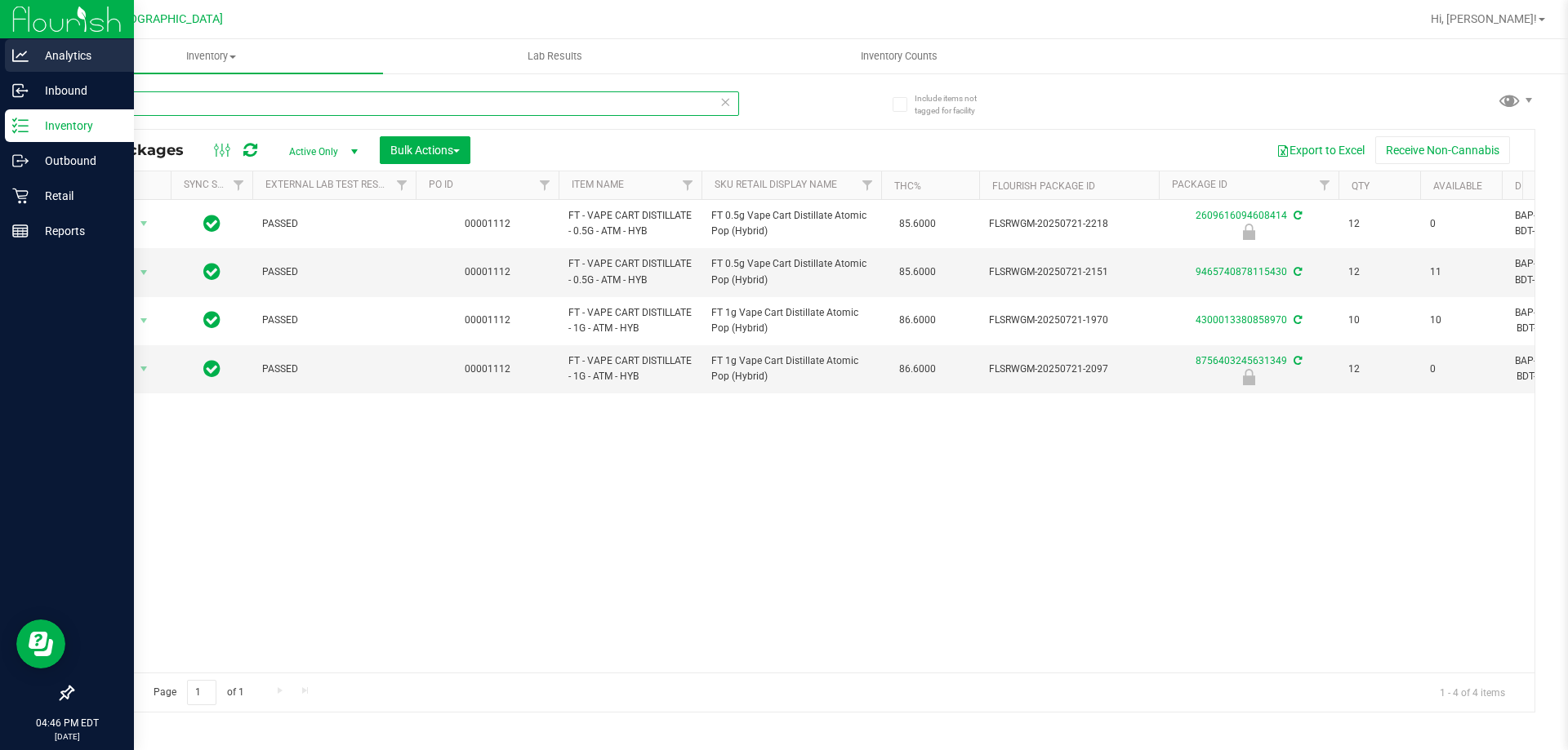
drag, startPoint x: 174, startPoint y: 111, endPoint x: 0, endPoint y: 54, distance: 183.1
click at [0, 54] on div "Analytics Inbound Inventory Outbound Retail Reports 04:46 PM EDT 08/25/2025 08/…" at bounding box center [784, 375] width 1568 height 750
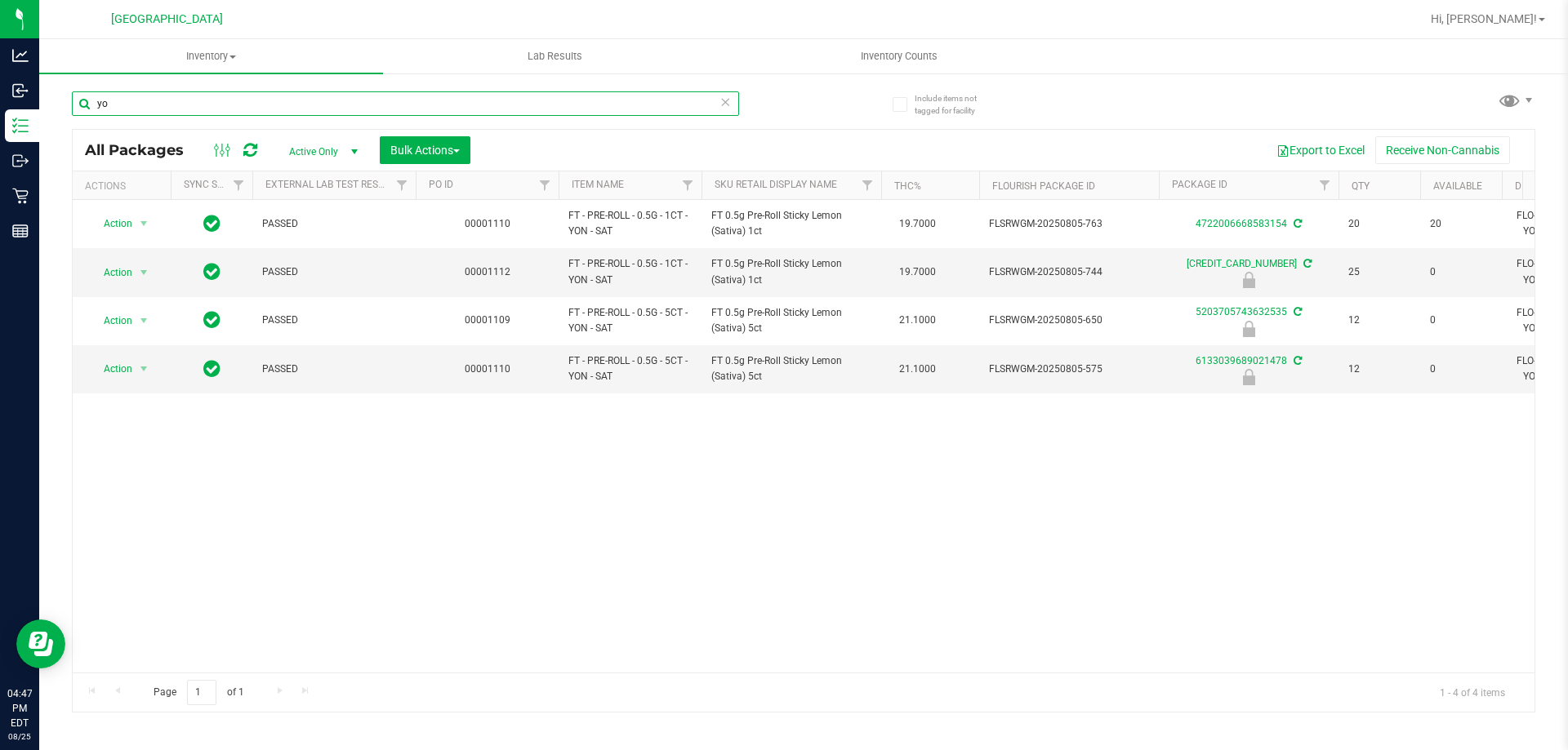
type input "y"
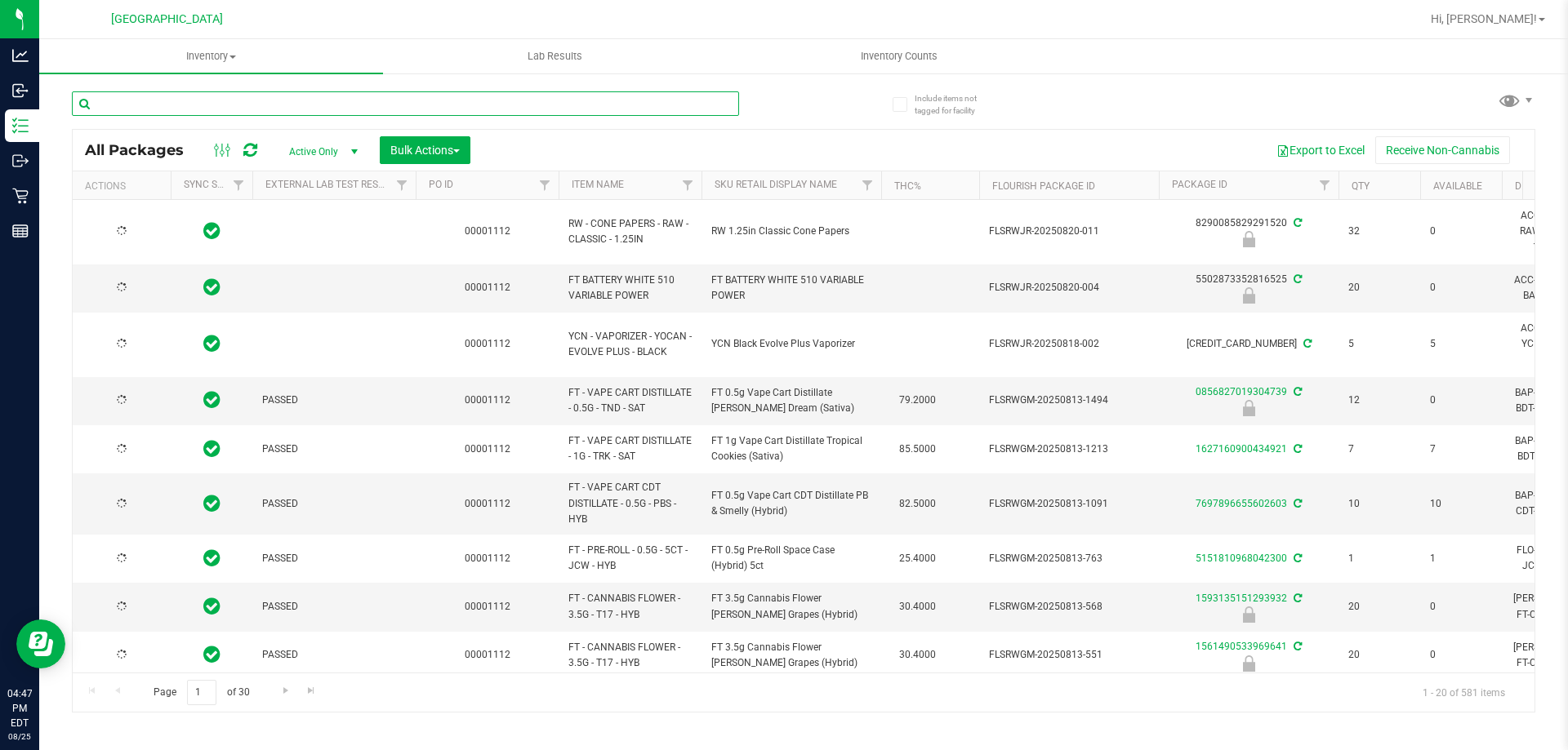
type input "[DATE]"
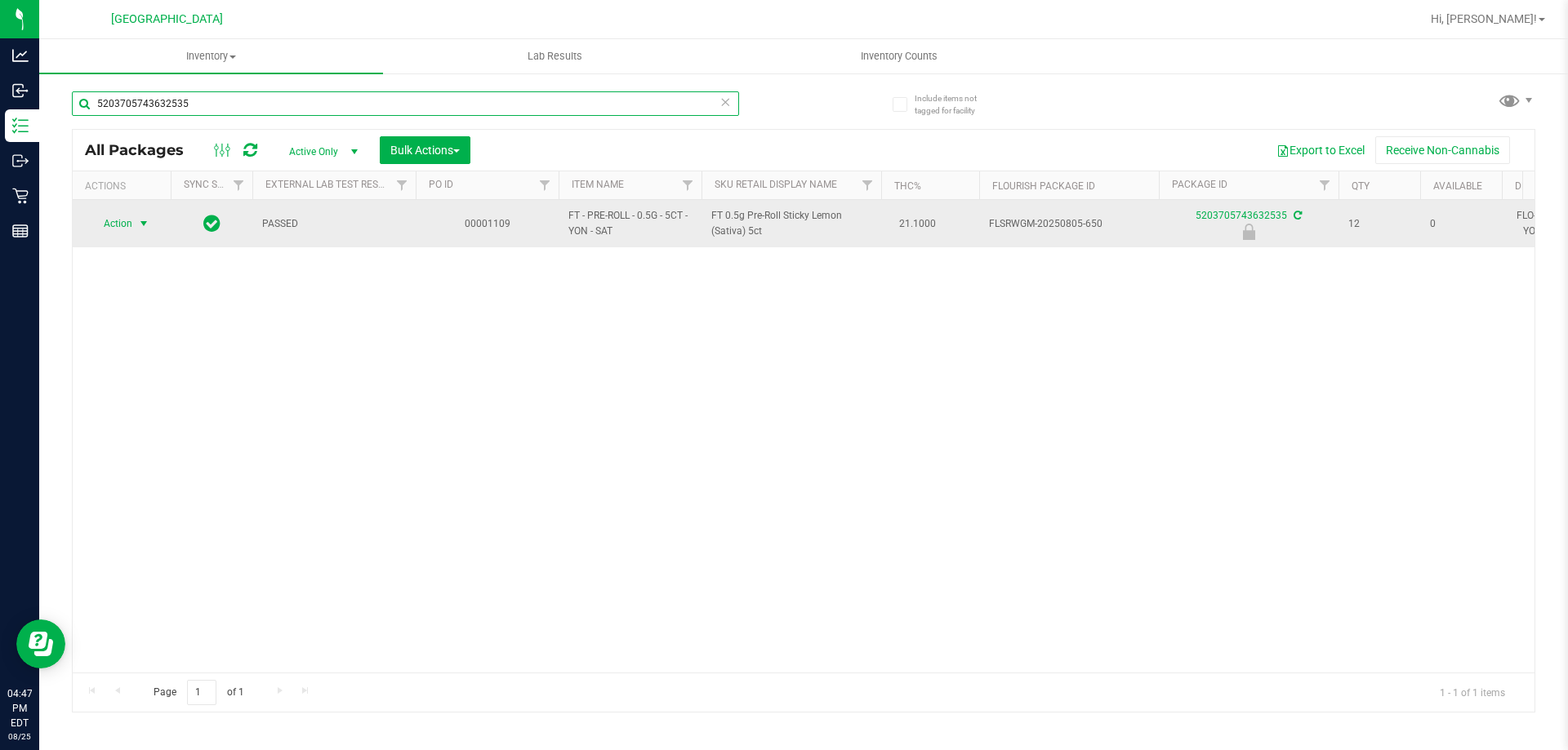
type input "5203705743632535"
click at [141, 226] on span "select" at bounding box center [143, 223] width 13 height 13
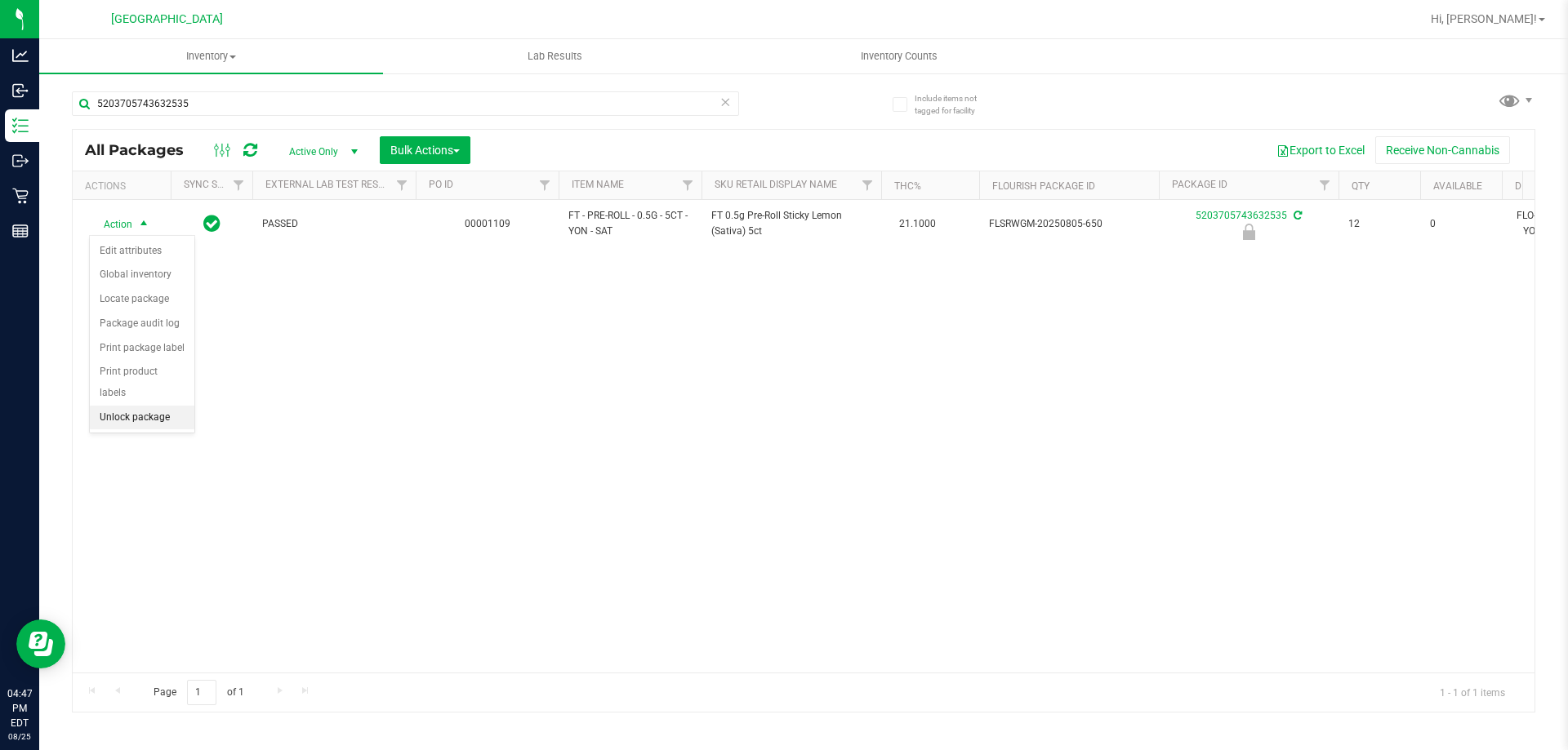
click at [155, 406] on li "Unlock package" at bounding box center [142, 418] width 104 height 24
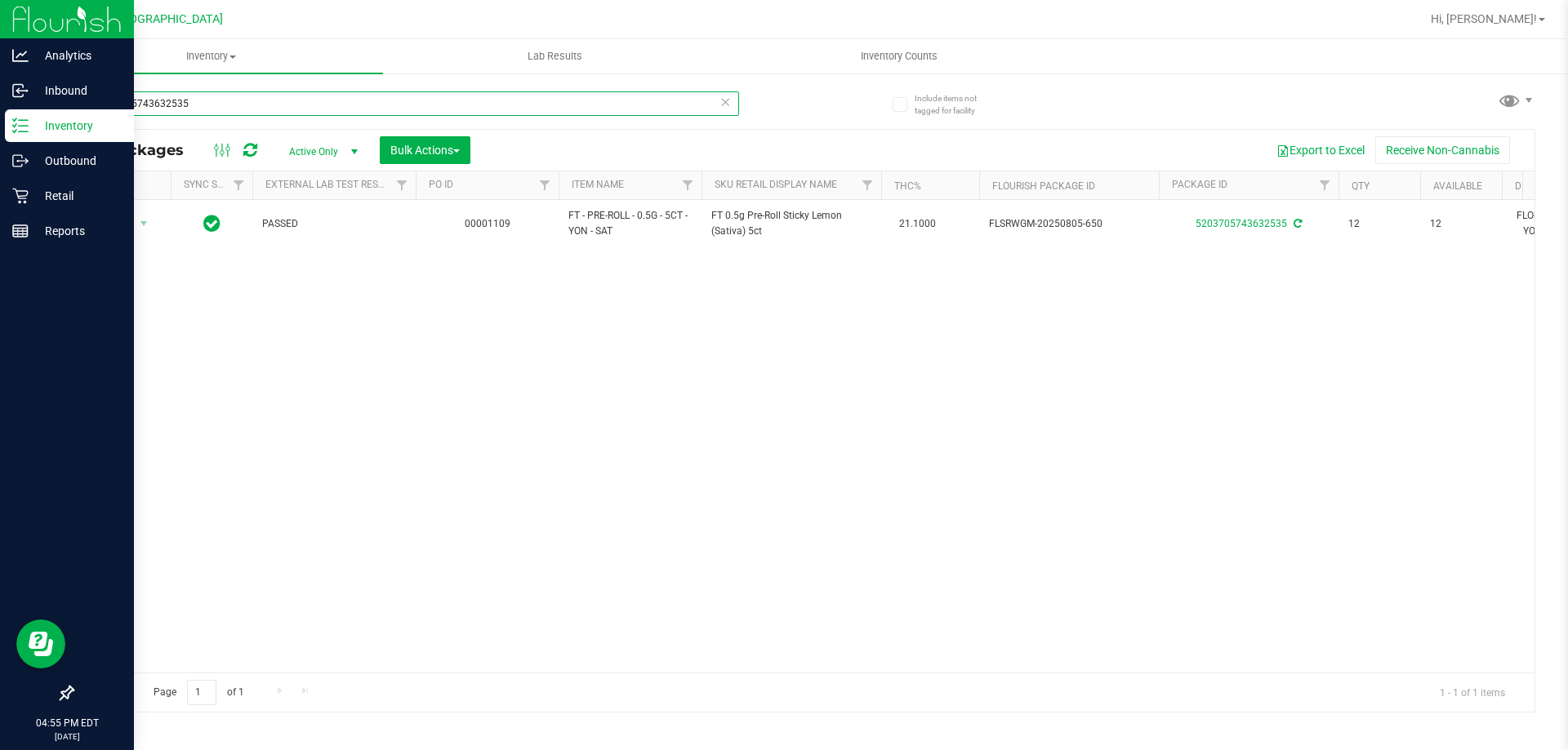
drag, startPoint x: 250, startPoint y: 110, endPoint x: 0, endPoint y: 110, distance: 250.0
click at [0, 110] on div "Analytics Inbound Inventory Outbound Retail Reports 04:55 PM EDT 08/25/2025 08/…" at bounding box center [784, 375] width 1568 height 750
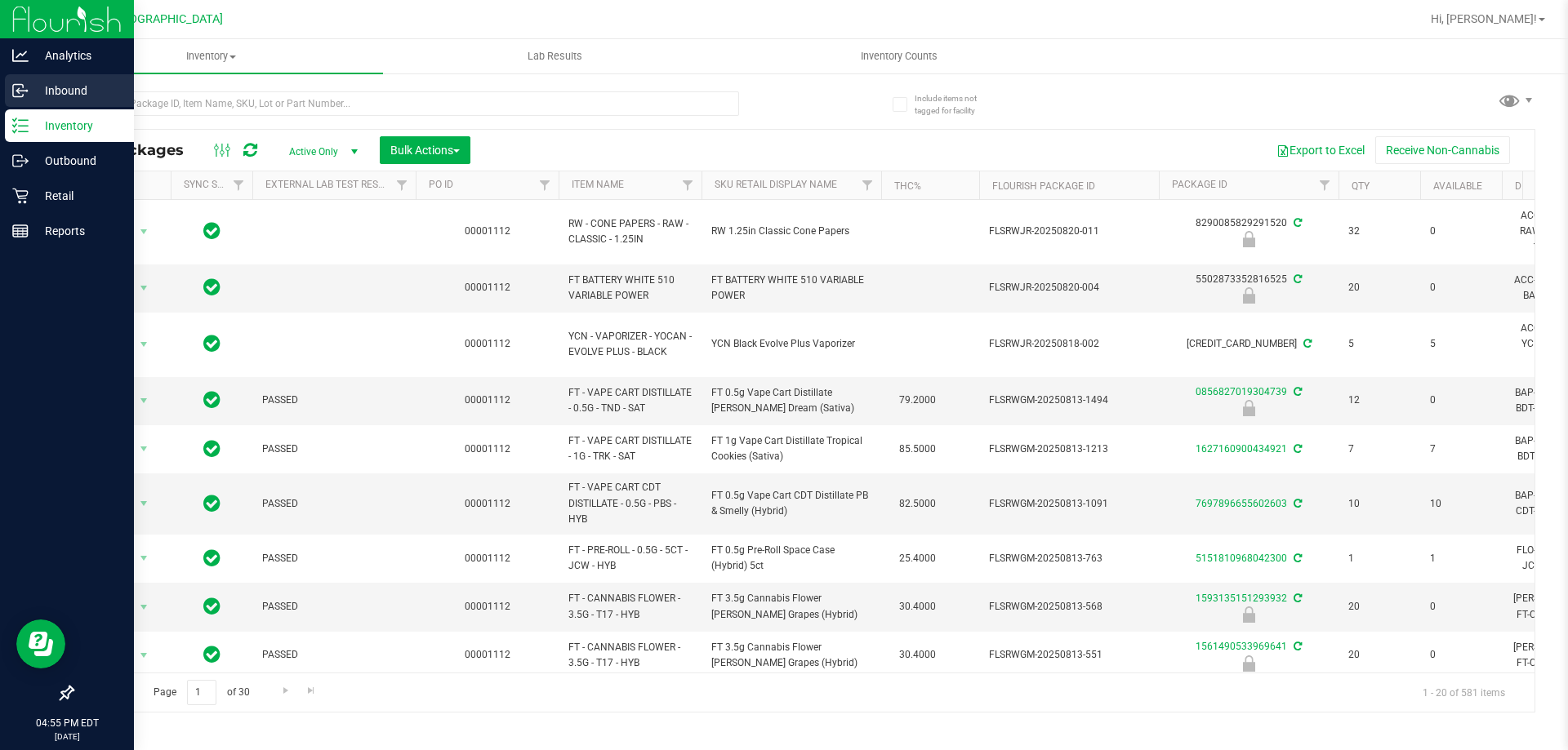
click at [44, 88] on p "Inbound" at bounding box center [77, 90] width 98 height 20
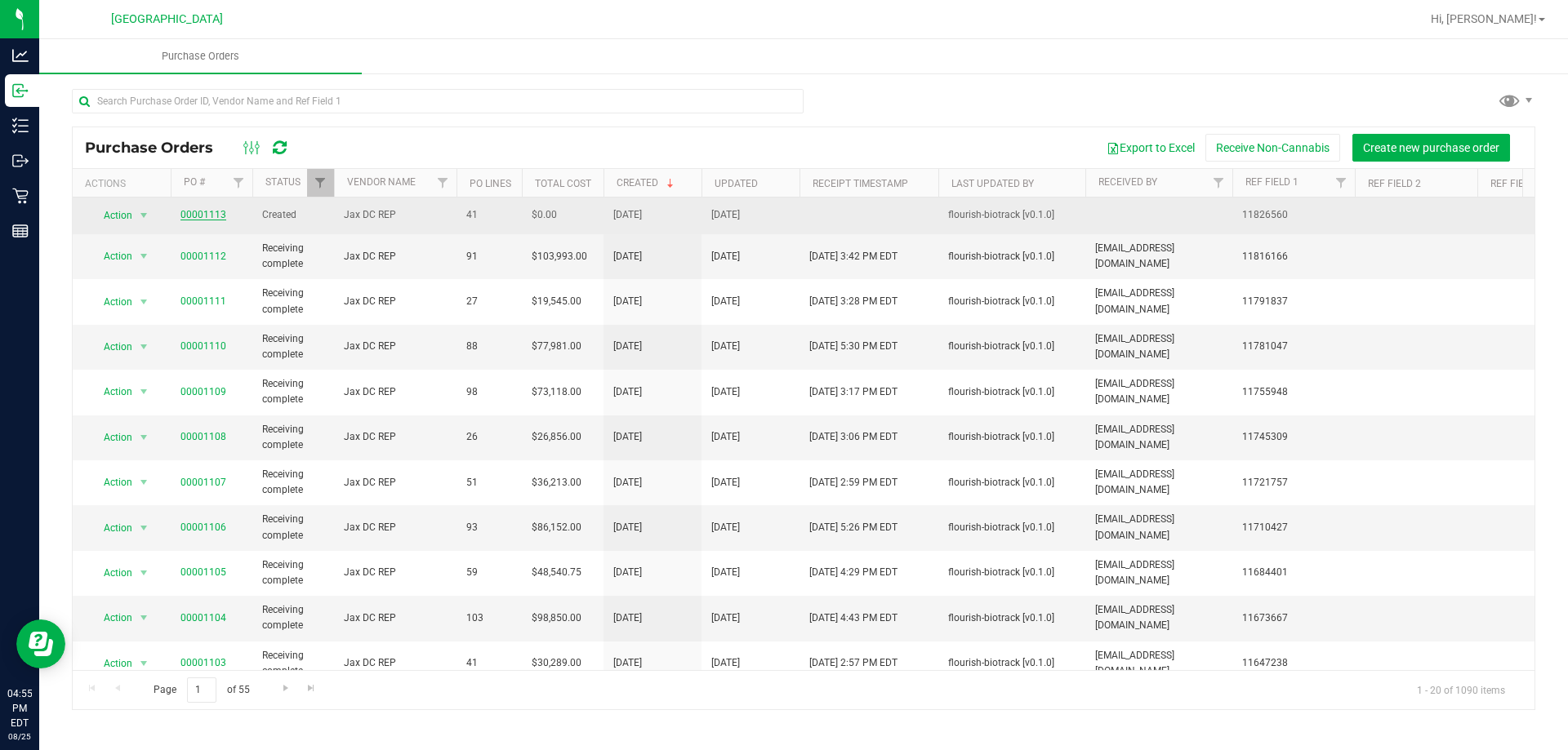
click at [222, 210] on link "00001113" at bounding box center [203, 215] width 46 height 11
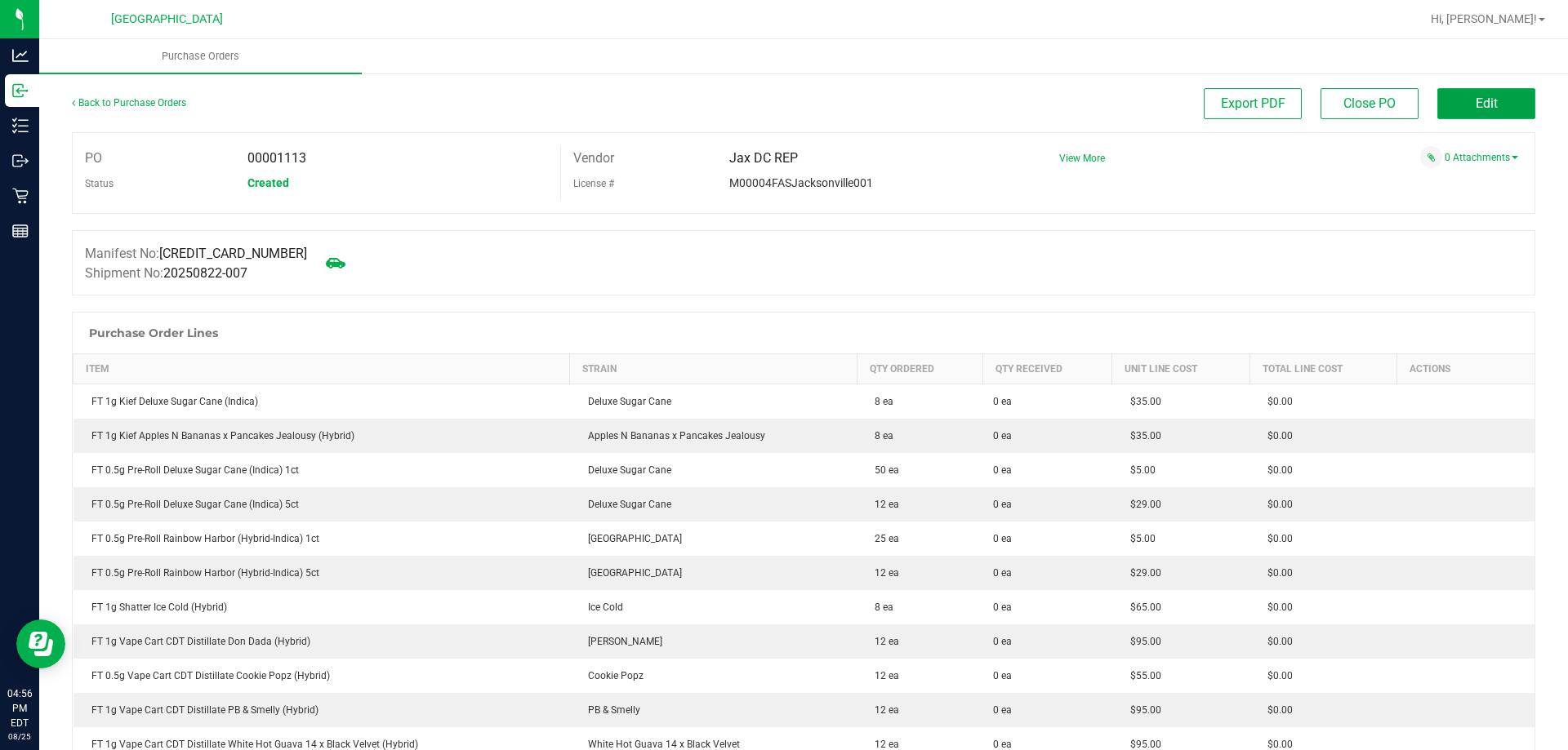
click at [1458, 114] on button "Edit" at bounding box center [1486, 103] width 98 height 31
